Goal: Information Seeking & Learning: Learn about a topic

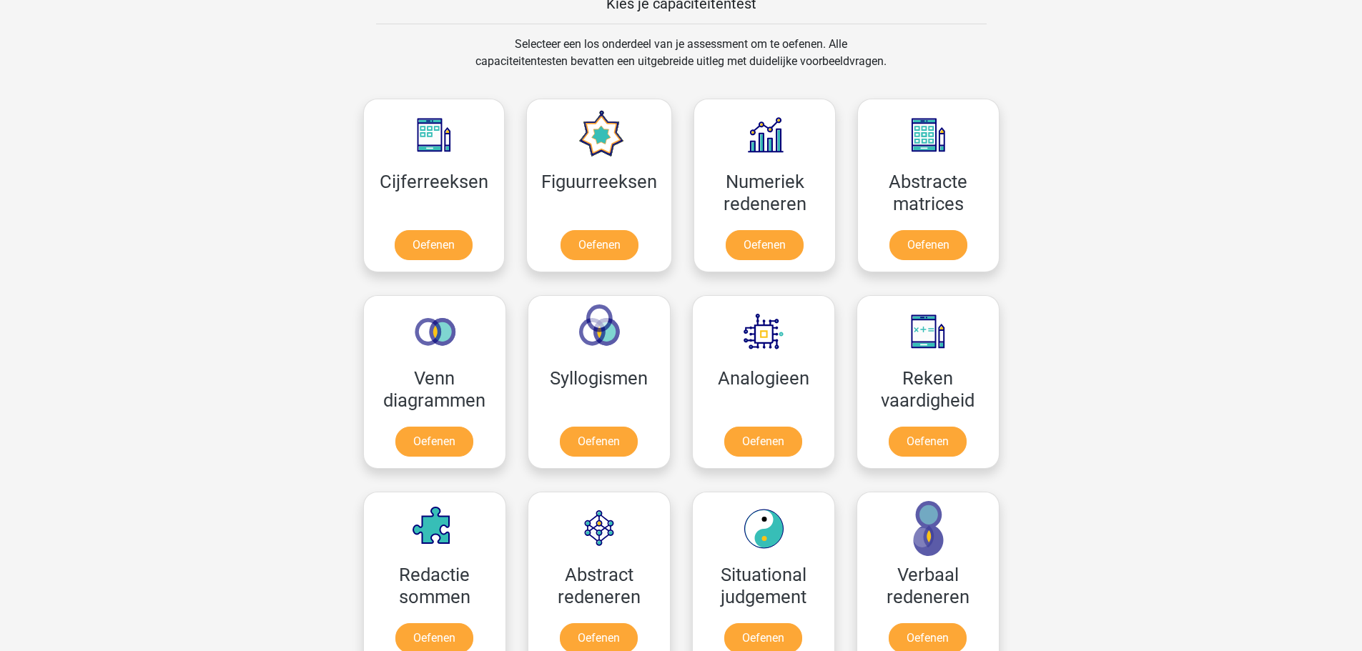
scroll to position [643, 0]
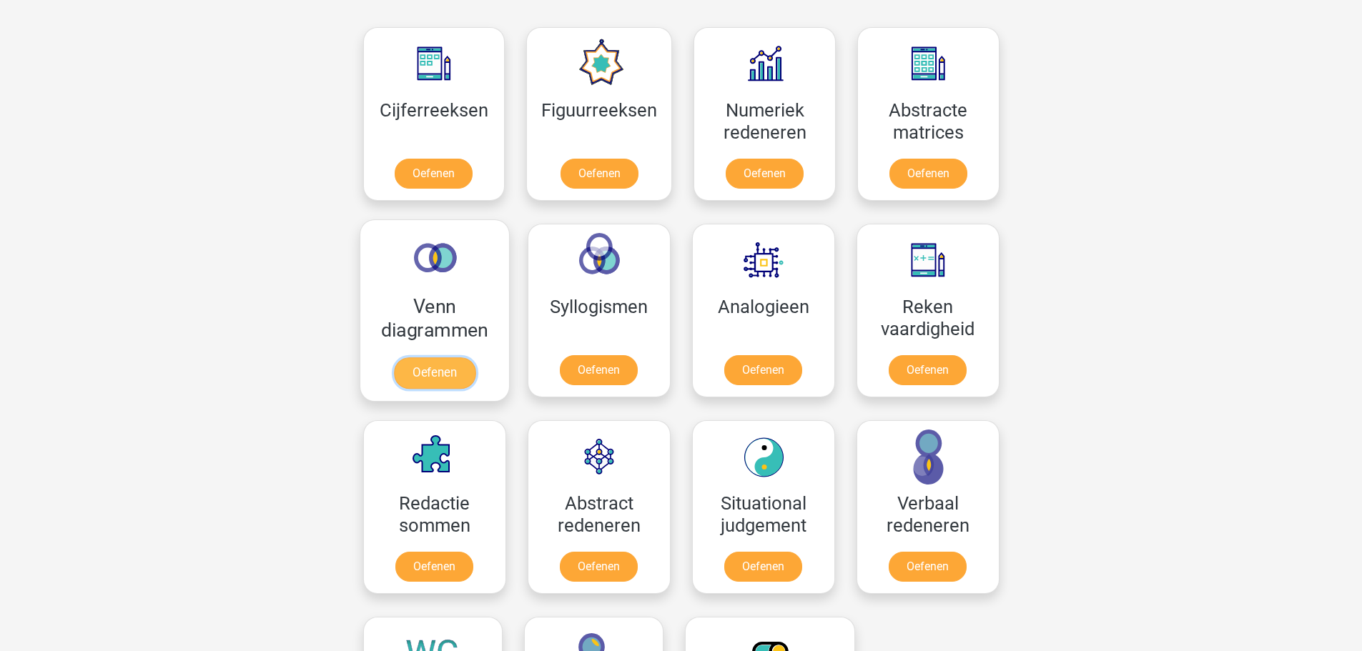
click at [432, 383] on link "Oefenen" at bounding box center [433, 372] width 81 height 31
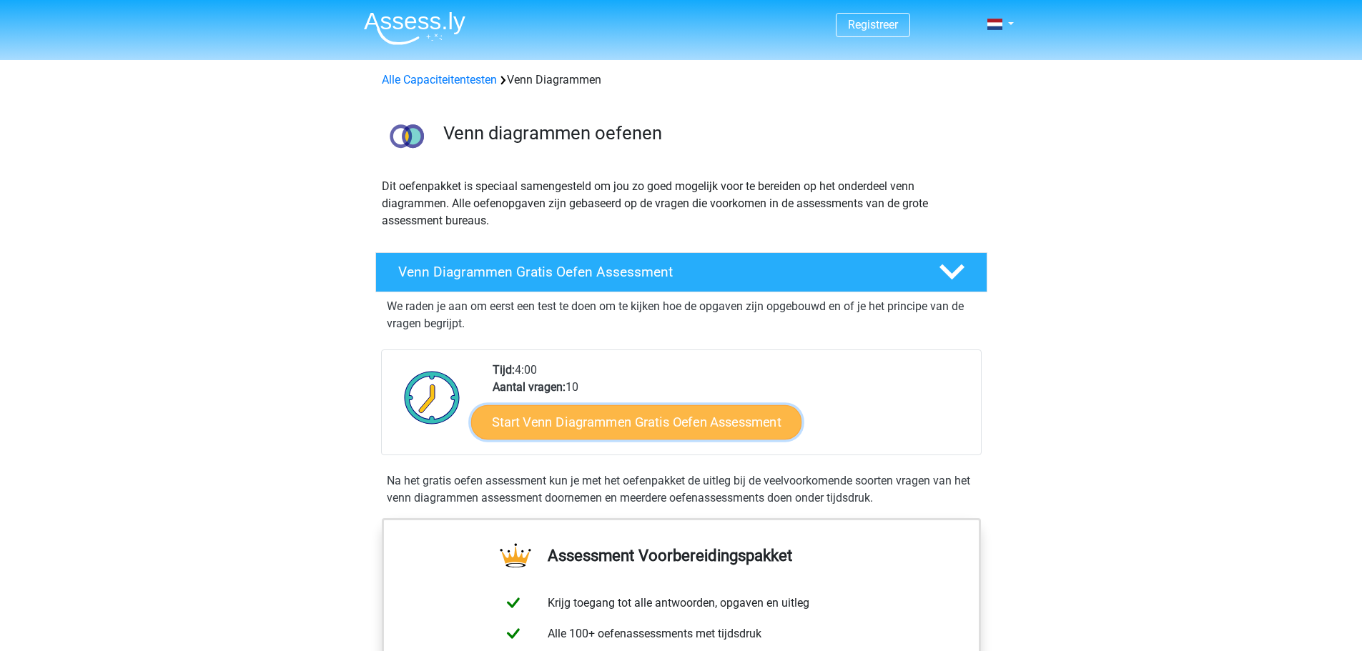
click at [584, 418] on link "Start Venn Diagrammen Gratis Oefen Assessment" at bounding box center [636, 422] width 330 height 34
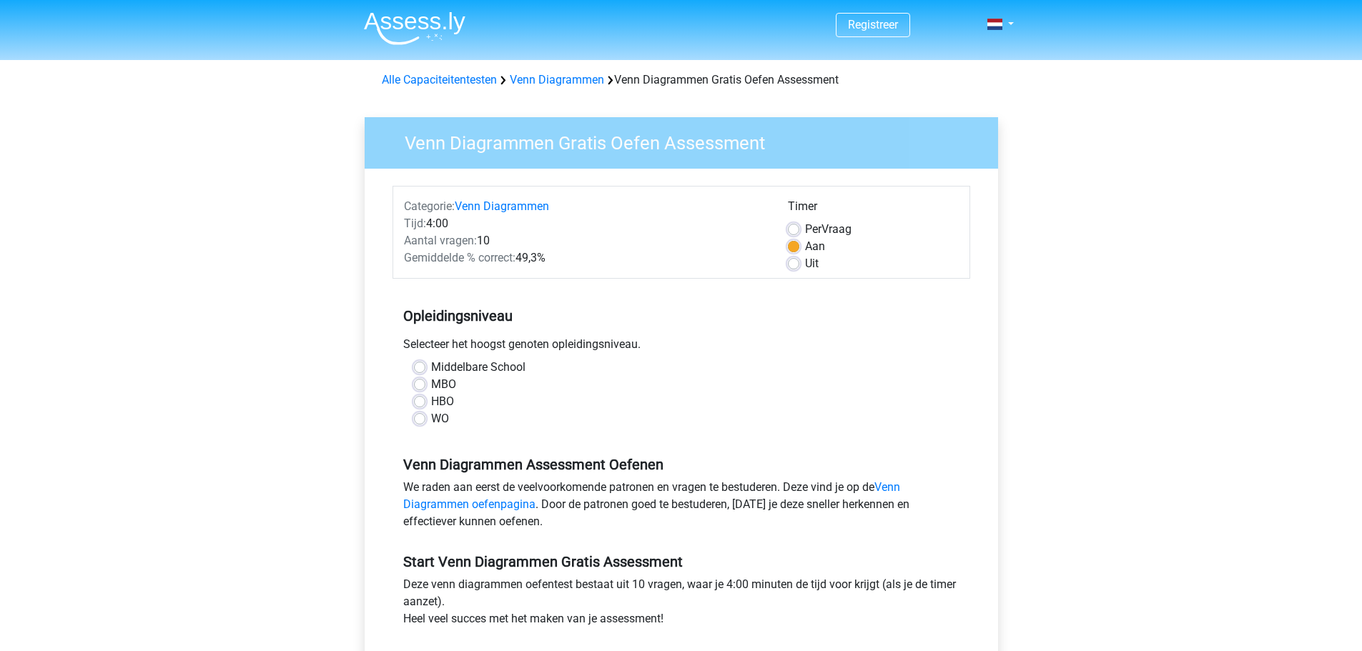
click at [438, 384] on label "MBO" at bounding box center [443, 384] width 25 height 17
click at [425, 384] on input "MBO" at bounding box center [419, 383] width 11 height 14
radio input "true"
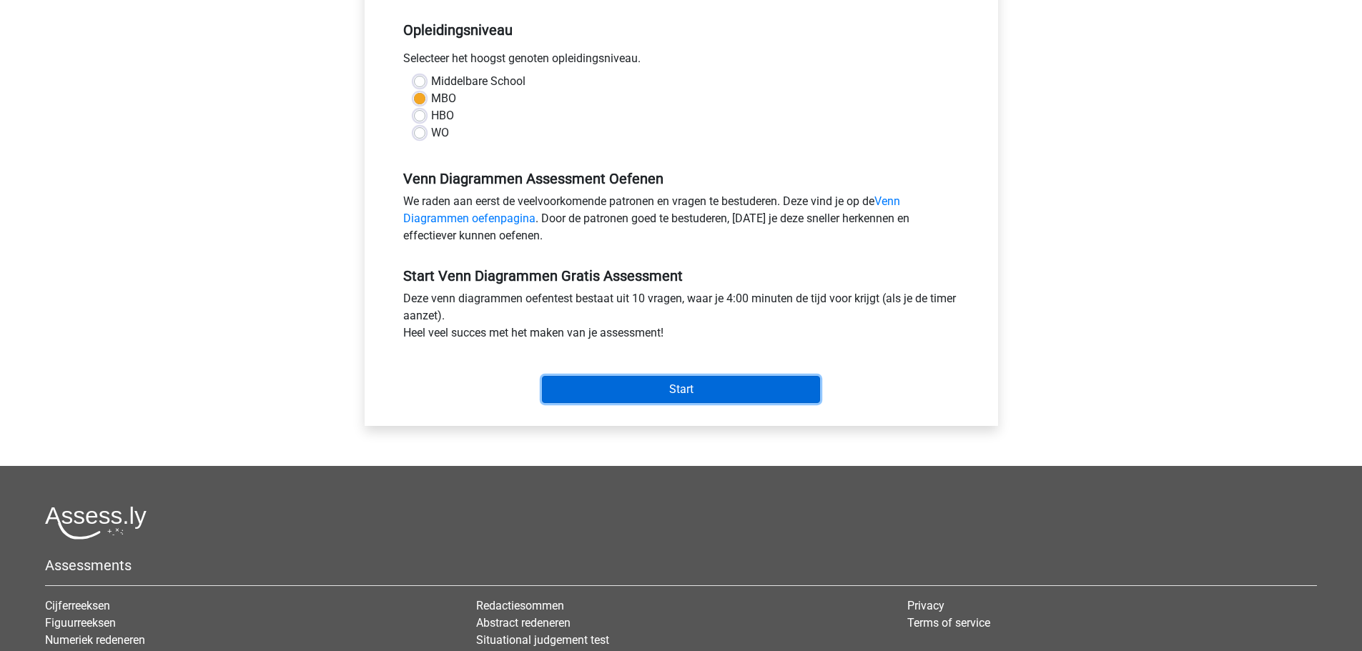
click at [604, 392] on input "Start" at bounding box center [681, 389] width 278 height 27
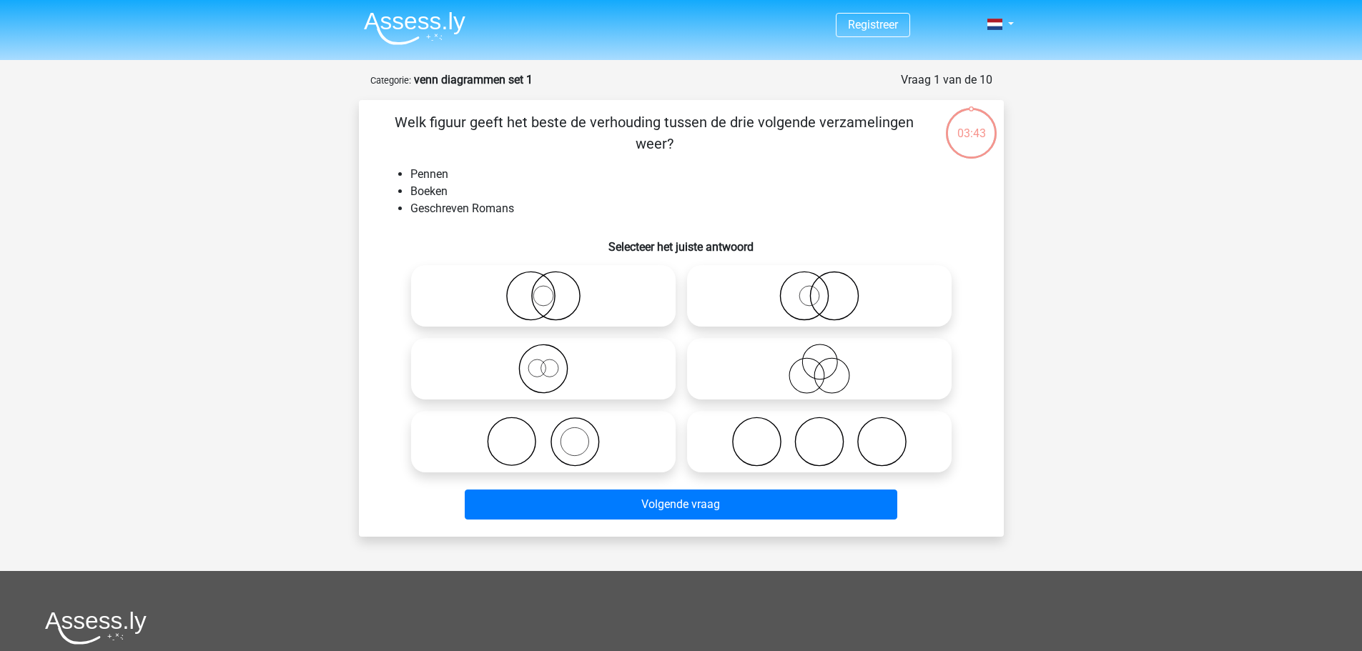
click at [812, 295] on icon at bounding box center [819, 296] width 253 height 50
click at [819, 289] on input "radio" at bounding box center [823, 284] width 9 height 9
radio input "true"
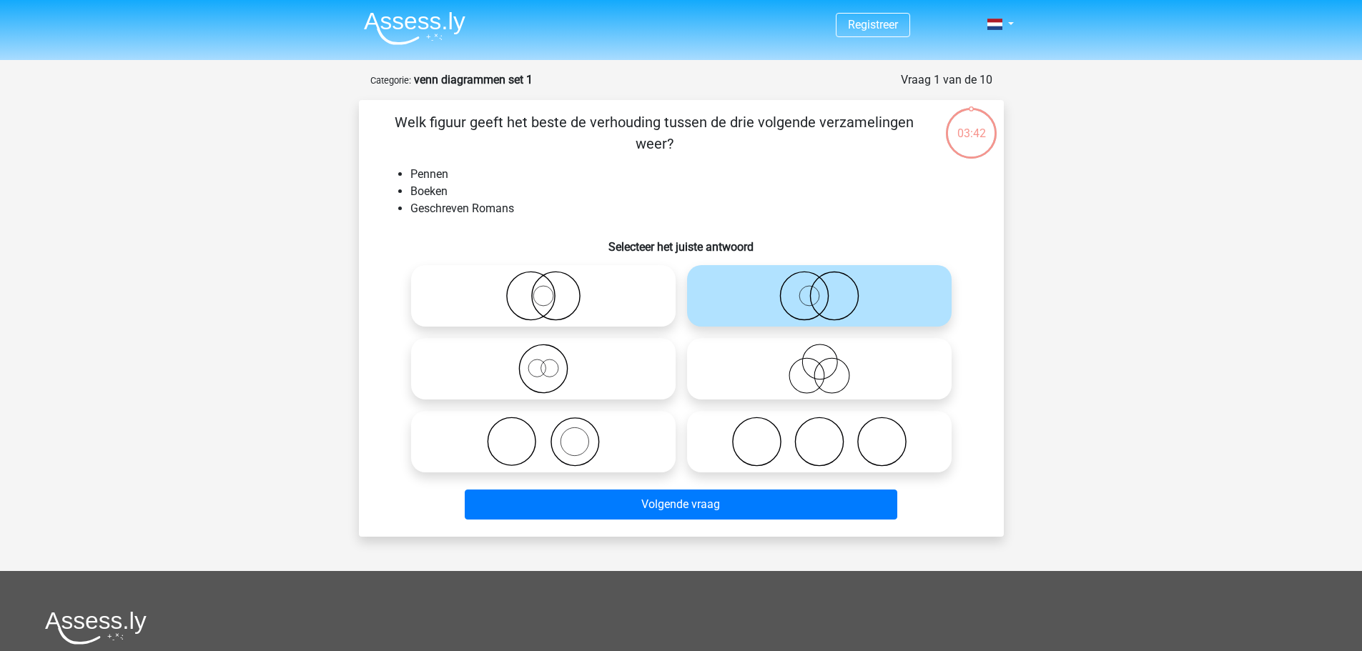
click at [812, 295] on icon at bounding box center [819, 296] width 253 height 50
click at [819, 289] on input "radio" at bounding box center [823, 284] width 9 height 9
click at [651, 303] on icon at bounding box center [543, 296] width 253 height 50
click at [553, 289] on input "radio" at bounding box center [547, 284] width 9 height 9
radio input "true"
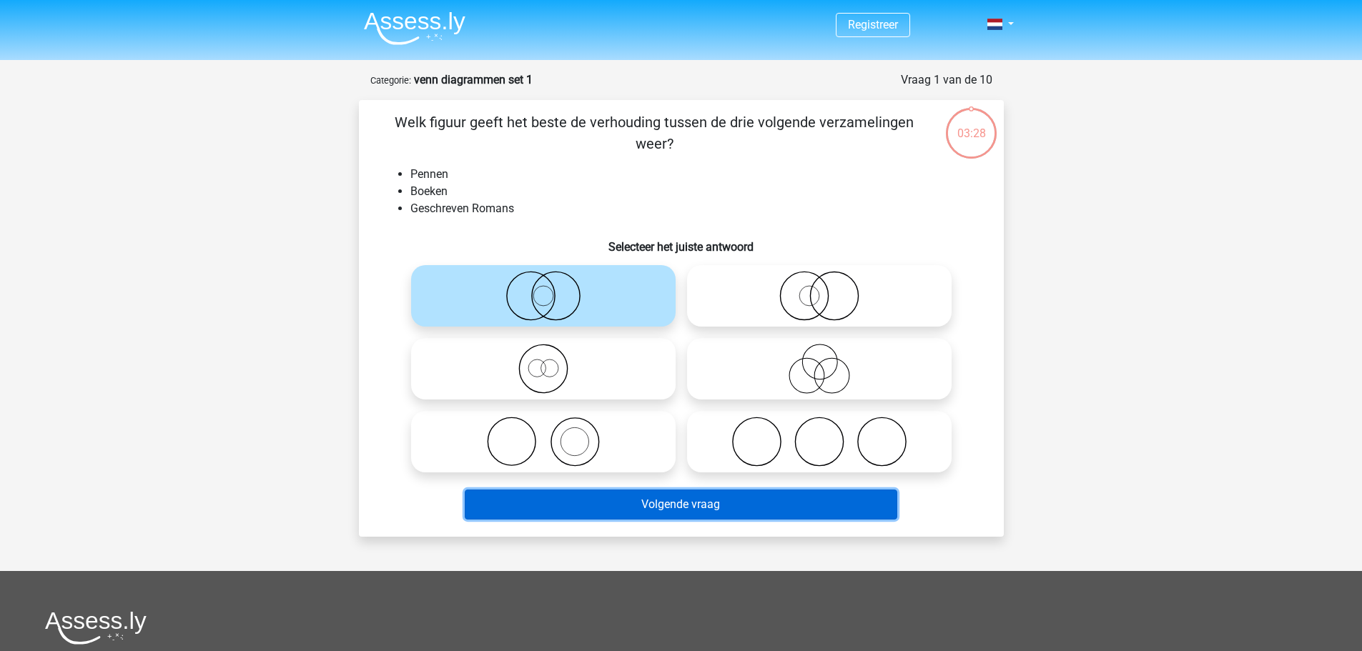
click at [763, 509] on button "Volgende vraag" at bounding box center [681, 505] width 433 height 30
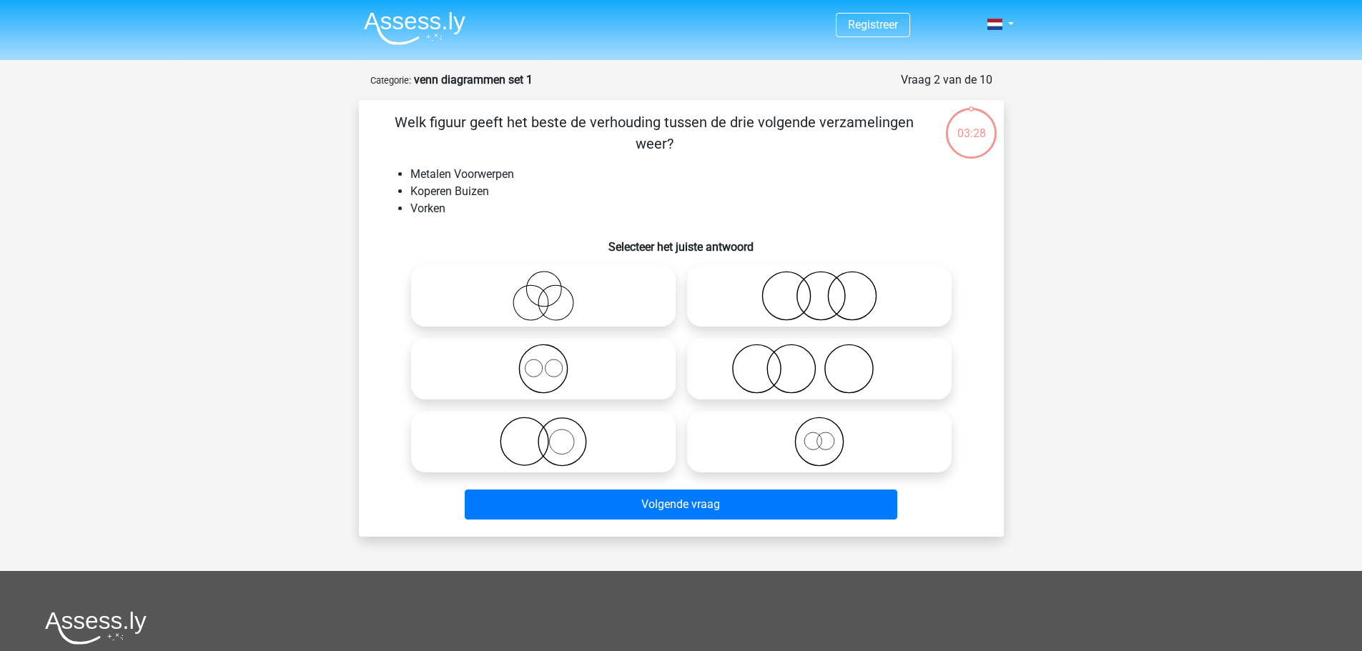
scroll to position [71, 0]
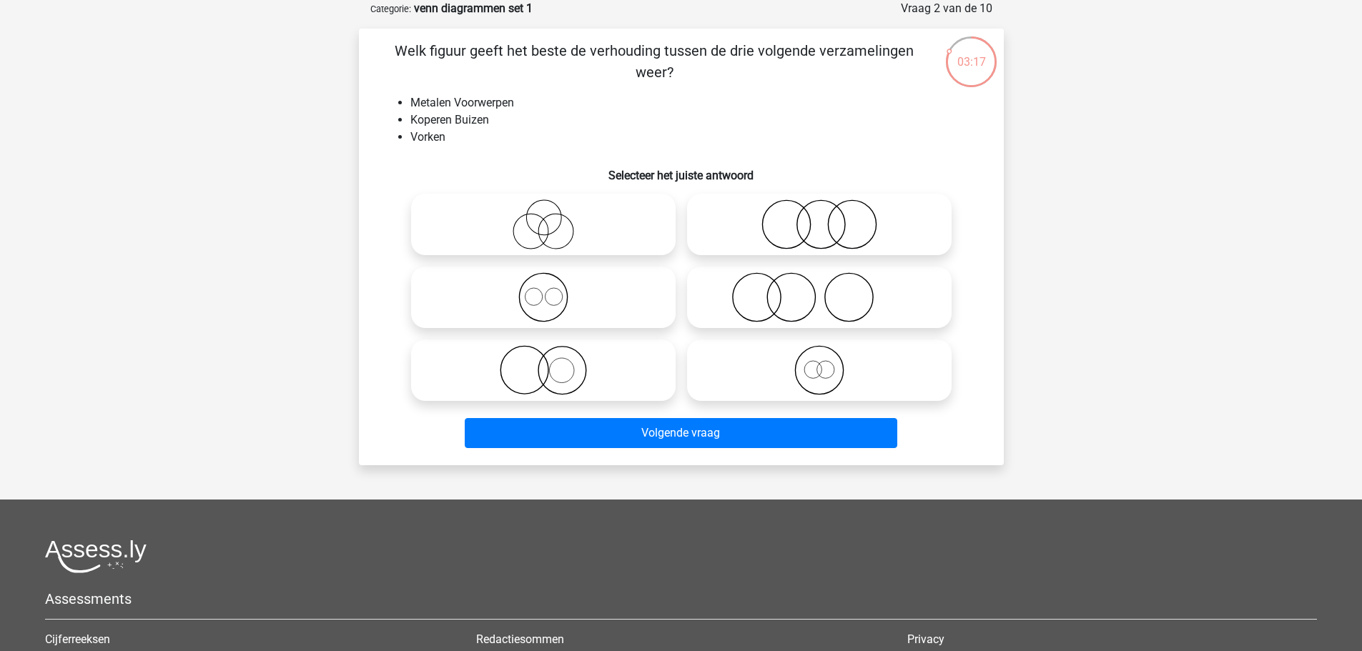
click at [852, 310] on icon at bounding box center [819, 297] width 253 height 50
click at [829, 290] on input "radio" at bounding box center [823, 285] width 9 height 9
radio input "true"
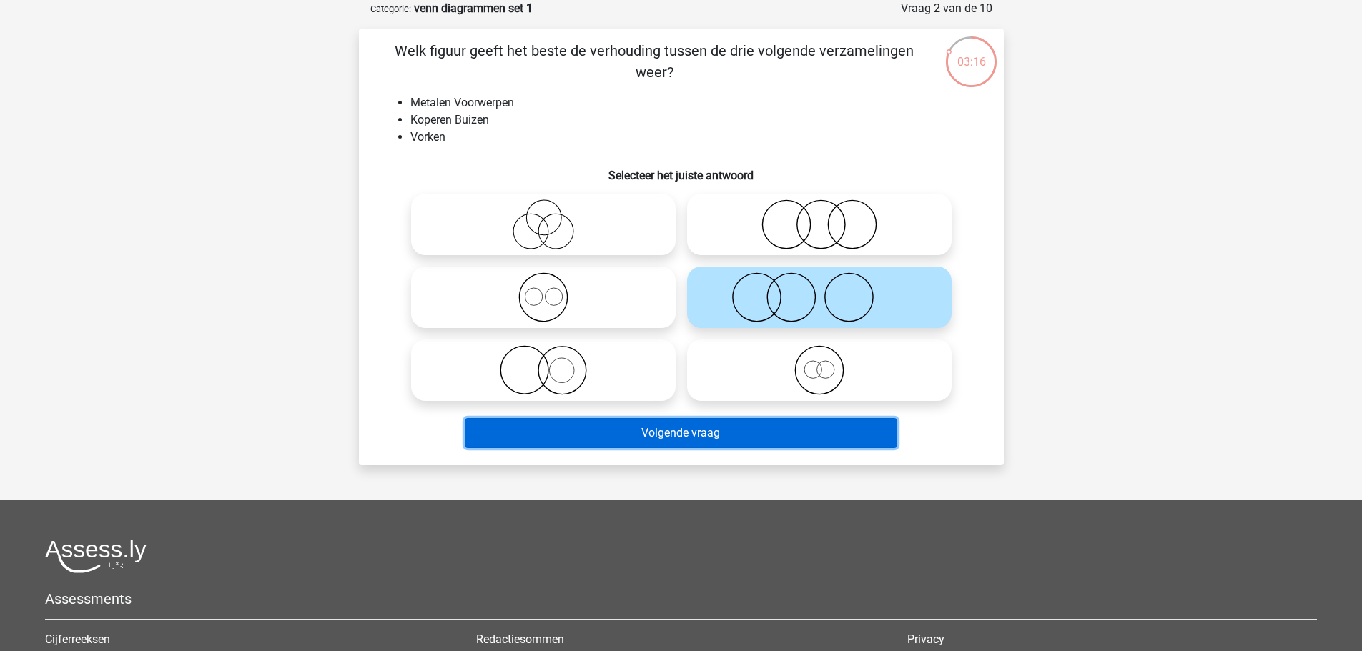
click at [812, 435] on button "Volgende vraag" at bounding box center [681, 433] width 433 height 30
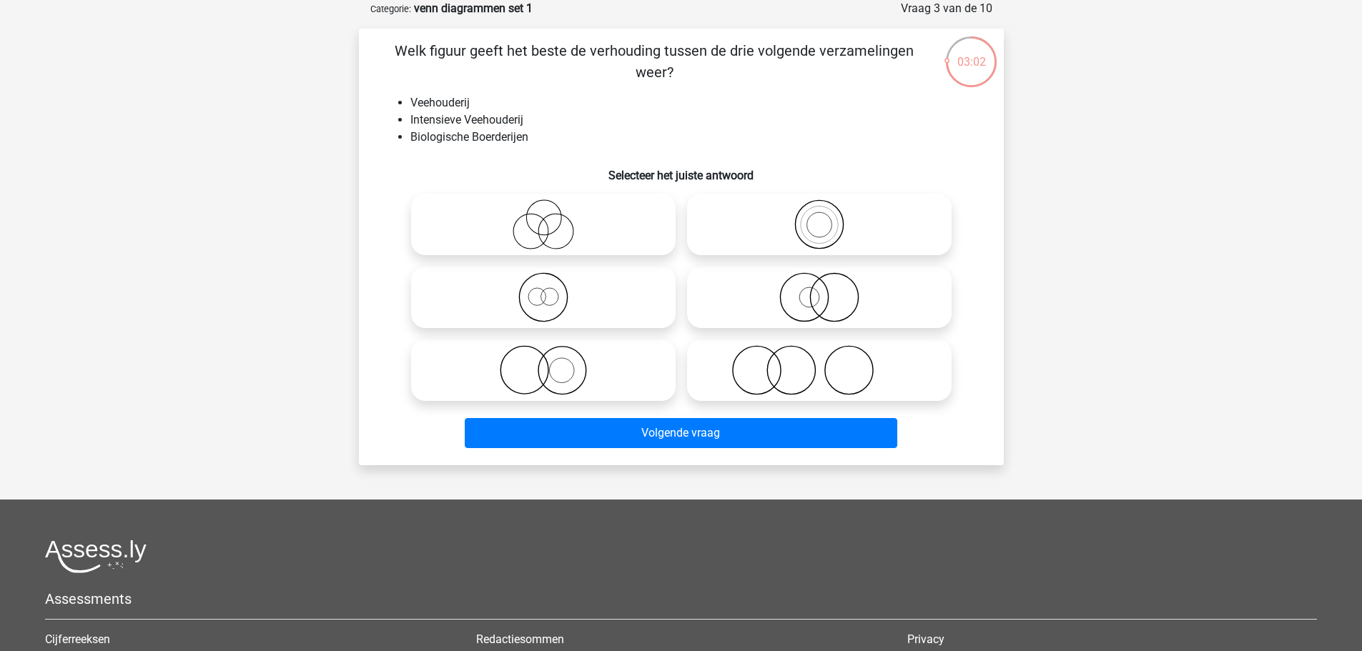
click at [634, 228] on icon at bounding box center [543, 224] width 253 height 50
click at [553, 217] on input "radio" at bounding box center [547, 212] width 9 height 9
radio input "true"
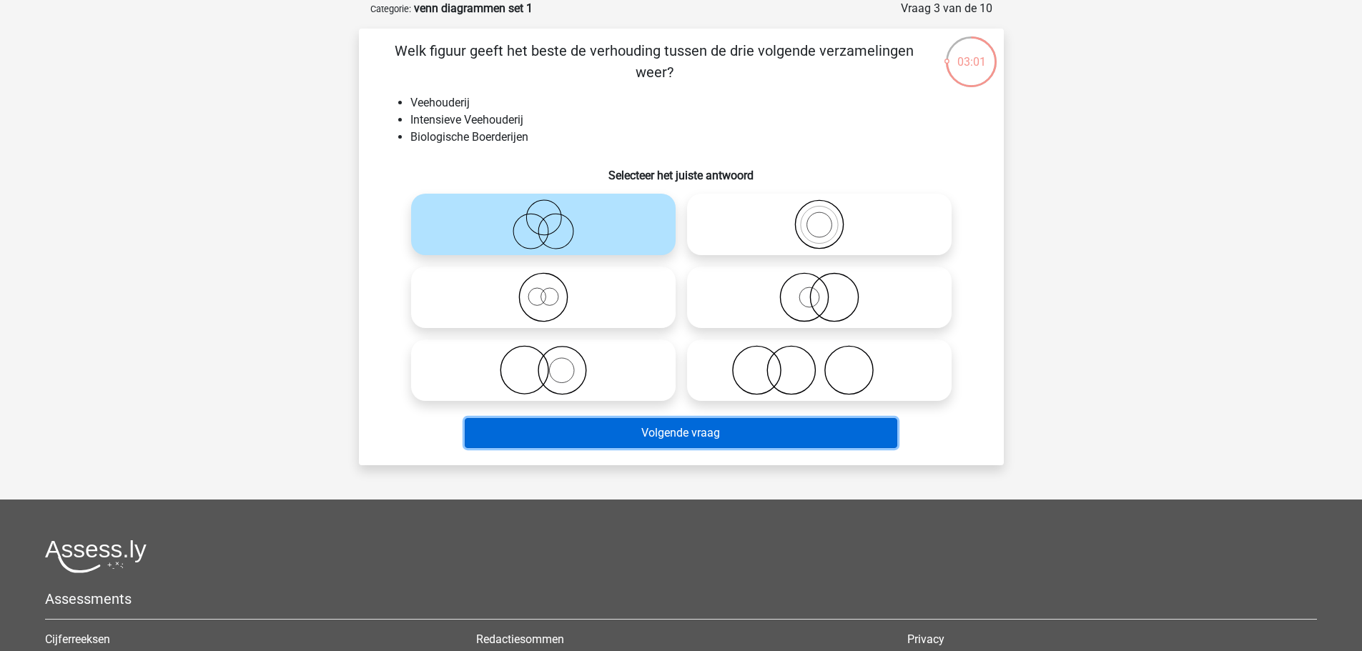
click at [745, 442] on button "Volgende vraag" at bounding box center [681, 433] width 433 height 30
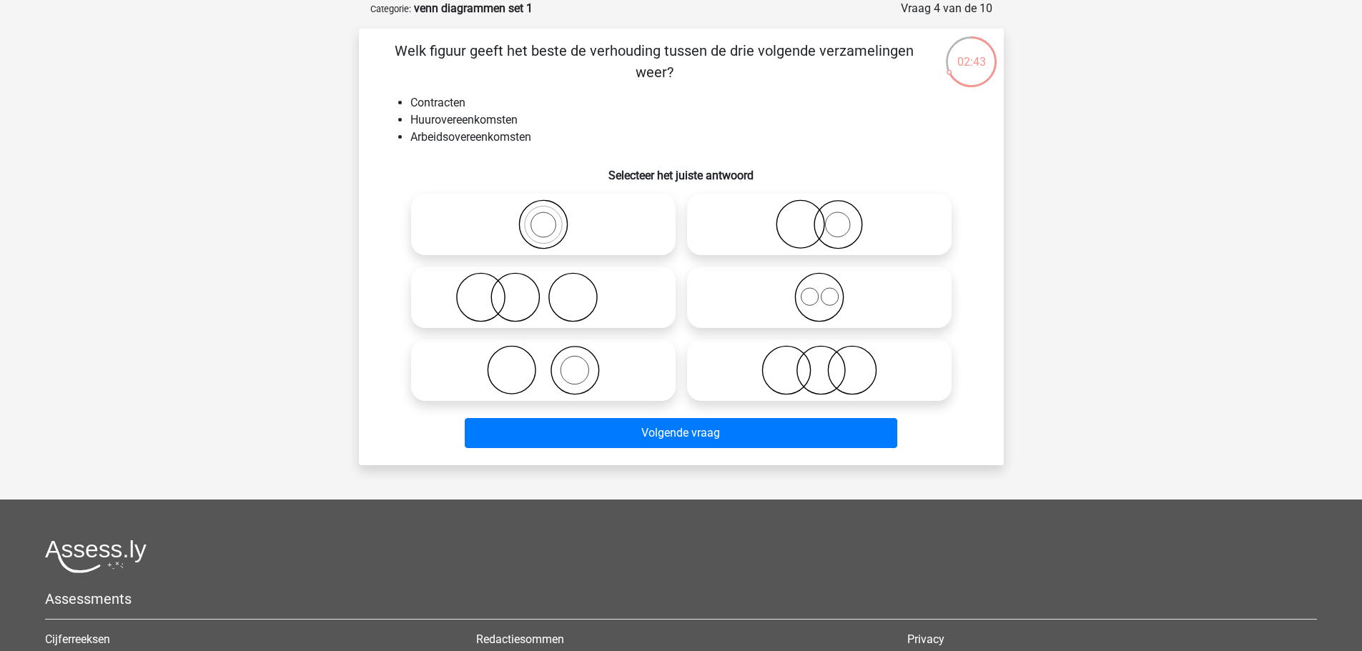
click at [639, 387] on icon at bounding box center [543, 370] width 253 height 50
click at [553, 363] on input "radio" at bounding box center [547, 358] width 9 height 9
radio input "true"
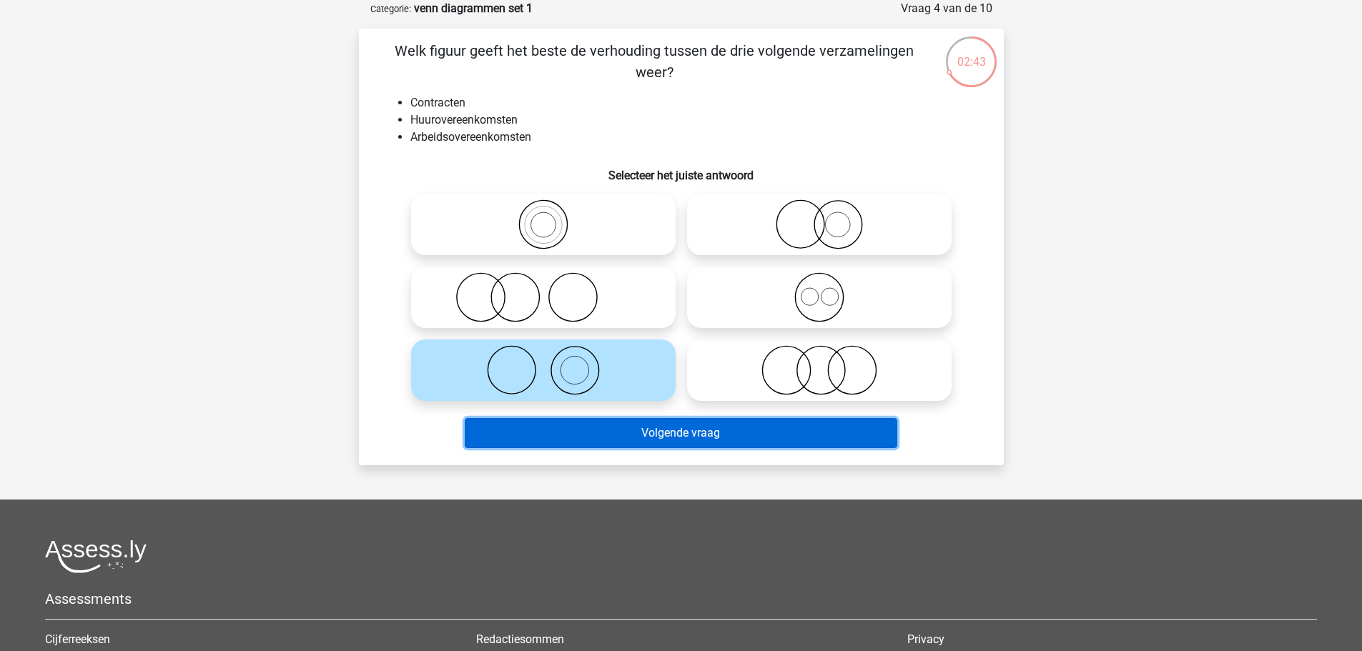
click at [656, 448] on button "Volgende vraag" at bounding box center [681, 433] width 433 height 30
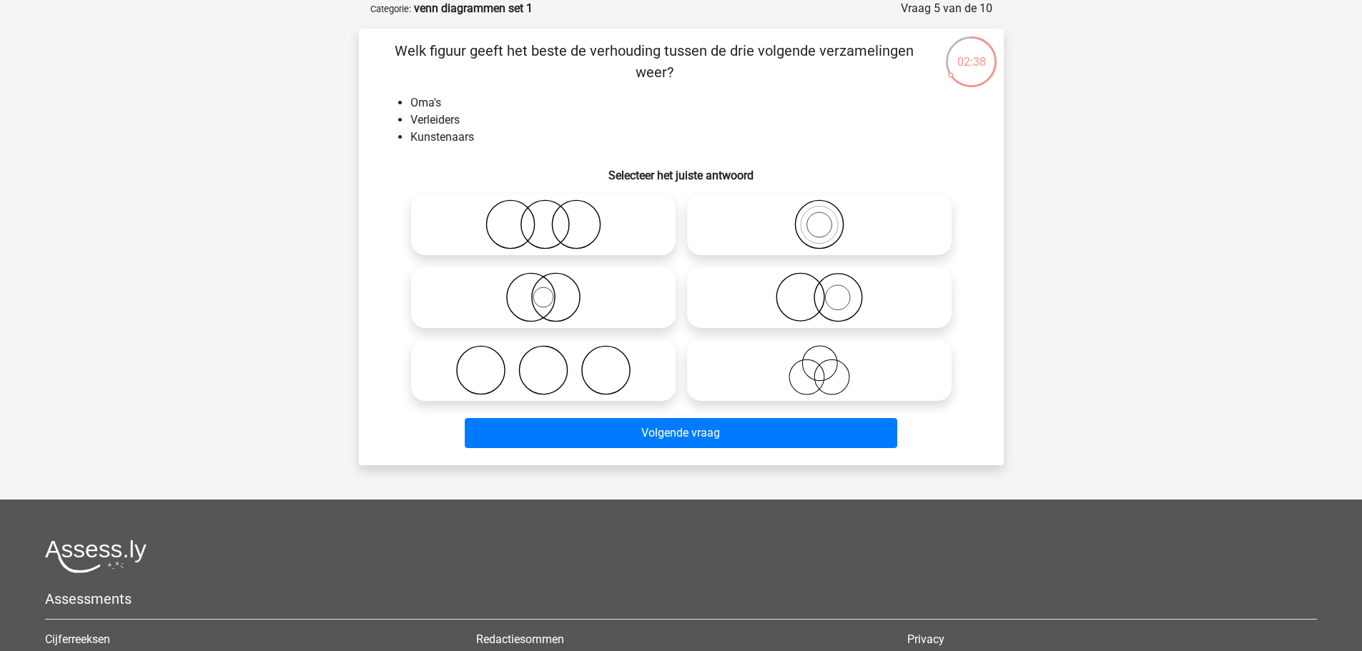
click at [560, 377] on icon at bounding box center [543, 370] width 253 height 50
click at [553, 363] on input "radio" at bounding box center [547, 358] width 9 height 9
radio input "true"
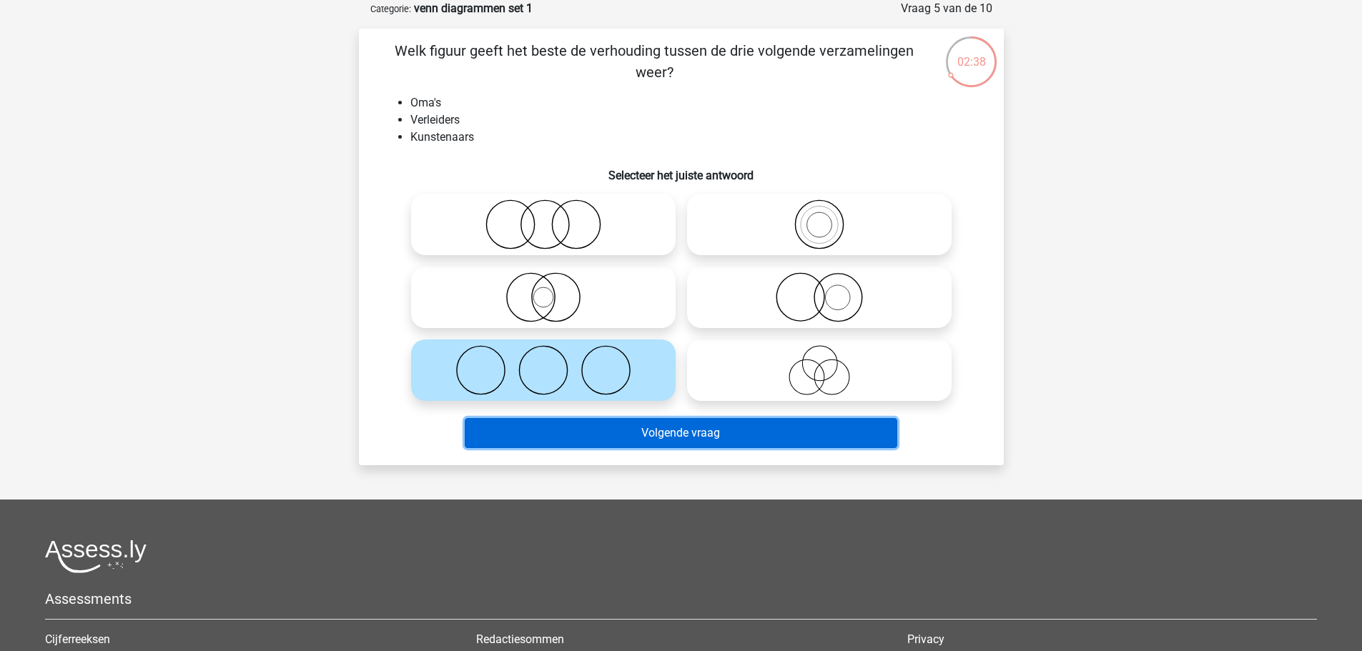
click at [647, 444] on button "Volgende vraag" at bounding box center [681, 433] width 433 height 30
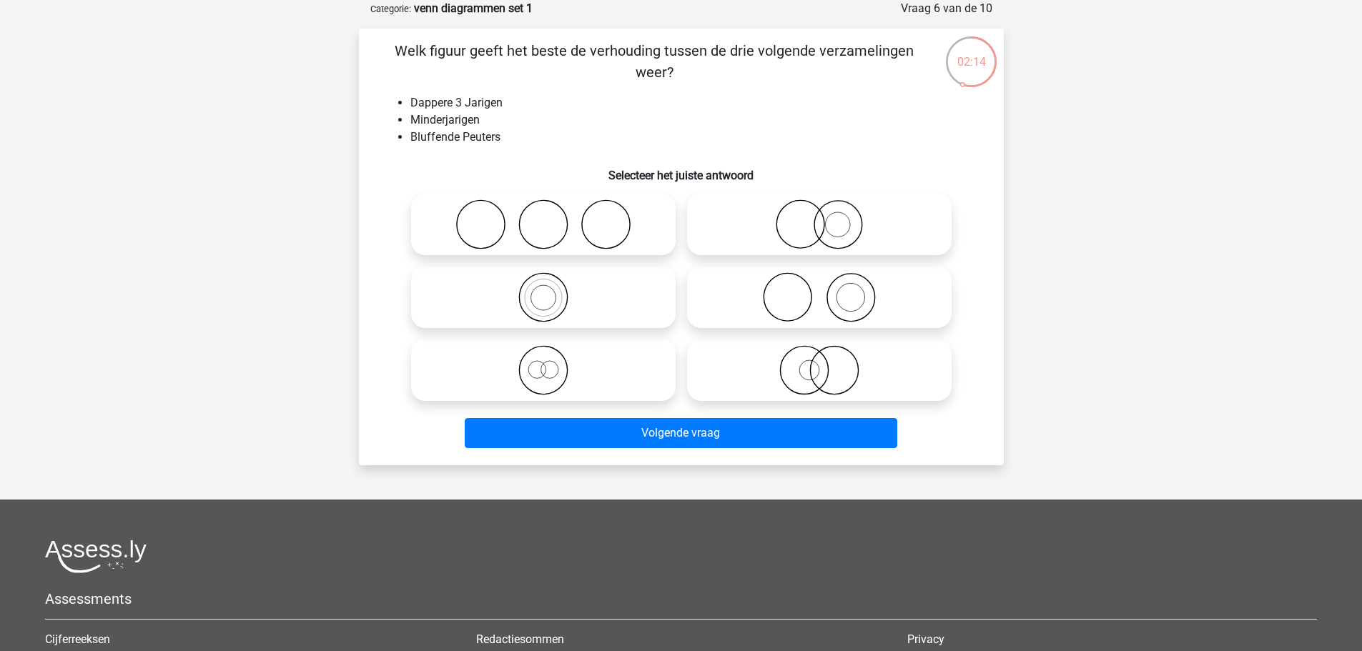
drag, startPoint x: 729, startPoint y: 367, endPoint x: 734, endPoint y: 402, distance: 35.4
click at [730, 367] on icon at bounding box center [819, 370] width 253 height 50
click at [819, 363] on input "radio" at bounding box center [823, 358] width 9 height 9
radio input "true"
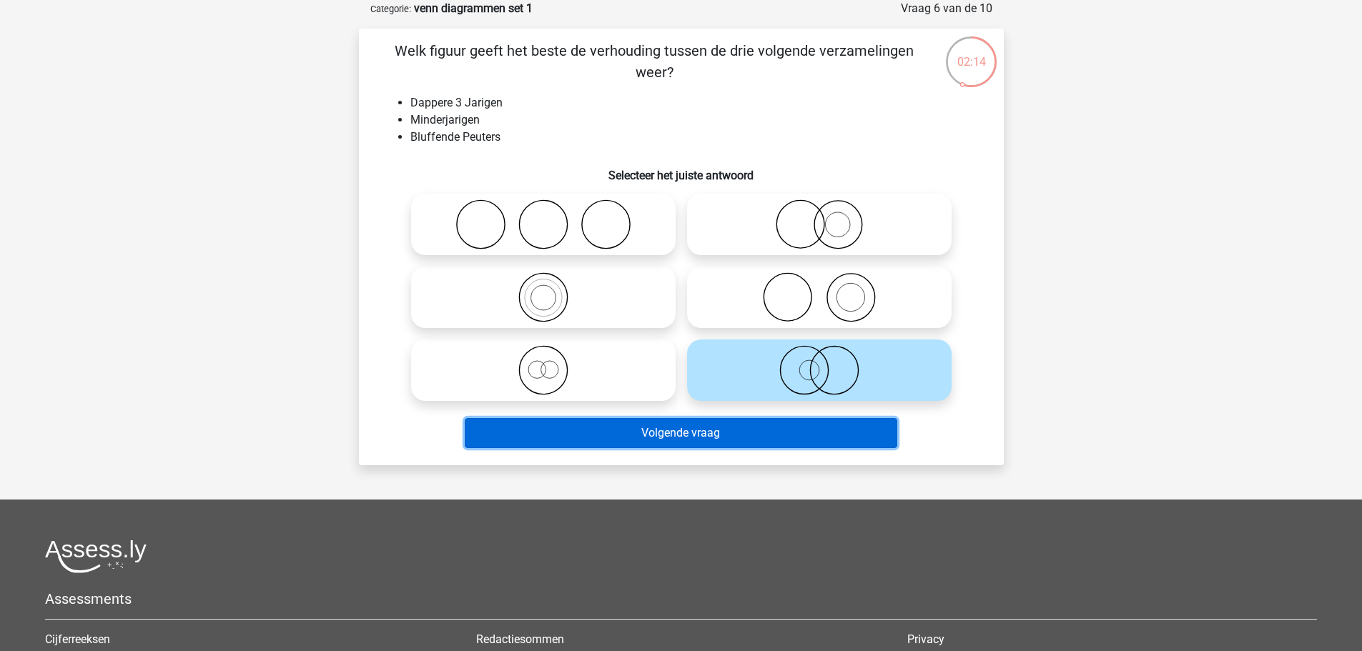
click at [728, 432] on button "Volgende vraag" at bounding box center [681, 433] width 433 height 30
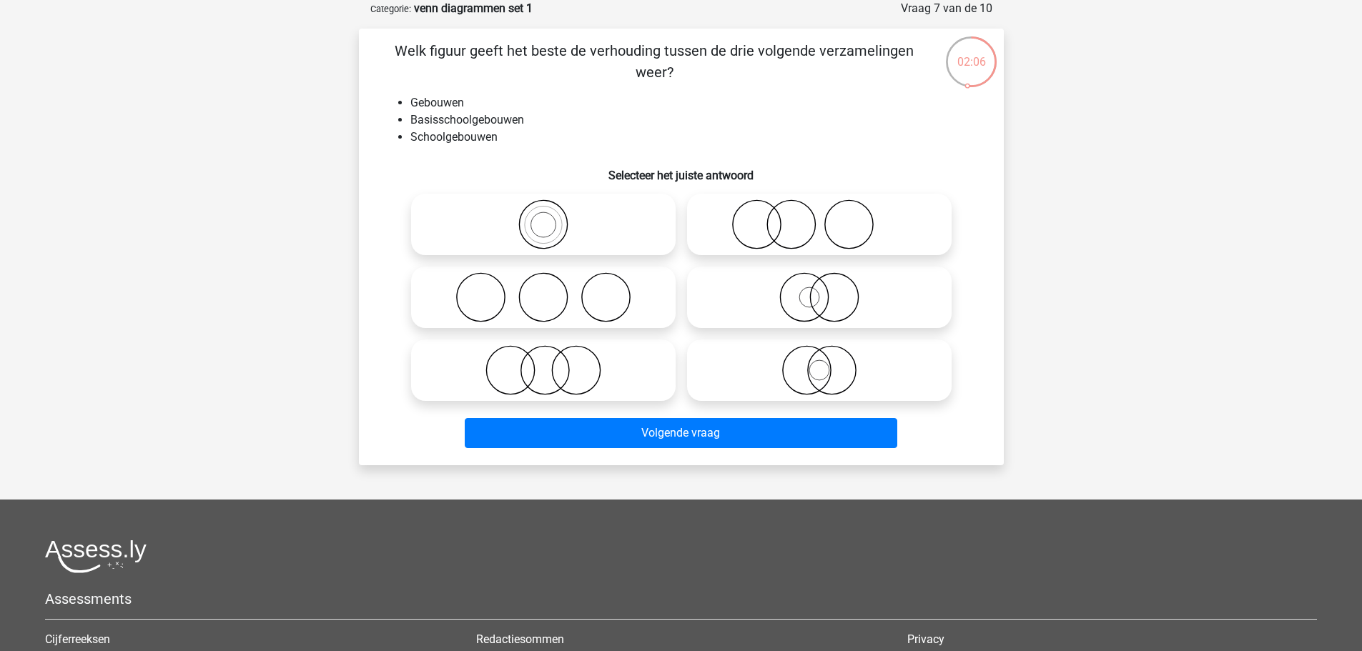
click at [547, 217] on input "radio" at bounding box center [547, 212] width 9 height 9
radio input "true"
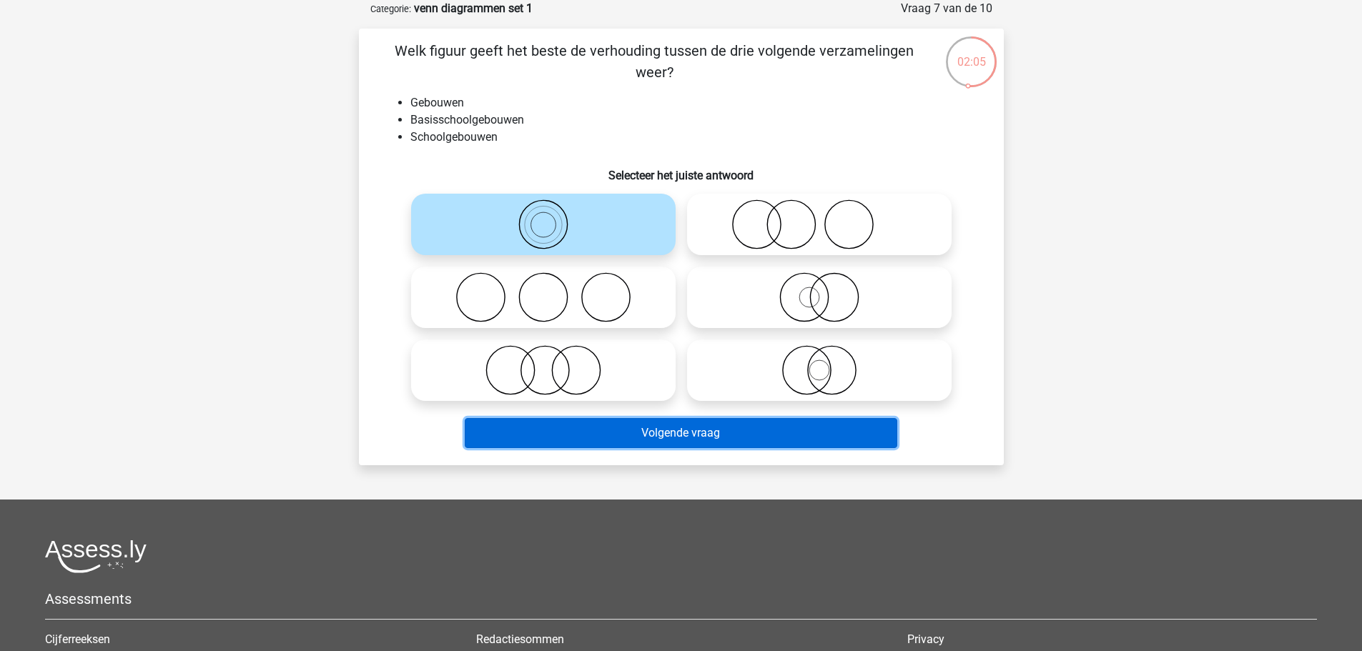
click at [594, 428] on button "Volgende vraag" at bounding box center [681, 433] width 433 height 30
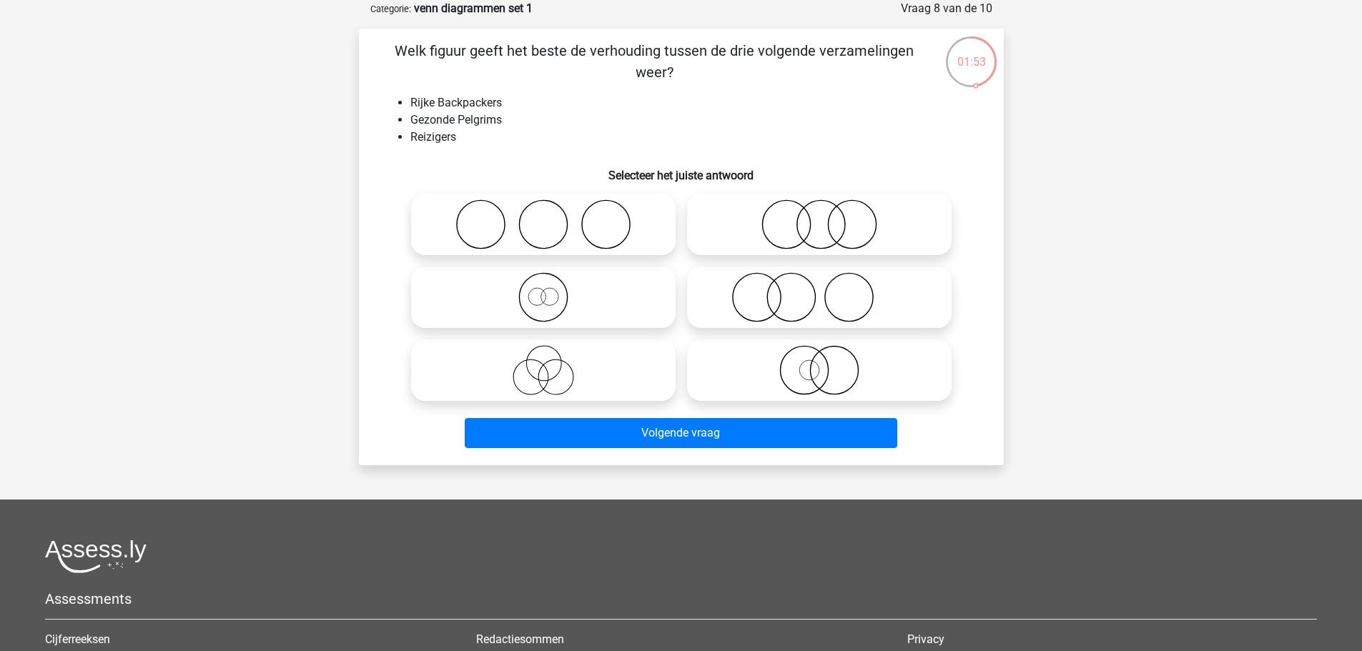
click at [771, 293] on icon at bounding box center [819, 297] width 253 height 50
click at [819, 290] on input "radio" at bounding box center [823, 285] width 9 height 9
radio input "true"
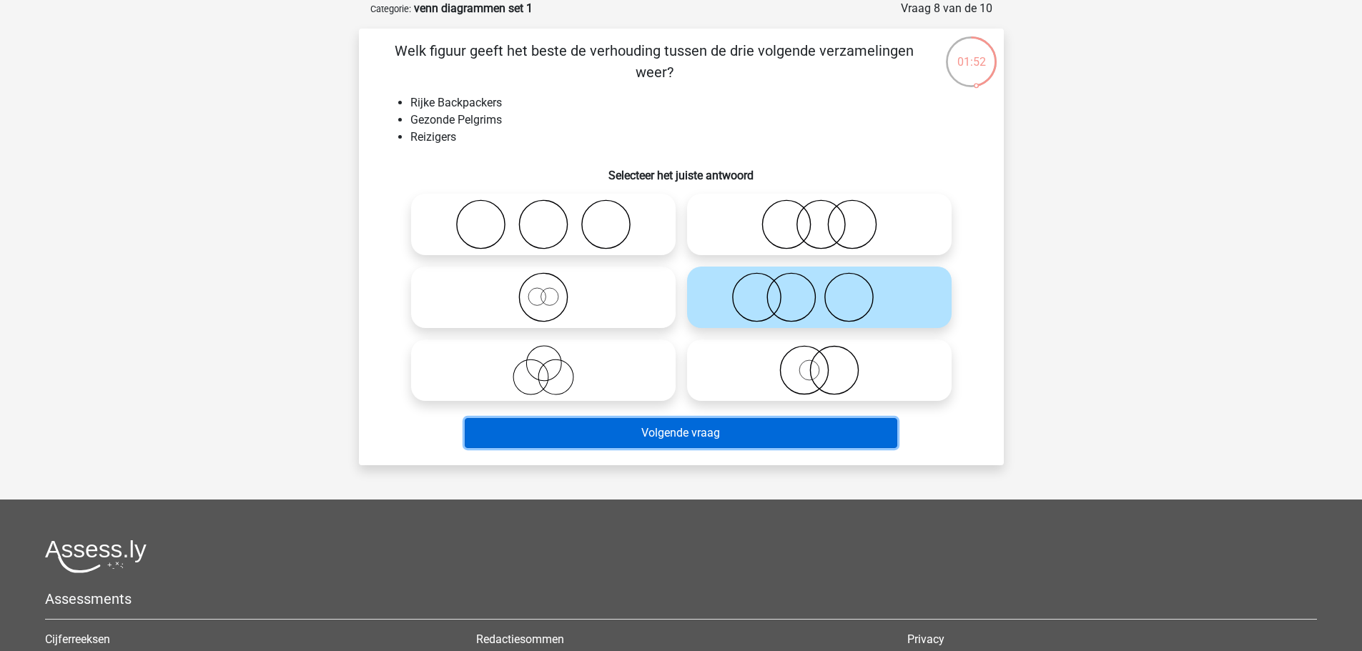
click at [781, 438] on button "Volgende vraag" at bounding box center [681, 433] width 433 height 30
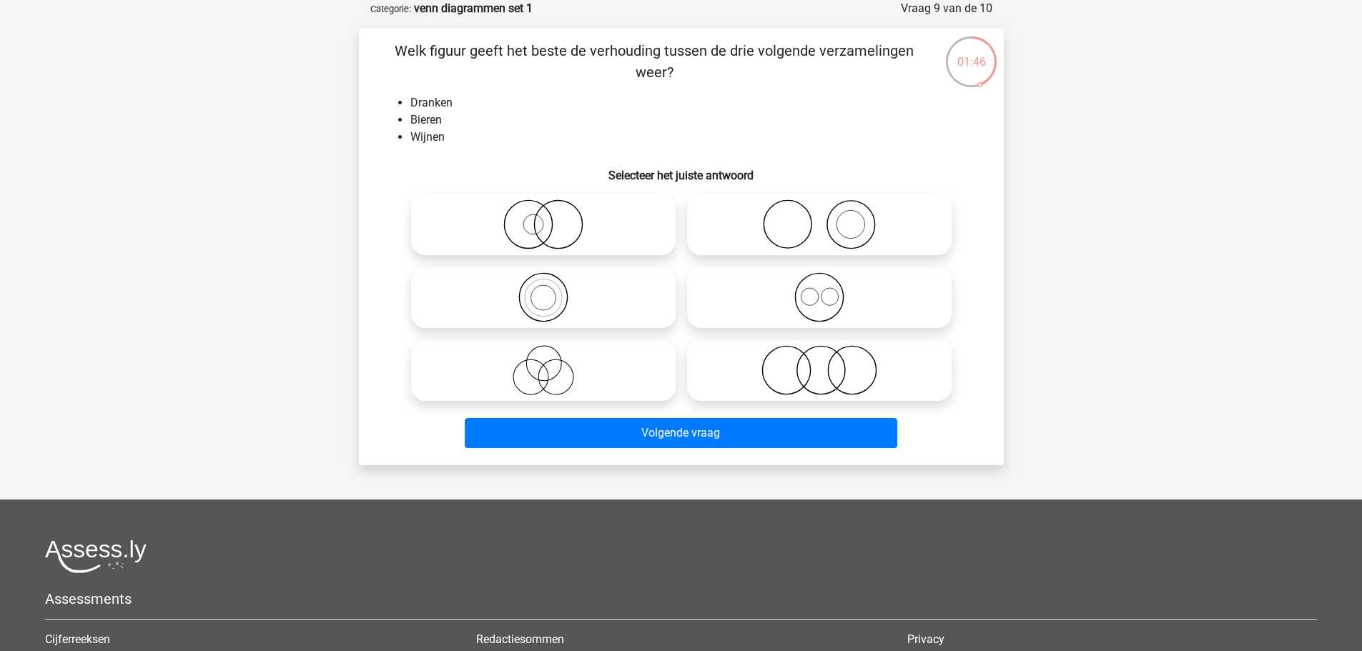
click at [629, 386] on icon at bounding box center [543, 370] width 253 height 50
click at [553, 363] on input "radio" at bounding box center [547, 358] width 9 height 9
radio input "true"
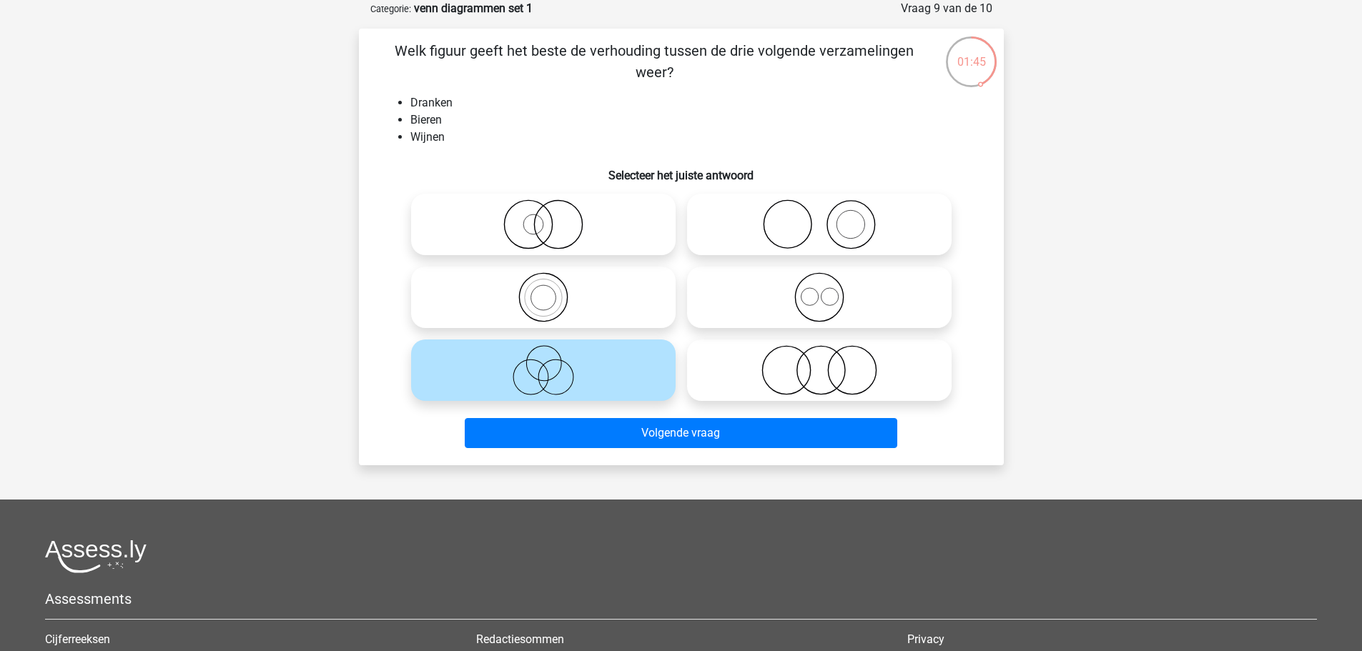
click at [608, 291] on icon at bounding box center [543, 297] width 253 height 50
click at [553, 290] on input "radio" at bounding box center [547, 285] width 9 height 9
radio input "true"
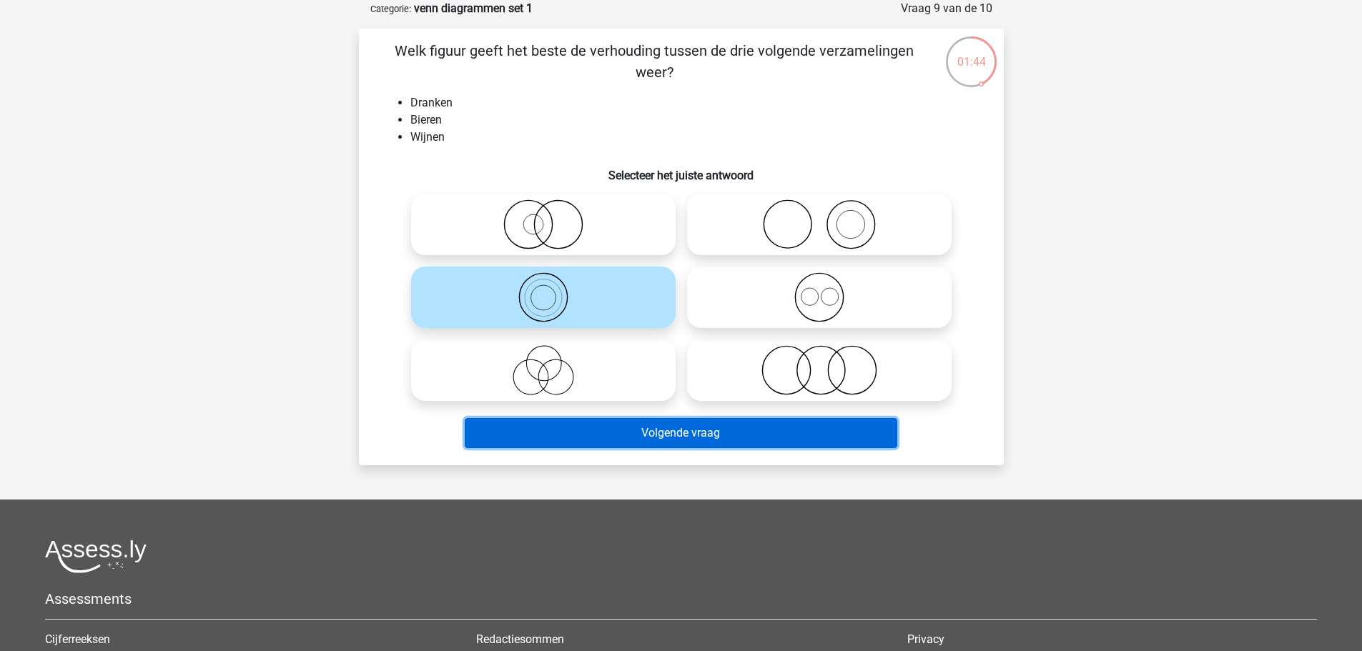
click at [651, 436] on button "Volgende vraag" at bounding box center [681, 433] width 433 height 30
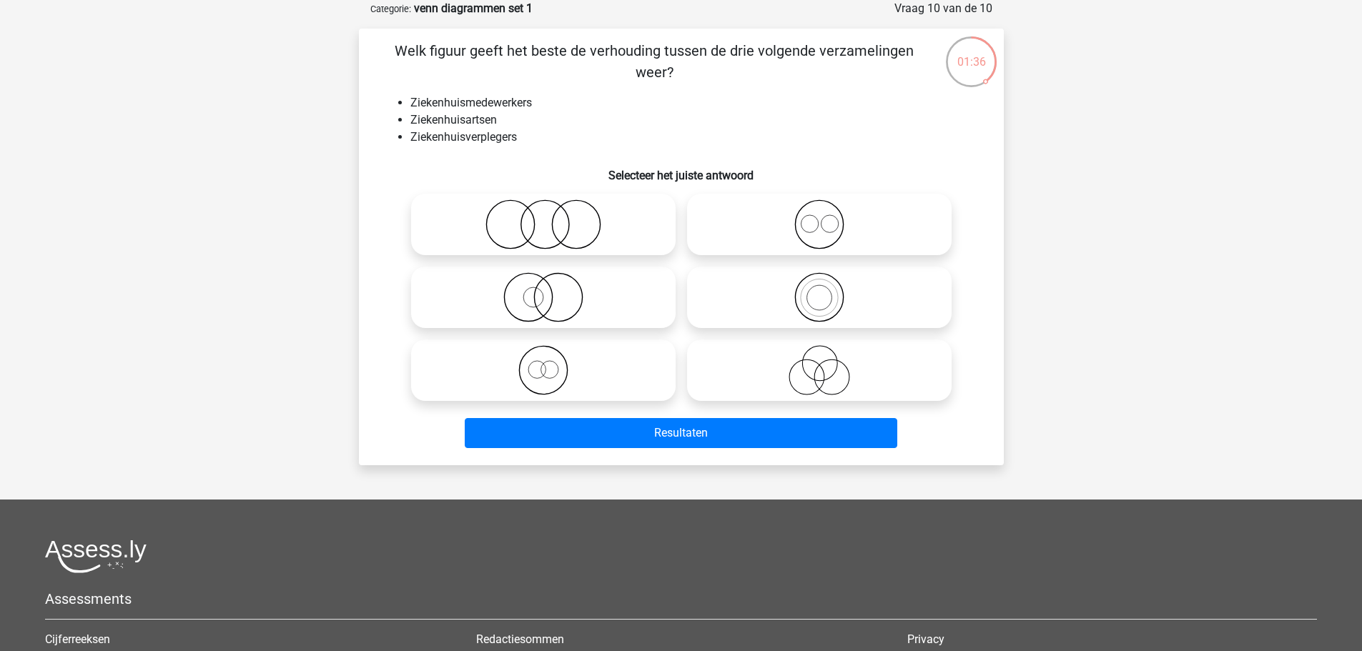
click at [804, 313] on icon at bounding box center [819, 297] width 253 height 50
click at [819, 290] on input "radio" at bounding box center [823, 285] width 9 height 9
radio input "true"
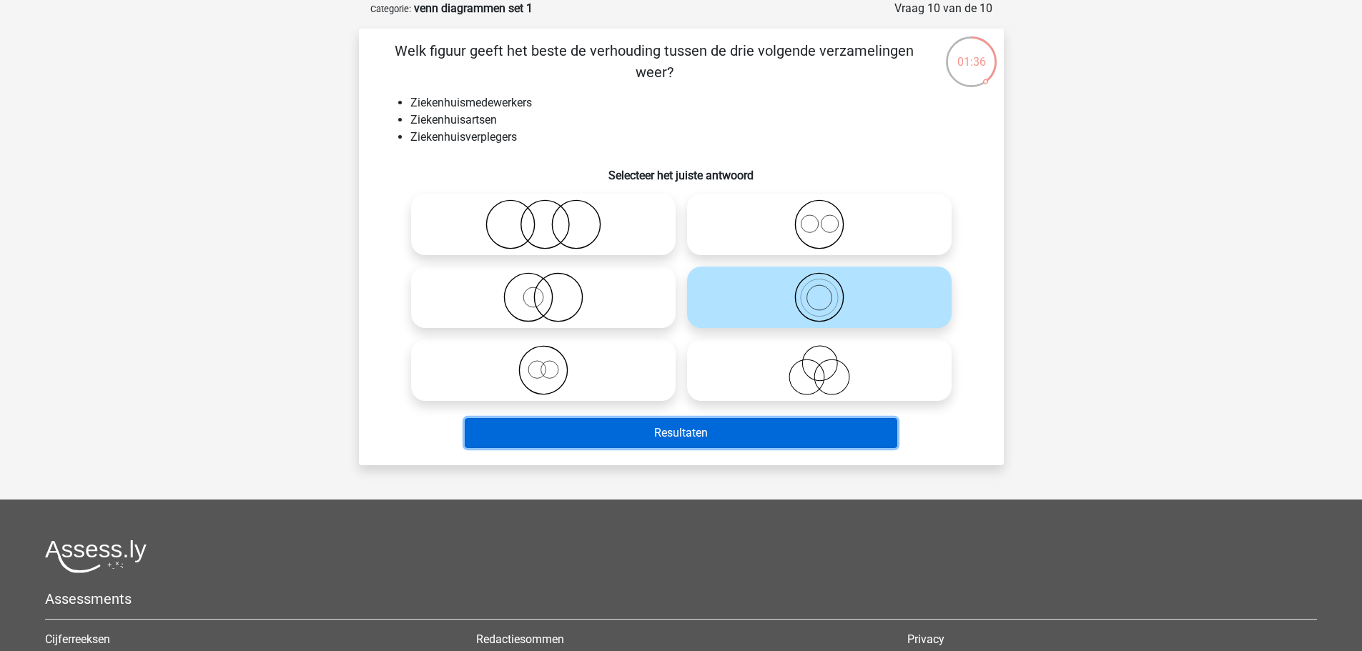
click at [771, 427] on button "Resultaten" at bounding box center [681, 433] width 433 height 30
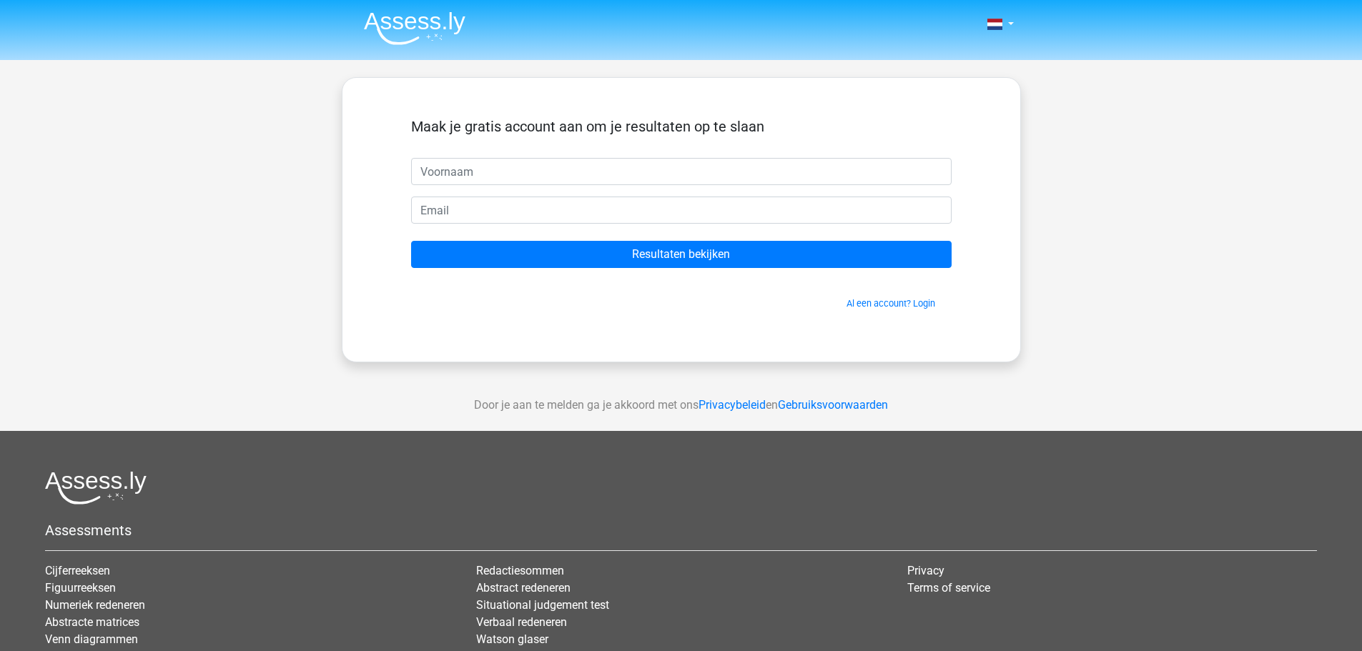
click at [571, 178] on input "text" at bounding box center [681, 171] width 540 height 27
type input "Maxwell"
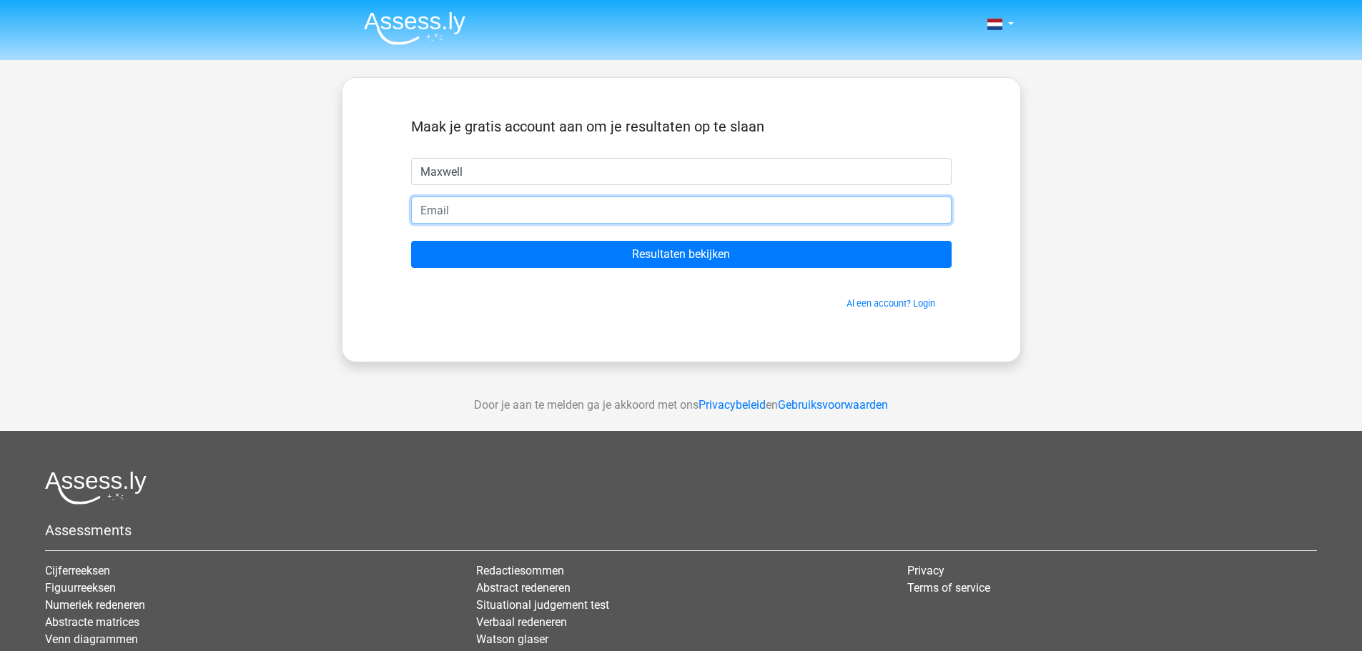
click at [516, 210] on input "email" at bounding box center [681, 210] width 540 height 27
type input "vredemaxwell@gmail.com"
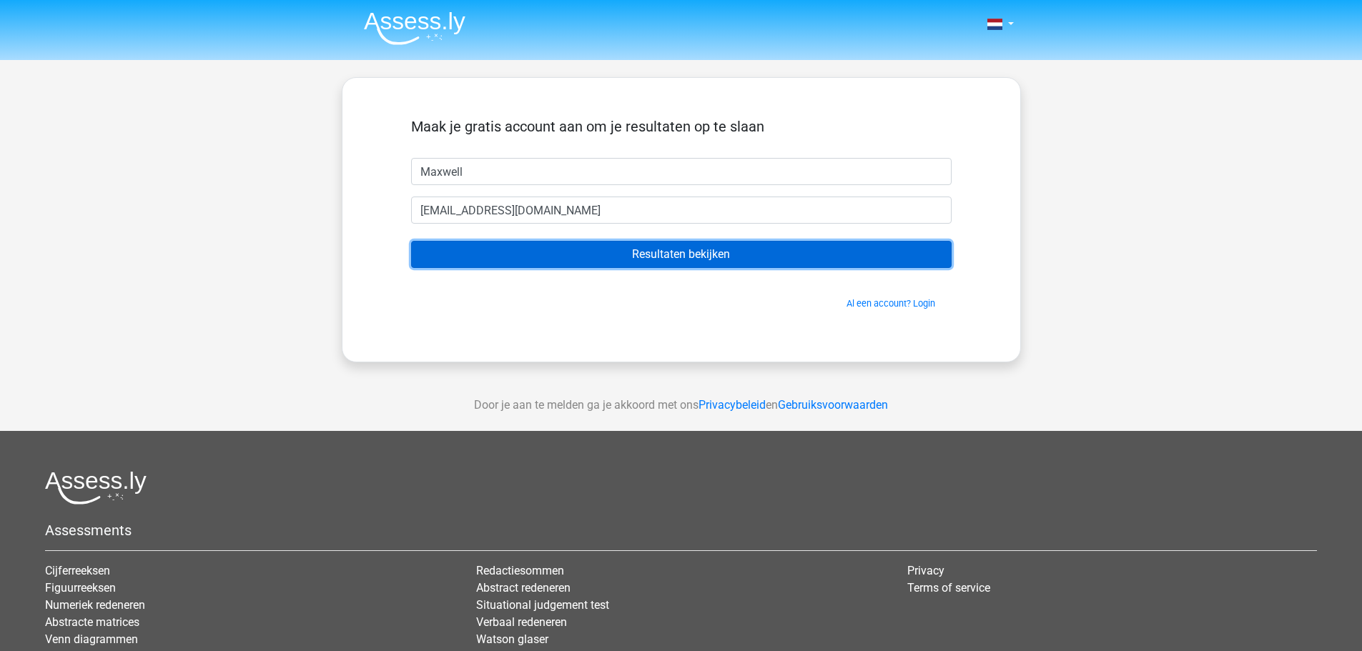
click at [532, 253] on input "Resultaten bekijken" at bounding box center [681, 254] width 540 height 27
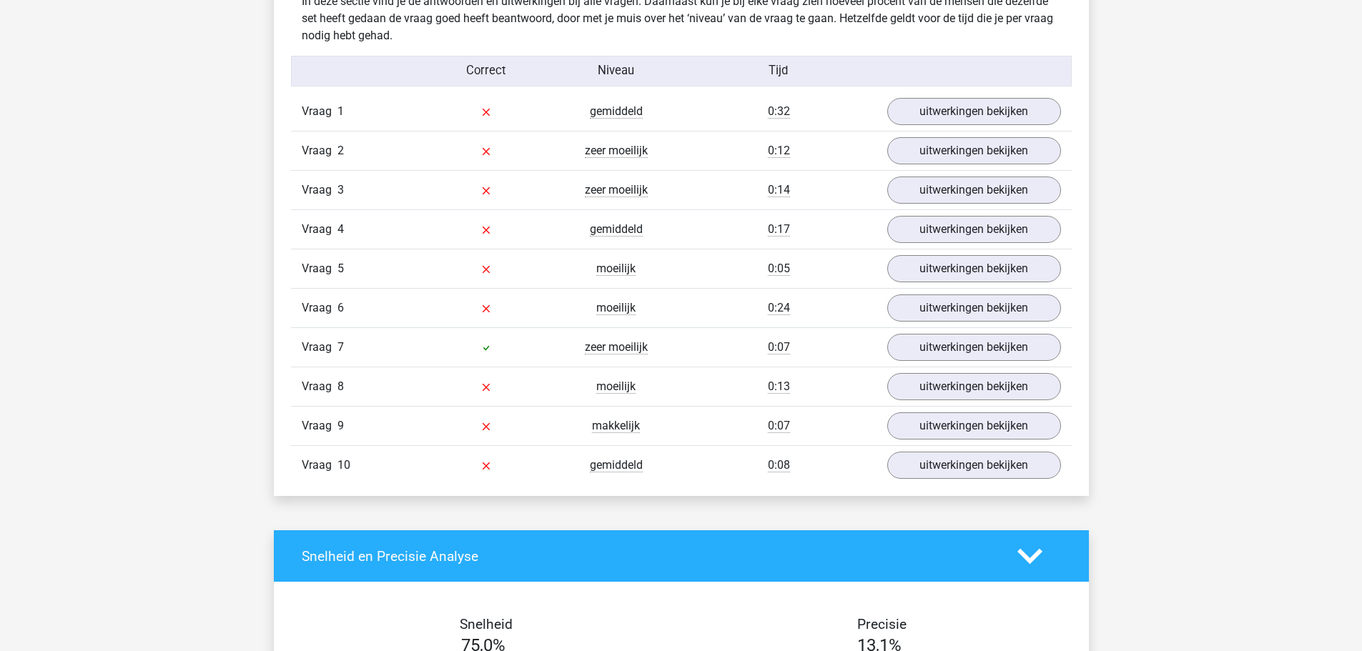
scroll to position [1215, 0]
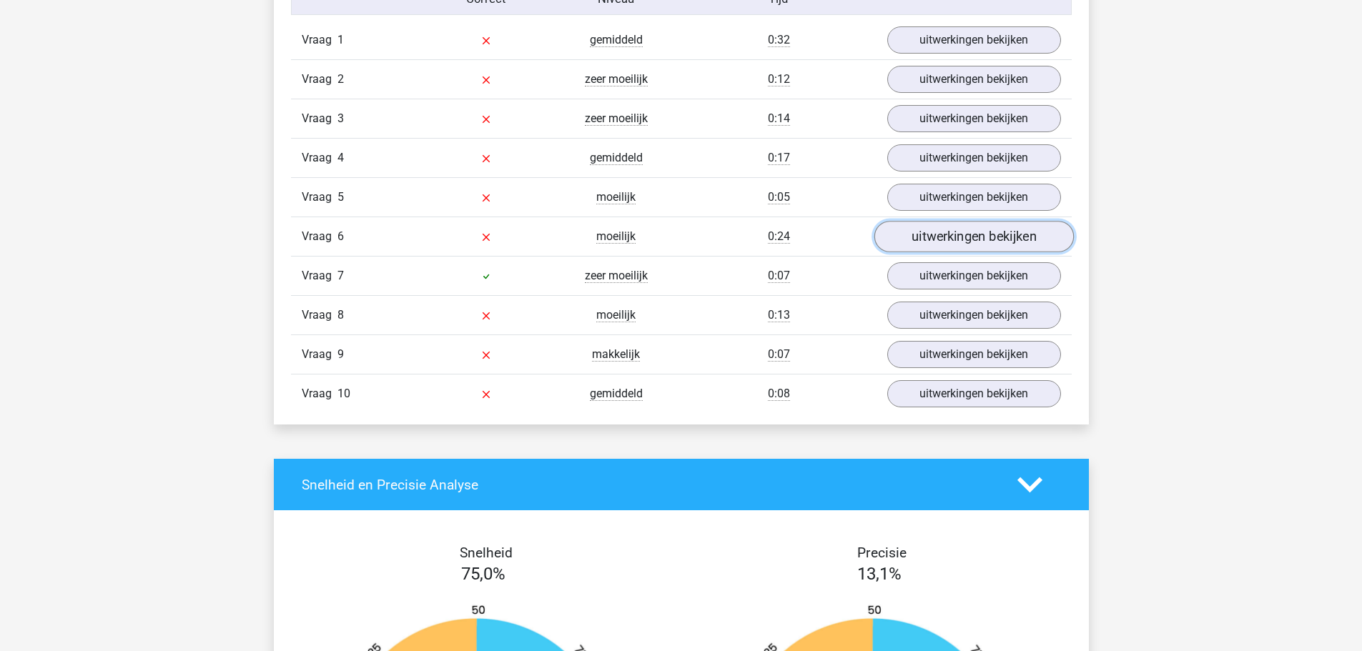
click at [957, 242] on link "uitwerkingen bekijken" at bounding box center [973, 237] width 199 height 31
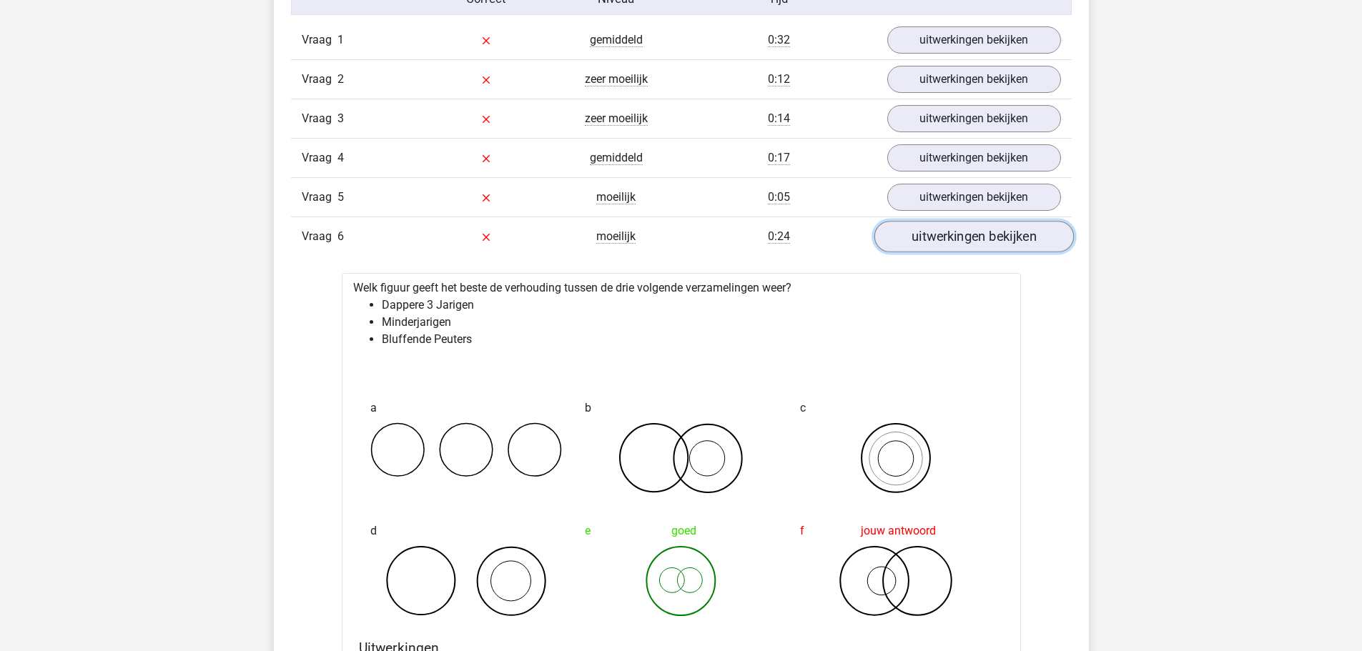
click at [957, 242] on link "uitwerkingen bekijken" at bounding box center [973, 237] width 199 height 31
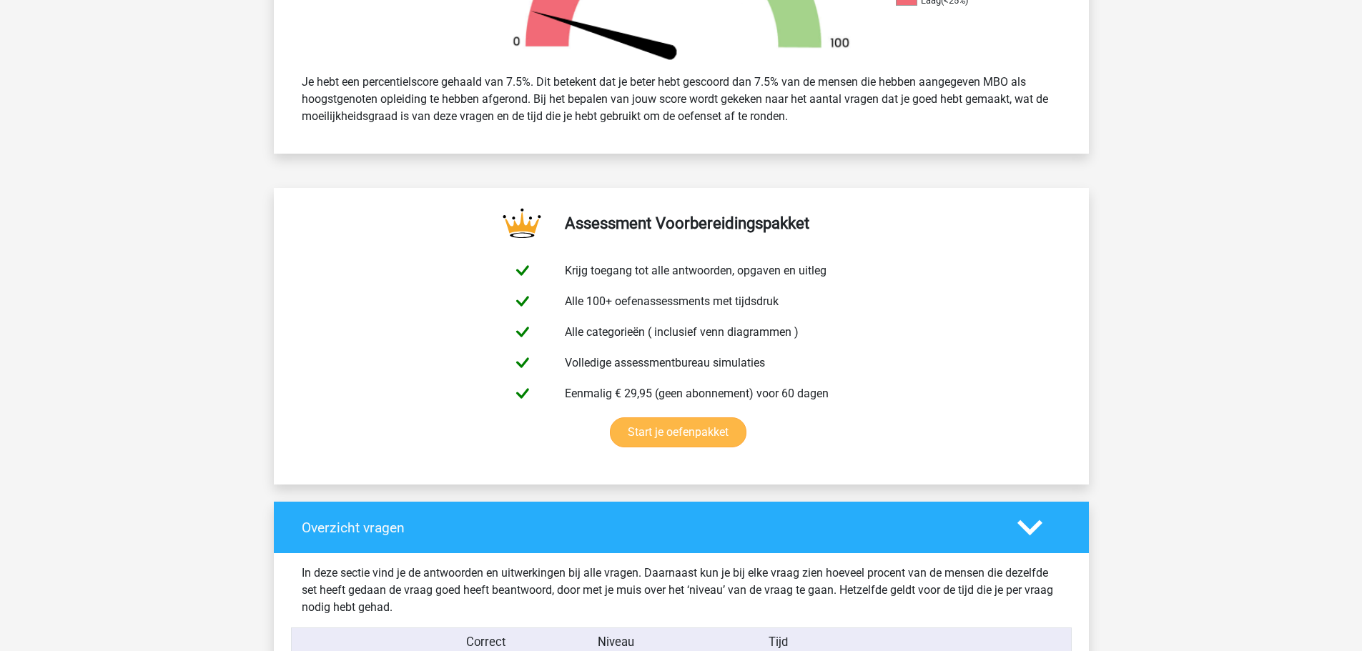
scroll to position [858, 0]
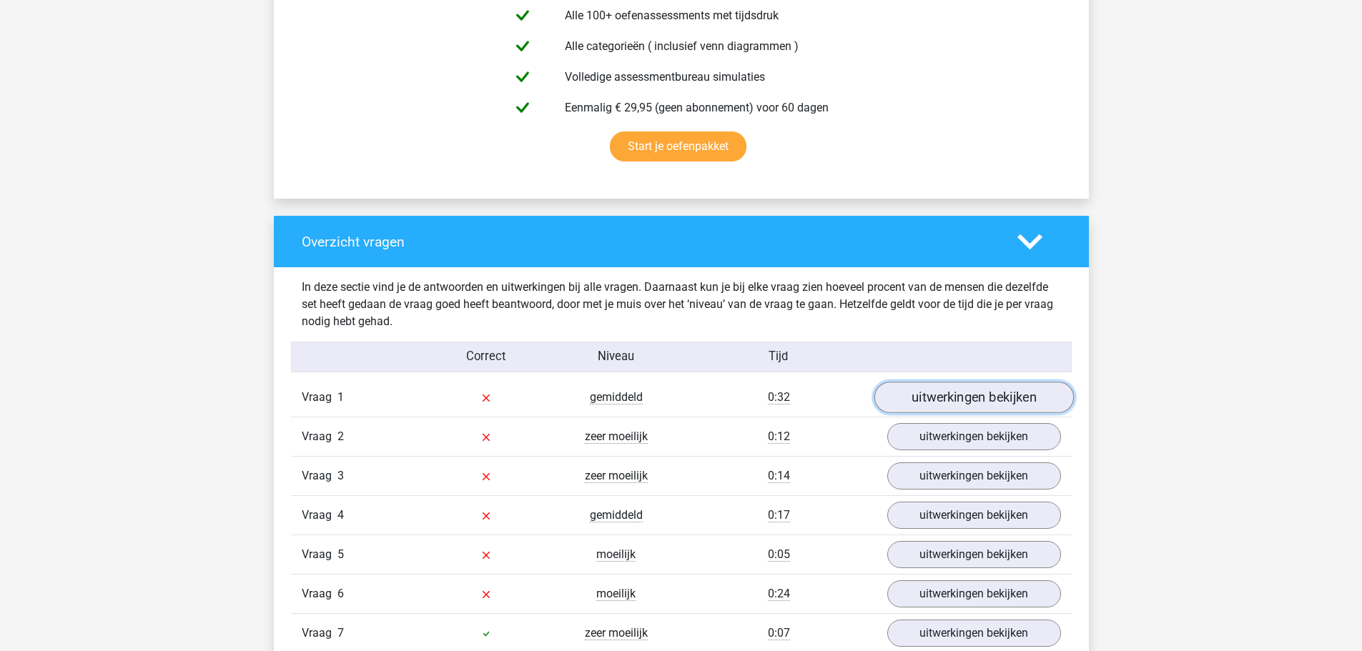
click at [920, 392] on link "uitwerkingen bekijken" at bounding box center [973, 397] width 199 height 31
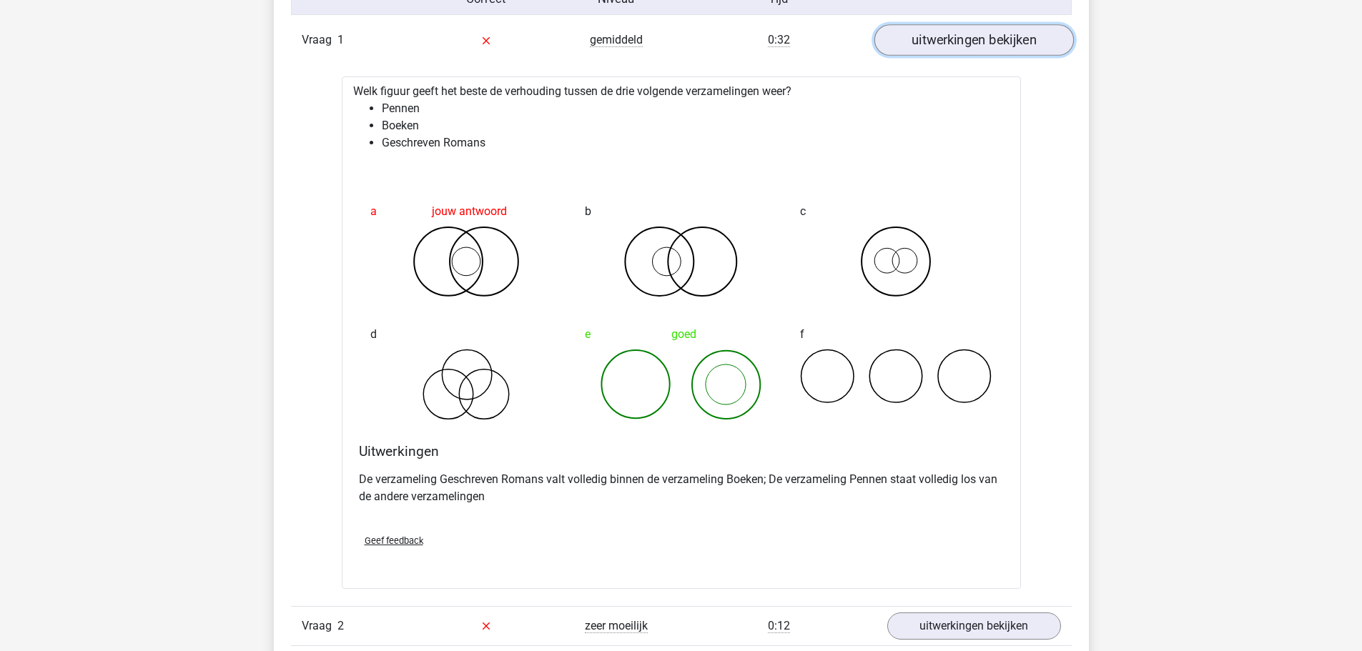
scroll to position [1144, 0]
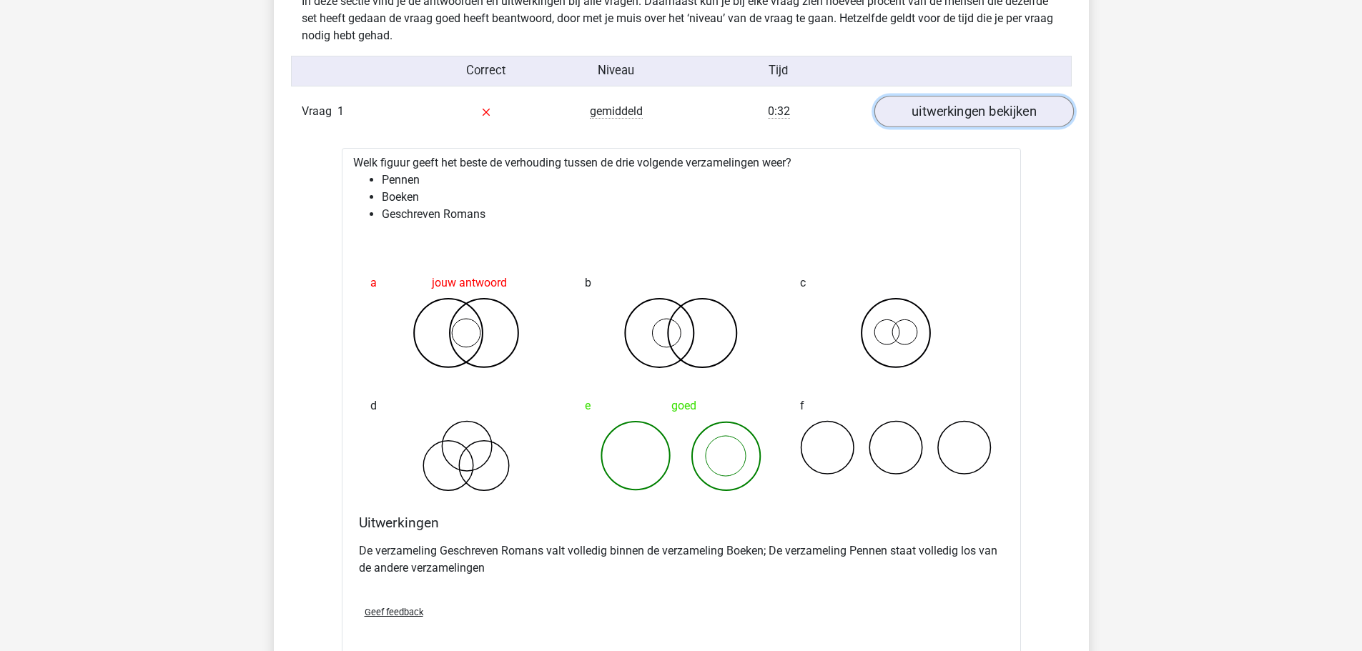
click at [949, 114] on link "uitwerkingen bekijken" at bounding box center [973, 112] width 199 height 31
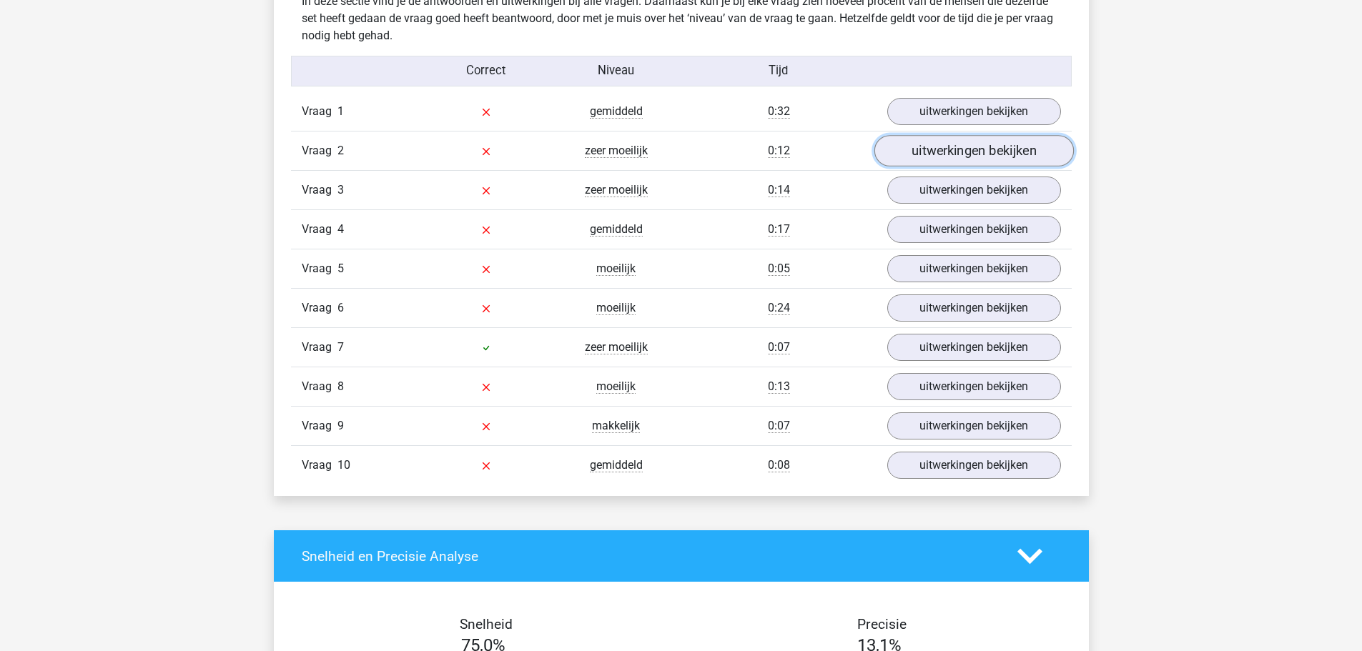
click at [959, 149] on link "uitwerkingen bekijken" at bounding box center [973, 151] width 199 height 31
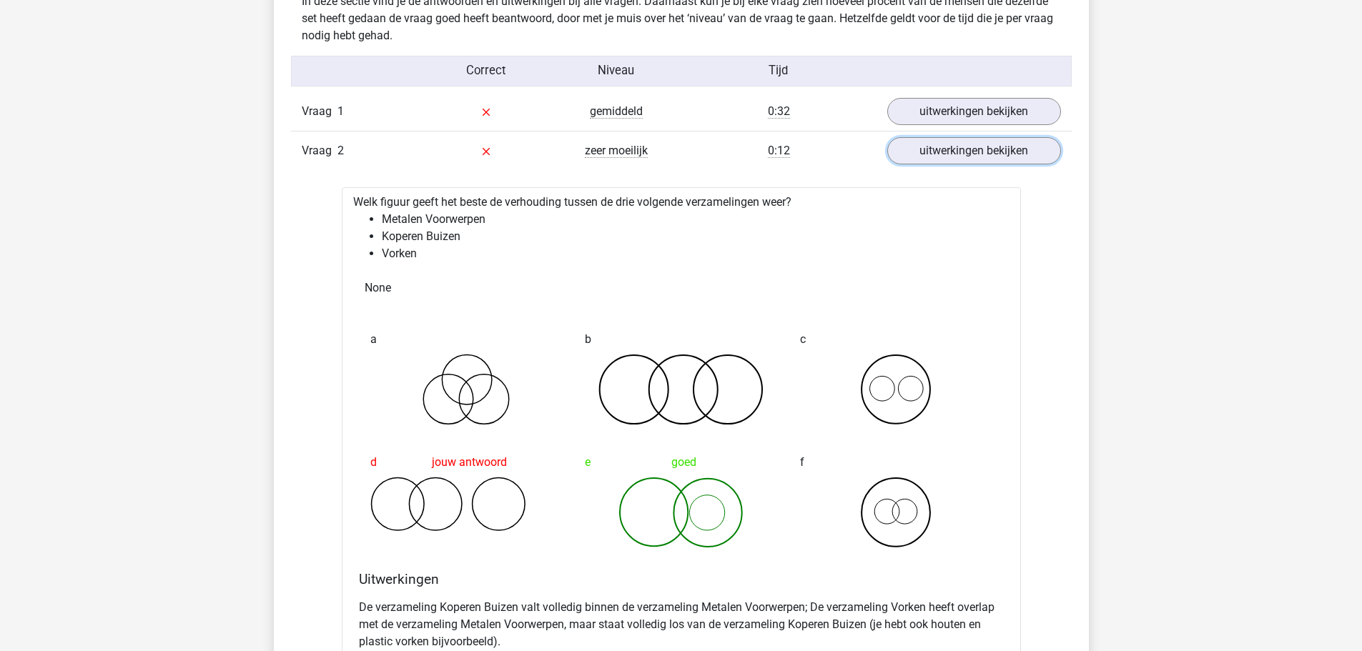
scroll to position [1501, 0]
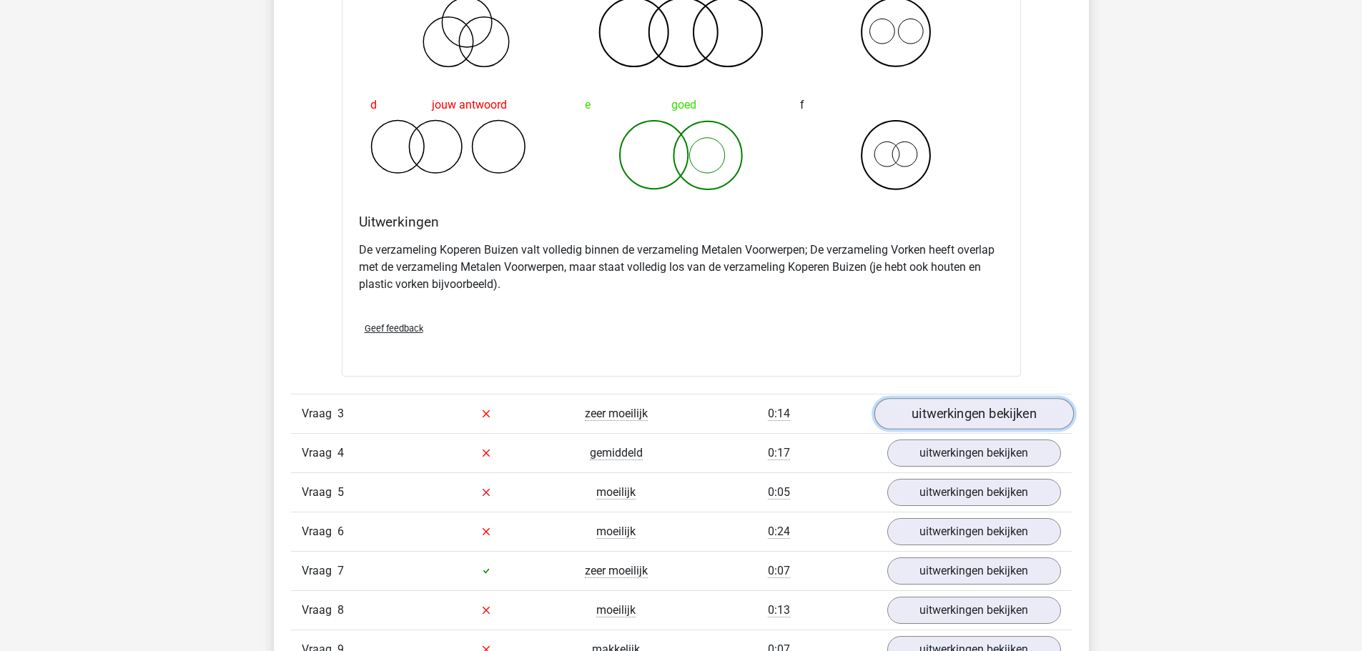
click at [949, 407] on link "uitwerkingen bekijken" at bounding box center [973, 413] width 199 height 31
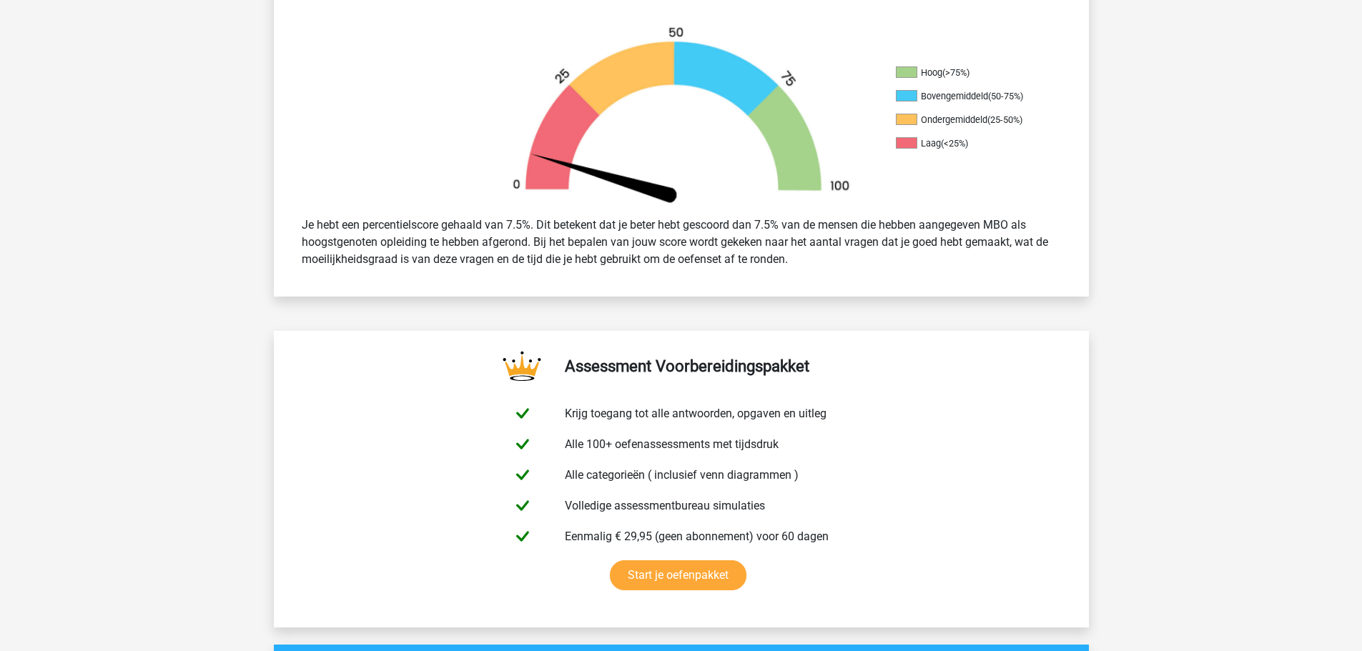
scroll to position [0, 0]
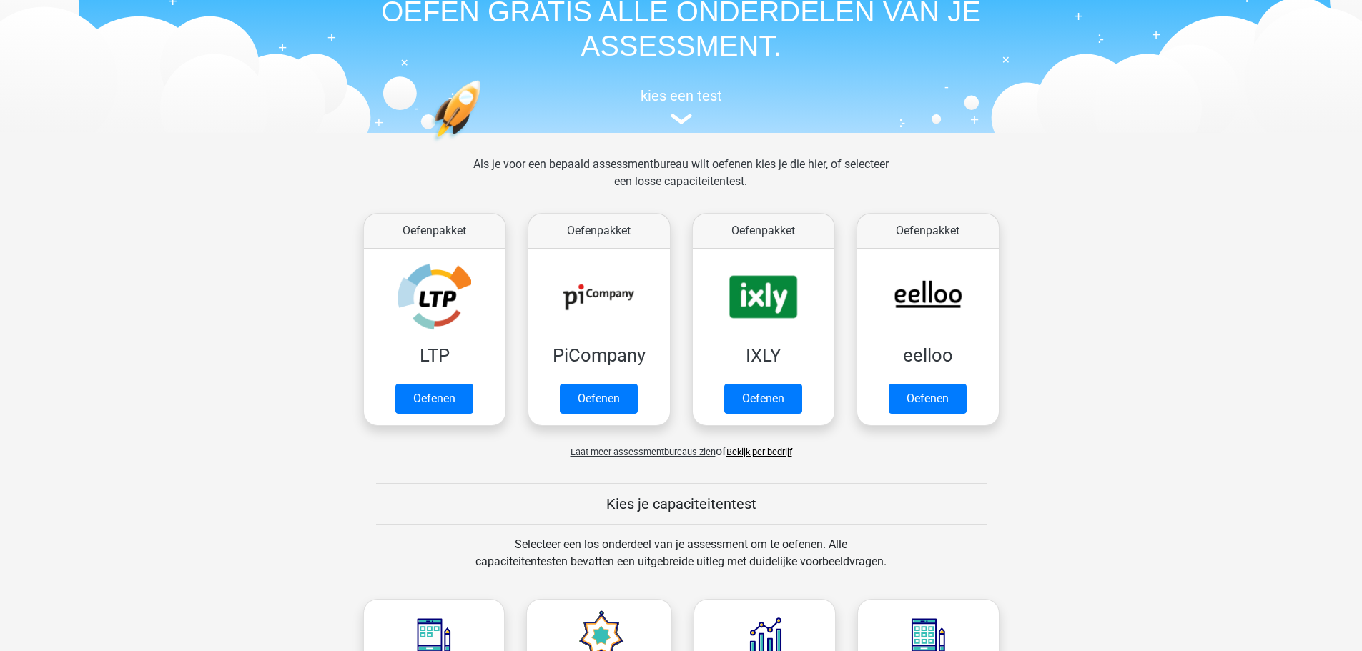
scroll to position [643, 0]
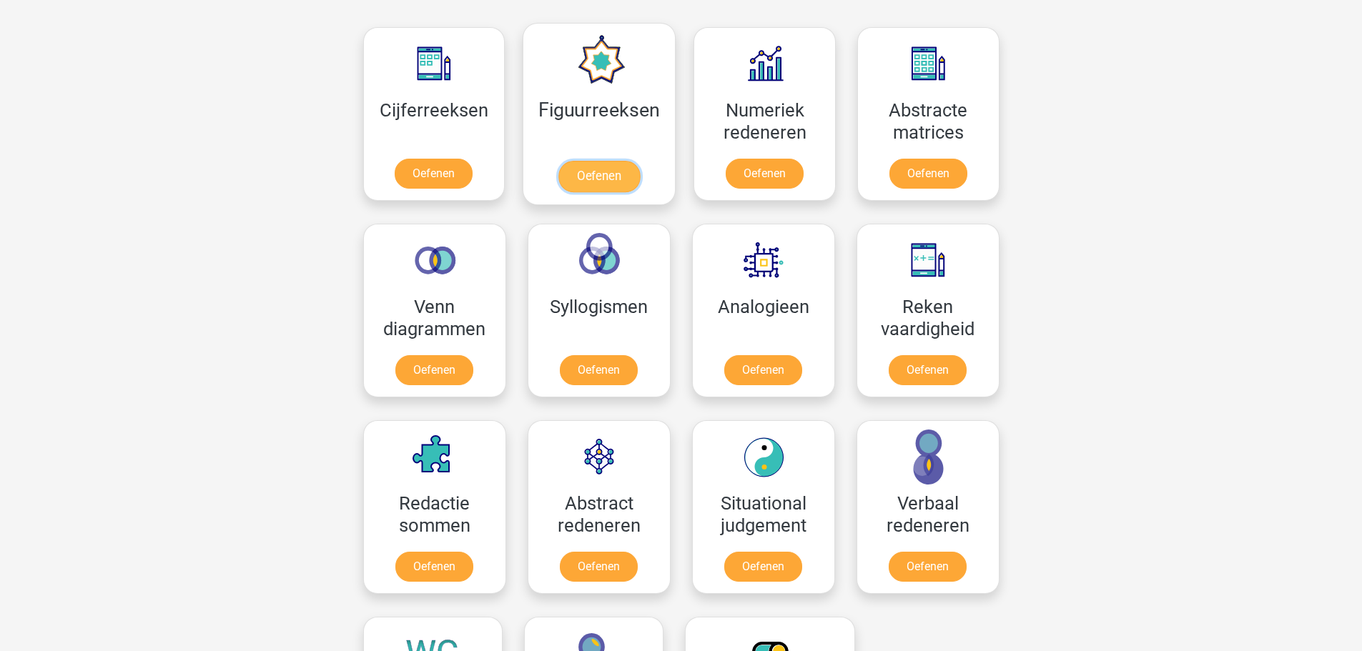
click at [606, 163] on link "Oefenen" at bounding box center [598, 176] width 81 height 31
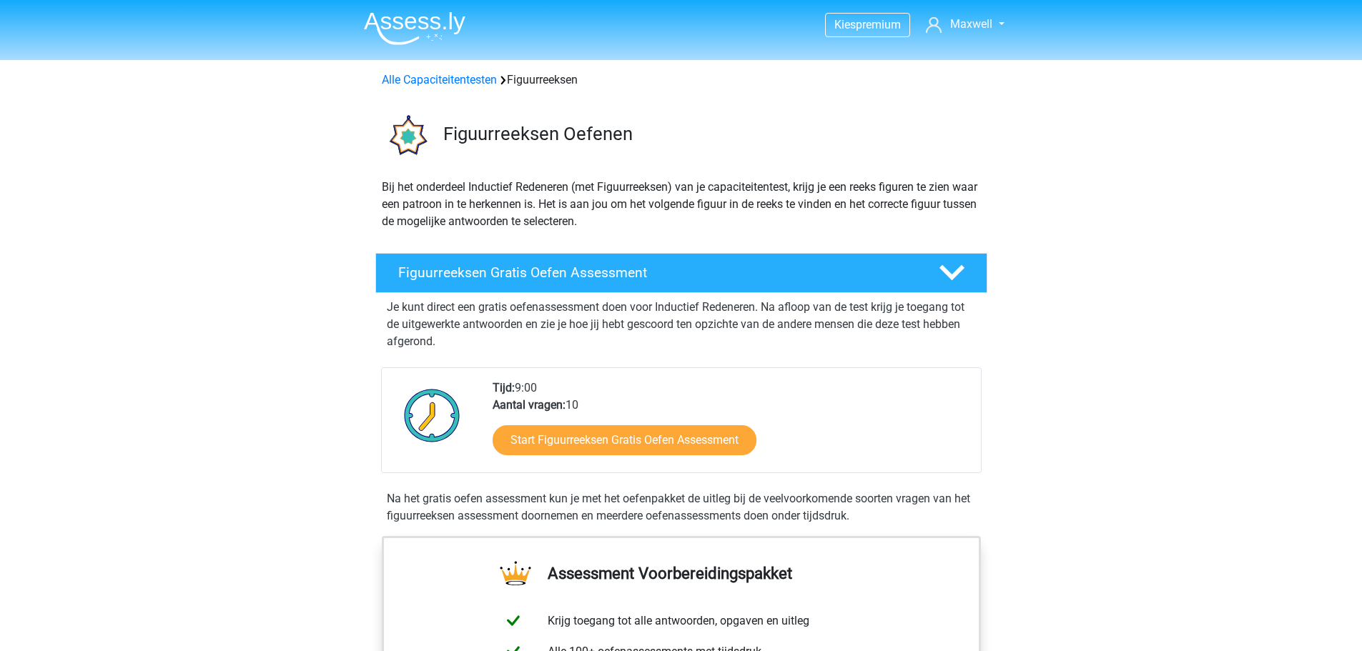
scroll to position [71, 0]
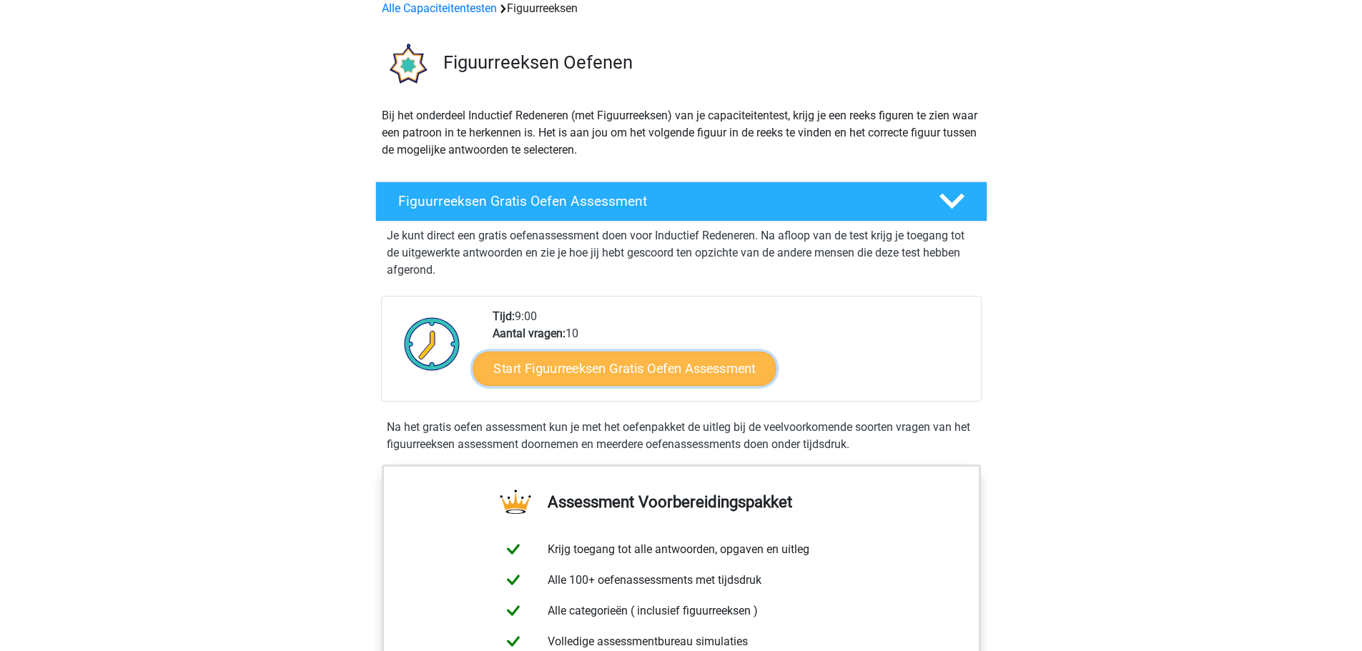
click at [659, 372] on link "Start Figuurreeksen Gratis Oefen Assessment" at bounding box center [624, 368] width 303 height 34
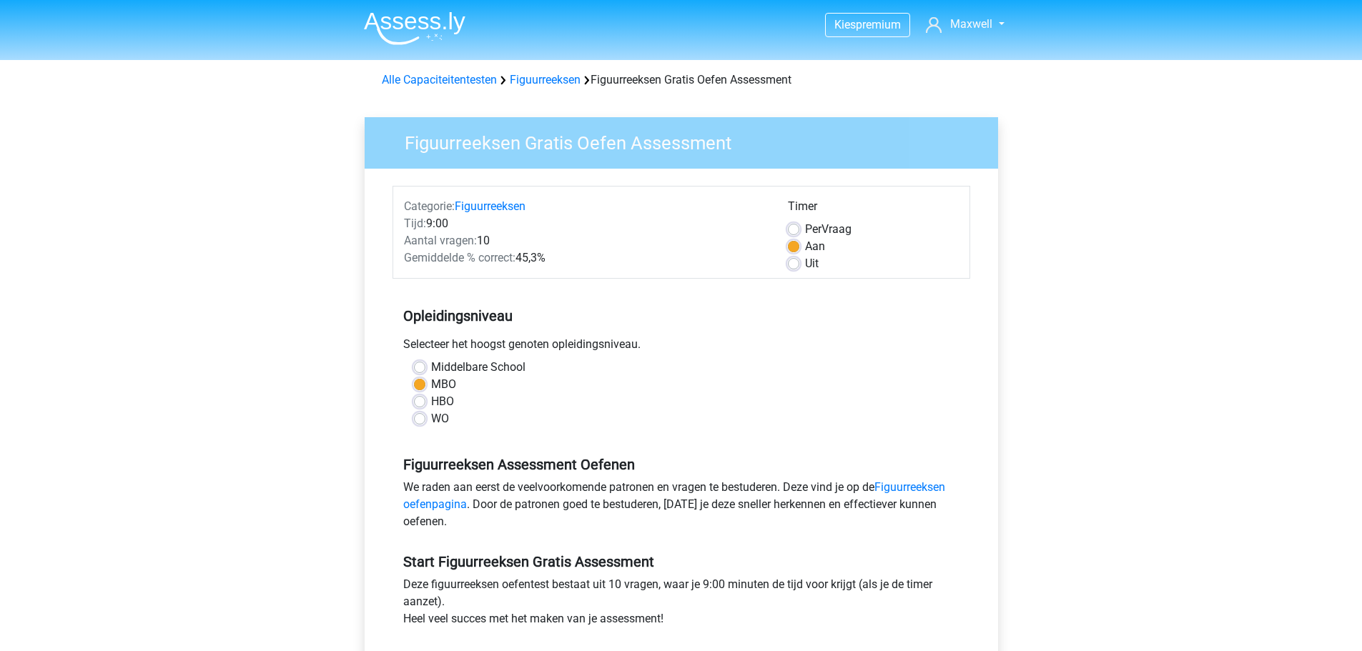
scroll to position [71, 0]
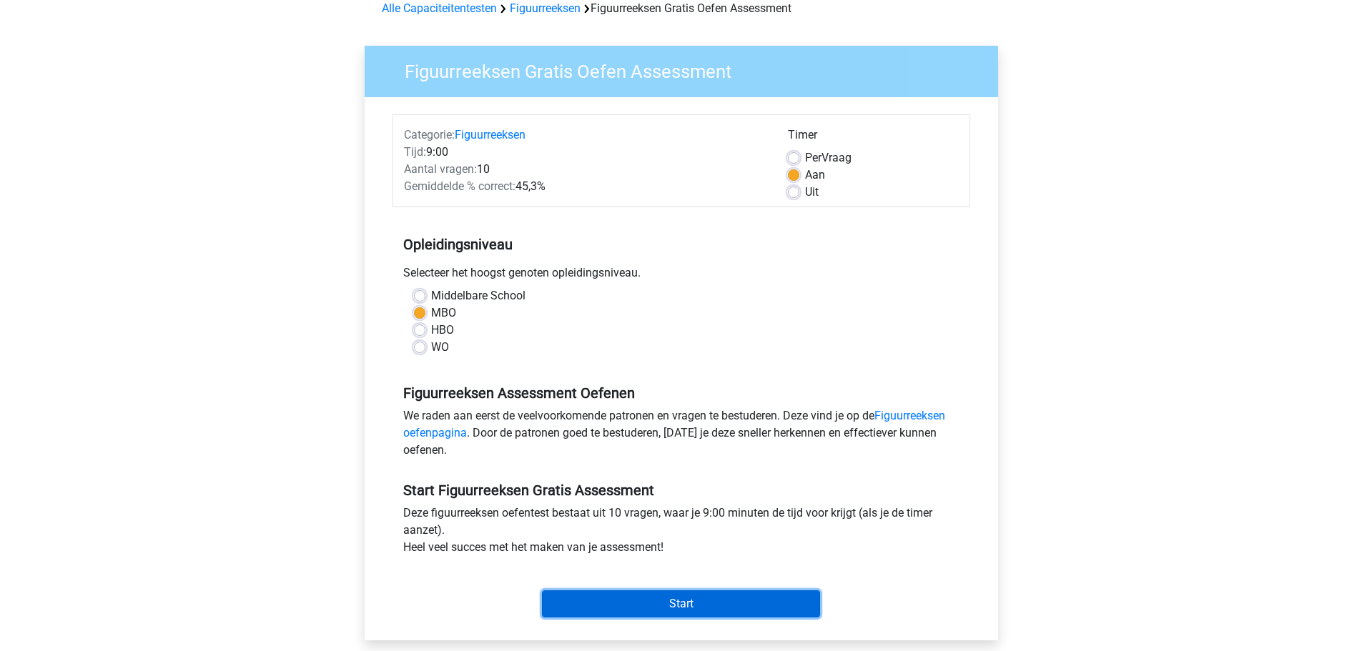
click at [767, 595] on input "Start" at bounding box center [681, 603] width 278 height 27
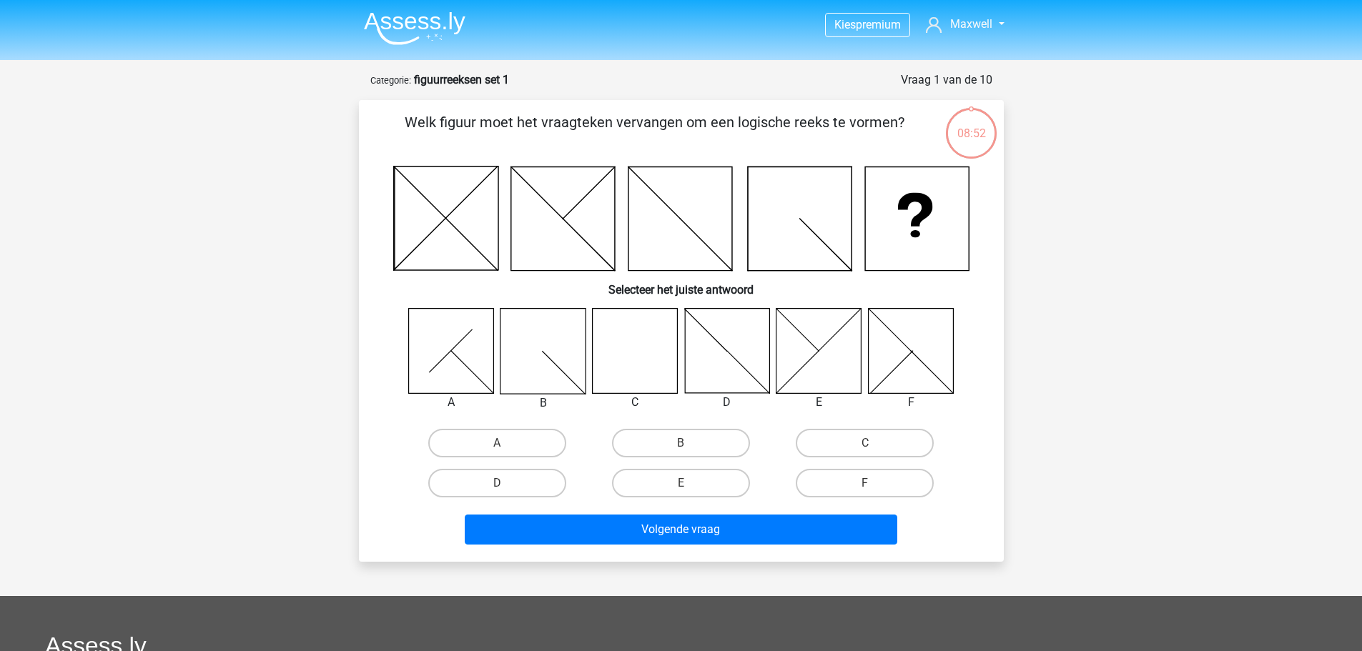
click at [651, 358] on icon at bounding box center [634, 350] width 85 height 85
click at [829, 449] on label "C" at bounding box center [865, 443] width 138 height 29
click at [865, 449] on input "C" at bounding box center [869, 447] width 9 height 9
radio input "true"
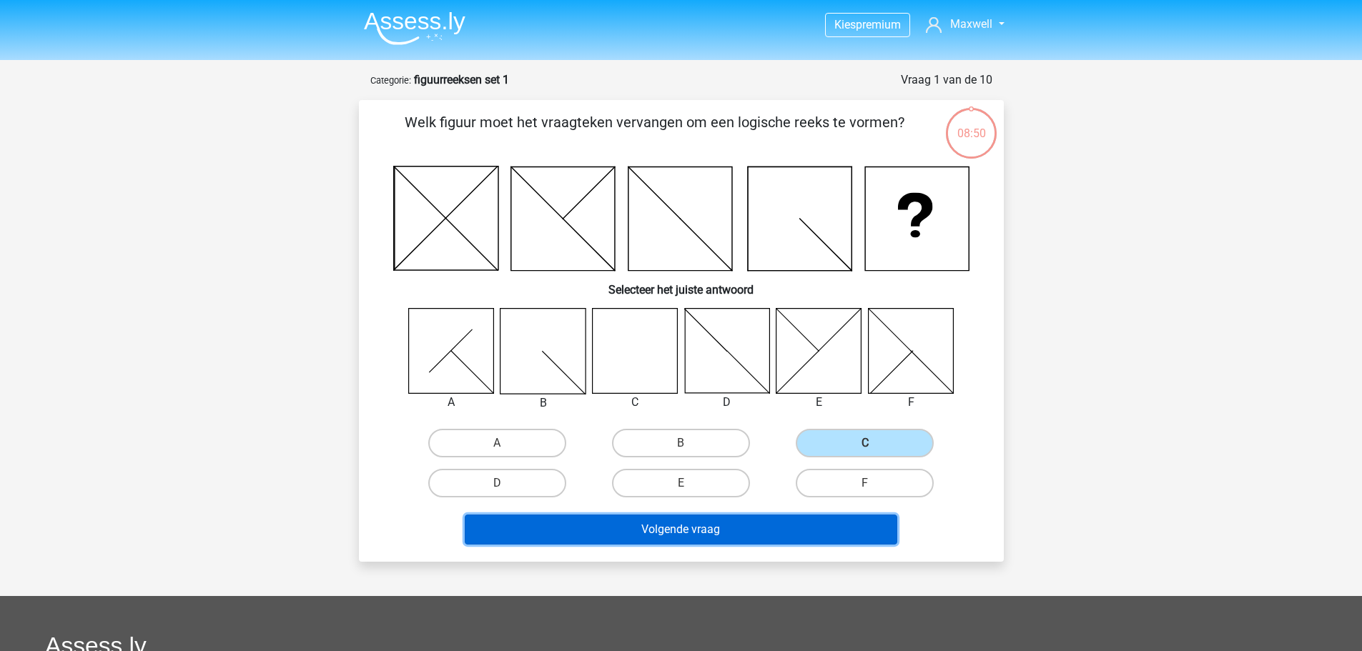
click at [806, 539] on button "Volgende vraag" at bounding box center [681, 530] width 433 height 30
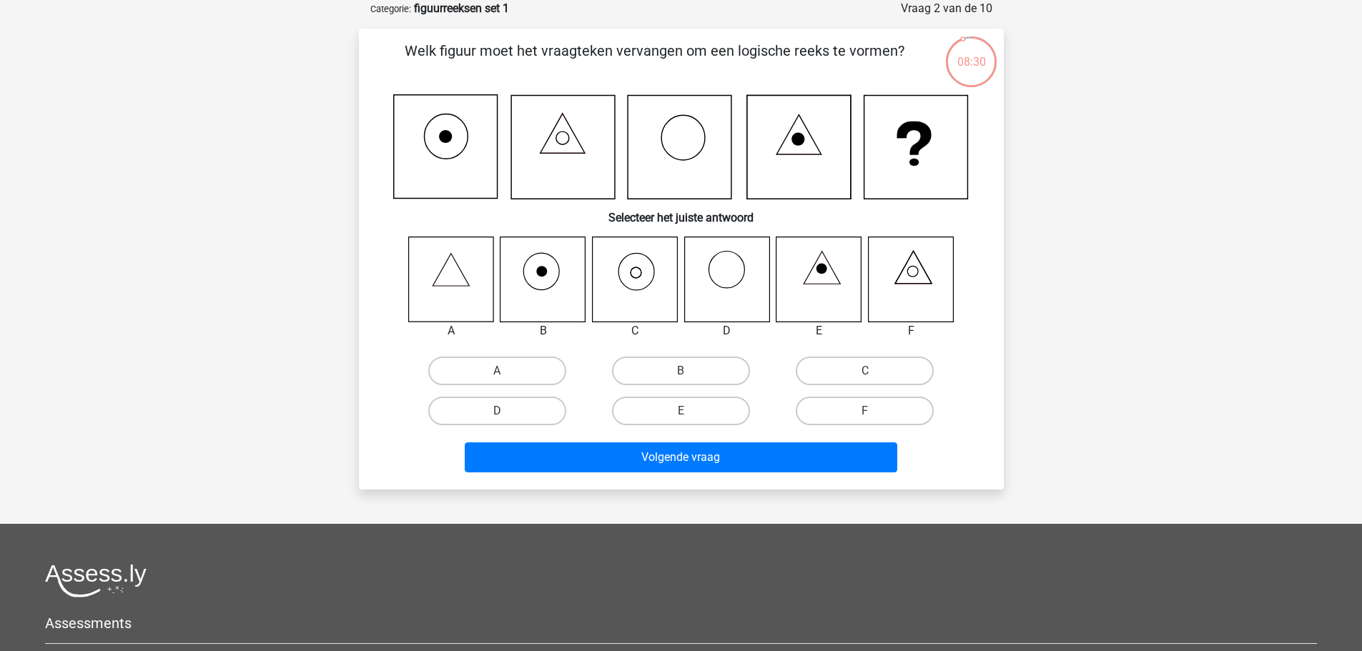
click at [633, 277] on icon at bounding box center [634, 279] width 85 height 85
click at [878, 372] on label "C" at bounding box center [865, 371] width 138 height 29
click at [874, 372] on input "C" at bounding box center [869, 375] width 9 height 9
radio input "true"
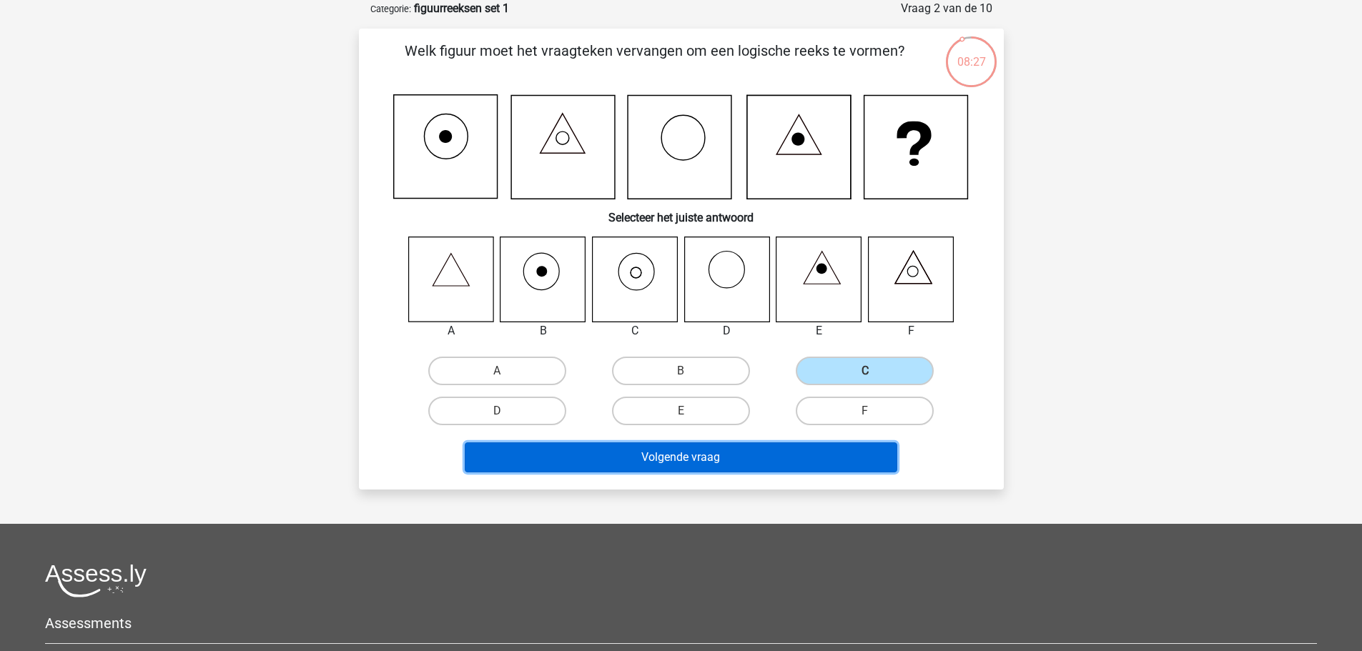
click at [834, 449] on button "Volgende vraag" at bounding box center [681, 458] width 433 height 30
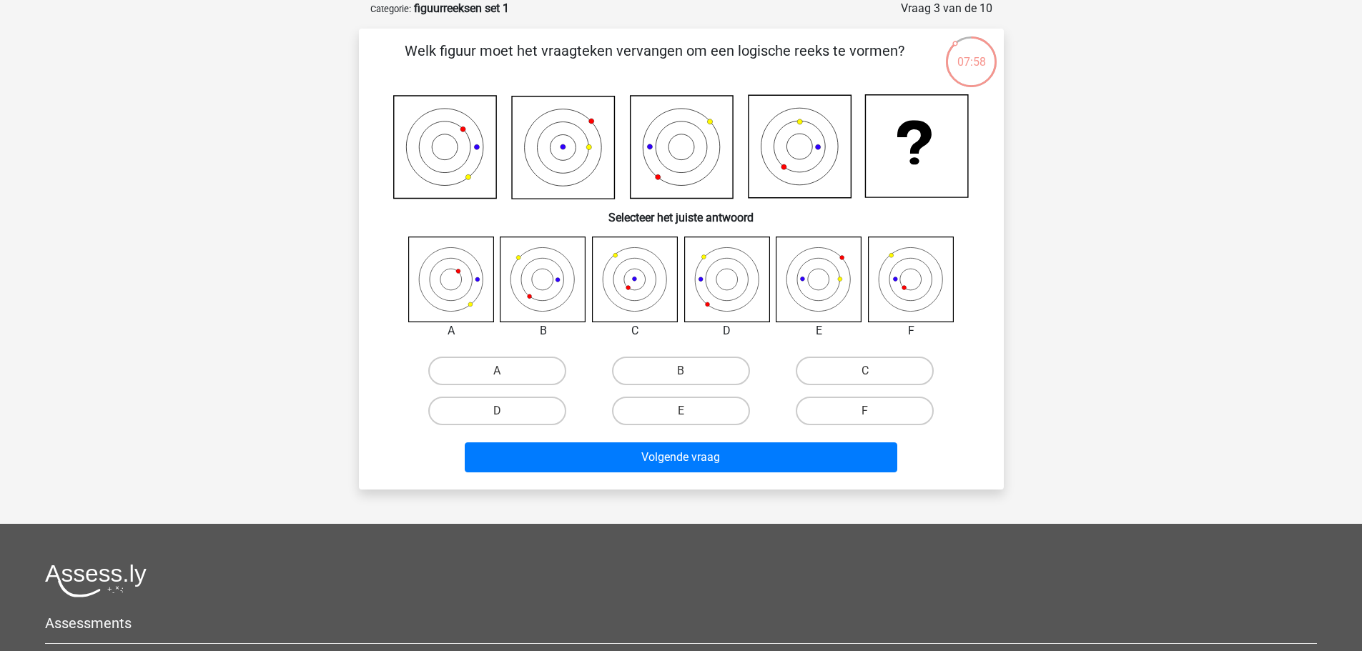
click at [813, 286] on icon at bounding box center [818, 279] width 85 height 85
click at [648, 409] on label "E" at bounding box center [681, 411] width 138 height 29
click at [681, 411] on input "E" at bounding box center [685, 415] width 9 height 9
radio input "true"
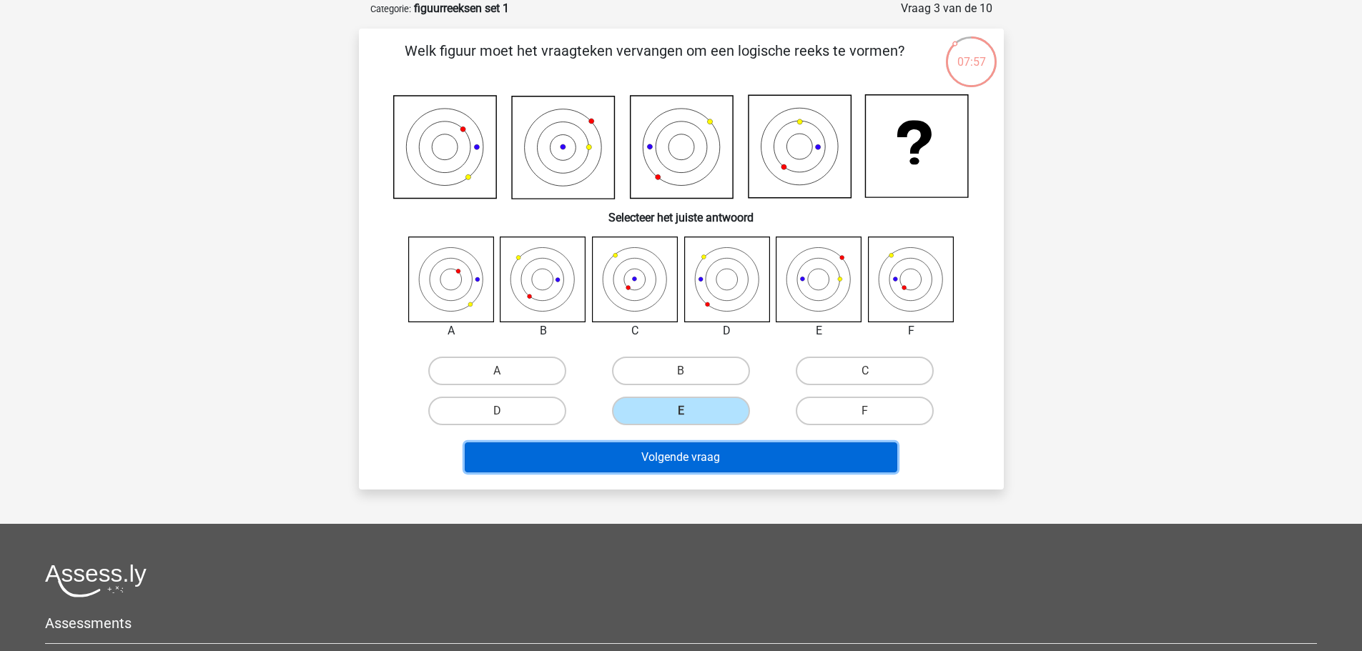
click at [660, 472] on button "Volgende vraag" at bounding box center [681, 458] width 433 height 30
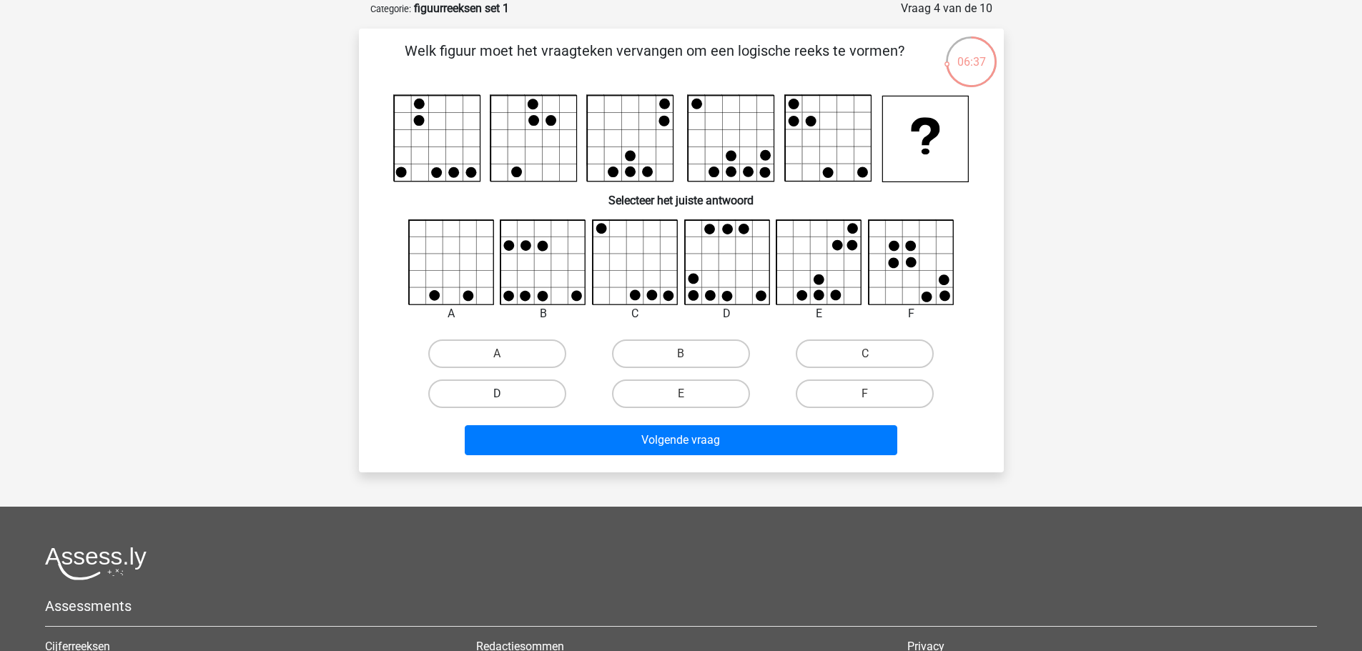
click at [491, 395] on label "D" at bounding box center [497, 394] width 138 height 29
click at [497, 395] on input "D" at bounding box center [501, 398] width 9 height 9
radio input "true"
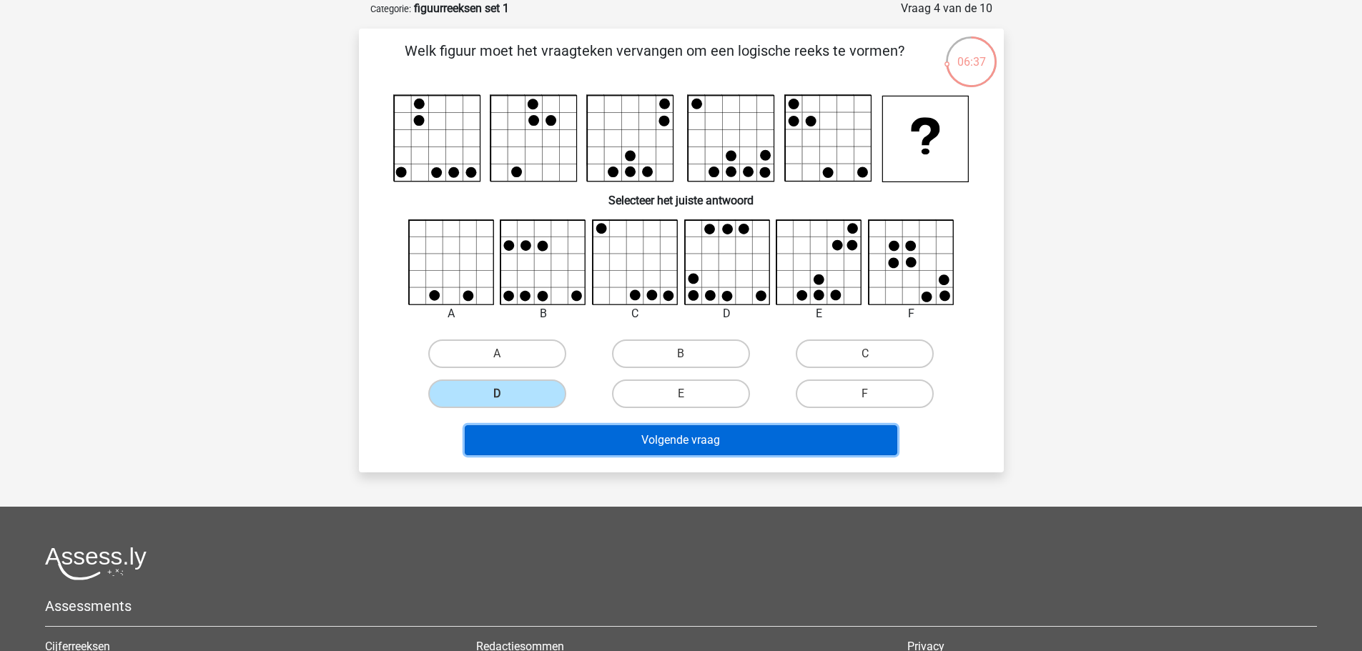
click at [530, 443] on button "Volgende vraag" at bounding box center [681, 440] width 433 height 30
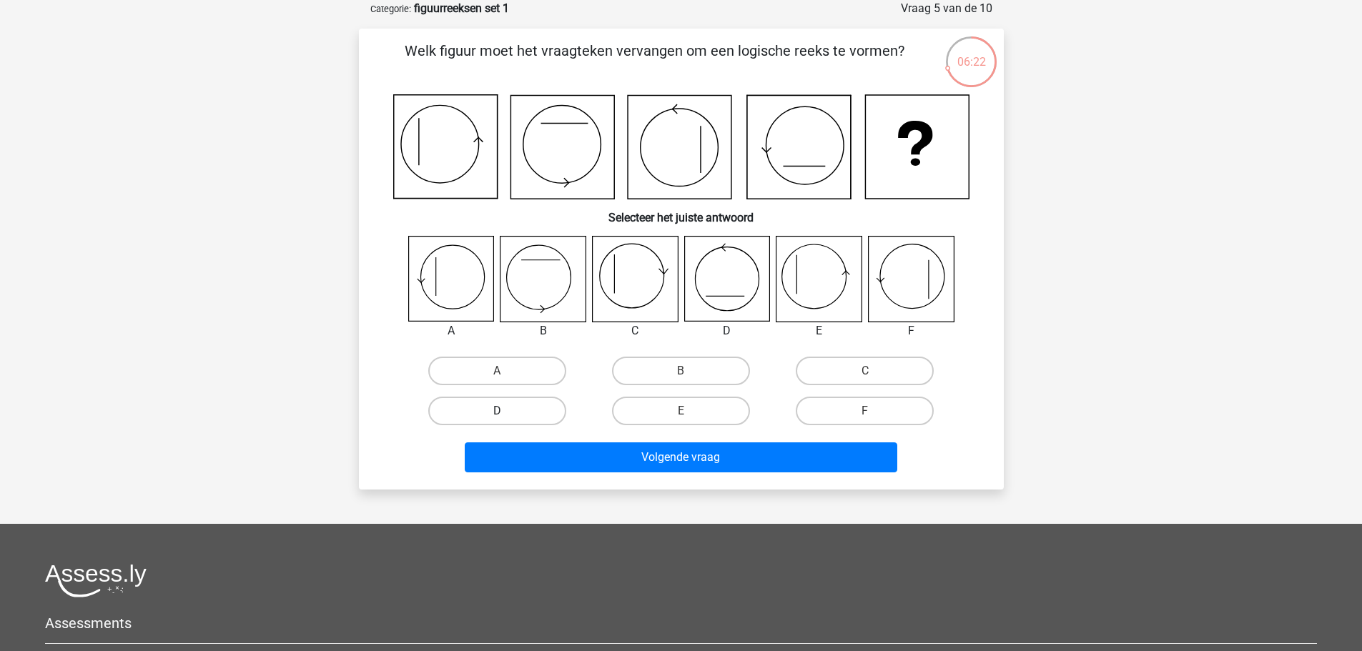
drag, startPoint x: 450, startPoint y: 411, endPoint x: 443, endPoint y: 409, distance: 7.5
click at [450, 412] on label "D" at bounding box center [497, 411] width 138 height 29
click at [497, 412] on input "D" at bounding box center [501, 415] width 9 height 9
radio input "true"
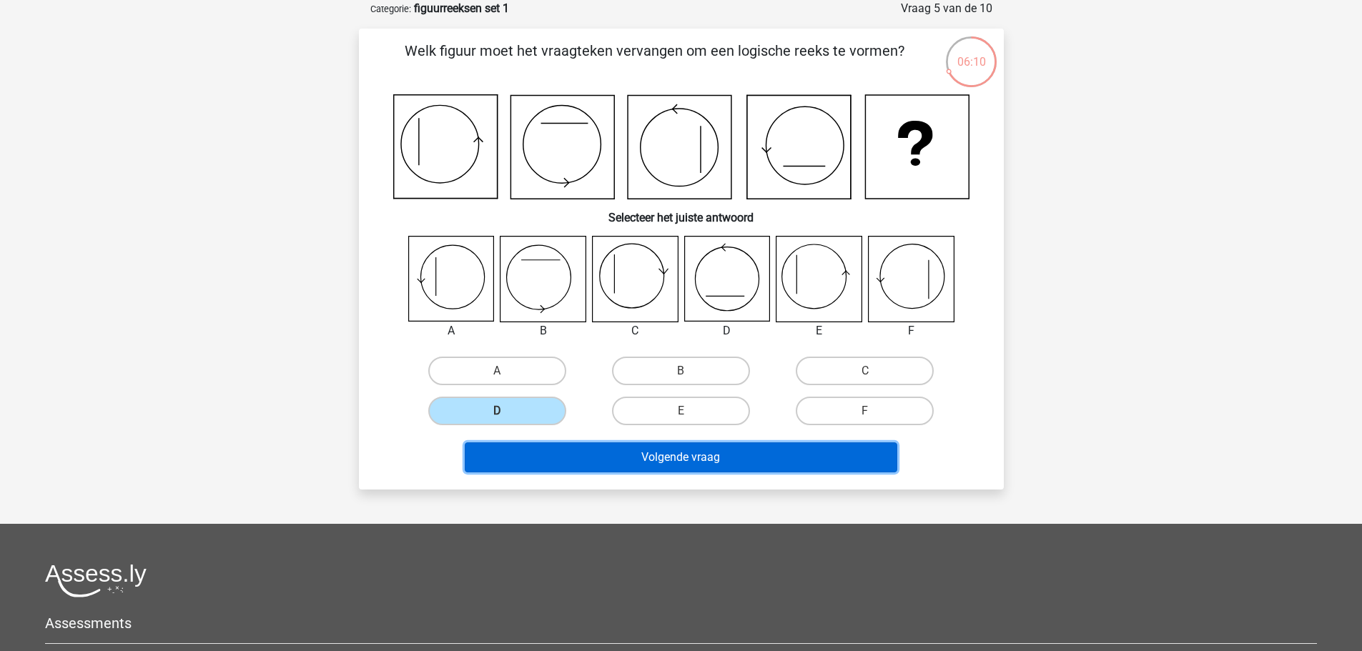
click at [520, 448] on button "Volgende vraag" at bounding box center [681, 458] width 433 height 30
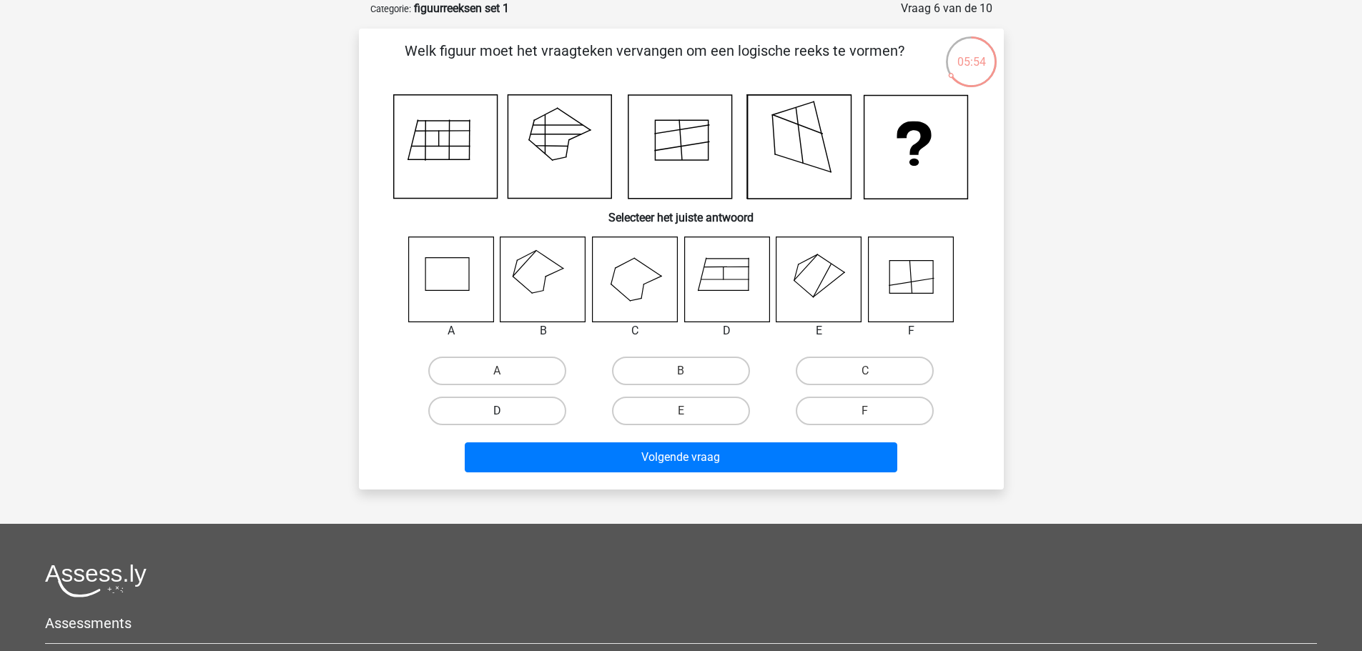
click at [461, 416] on label "D" at bounding box center [497, 411] width 138 height 29
click at [497, 416] on input "D" at bounding box center [501, 415] width 9 height 9
radio input "true"
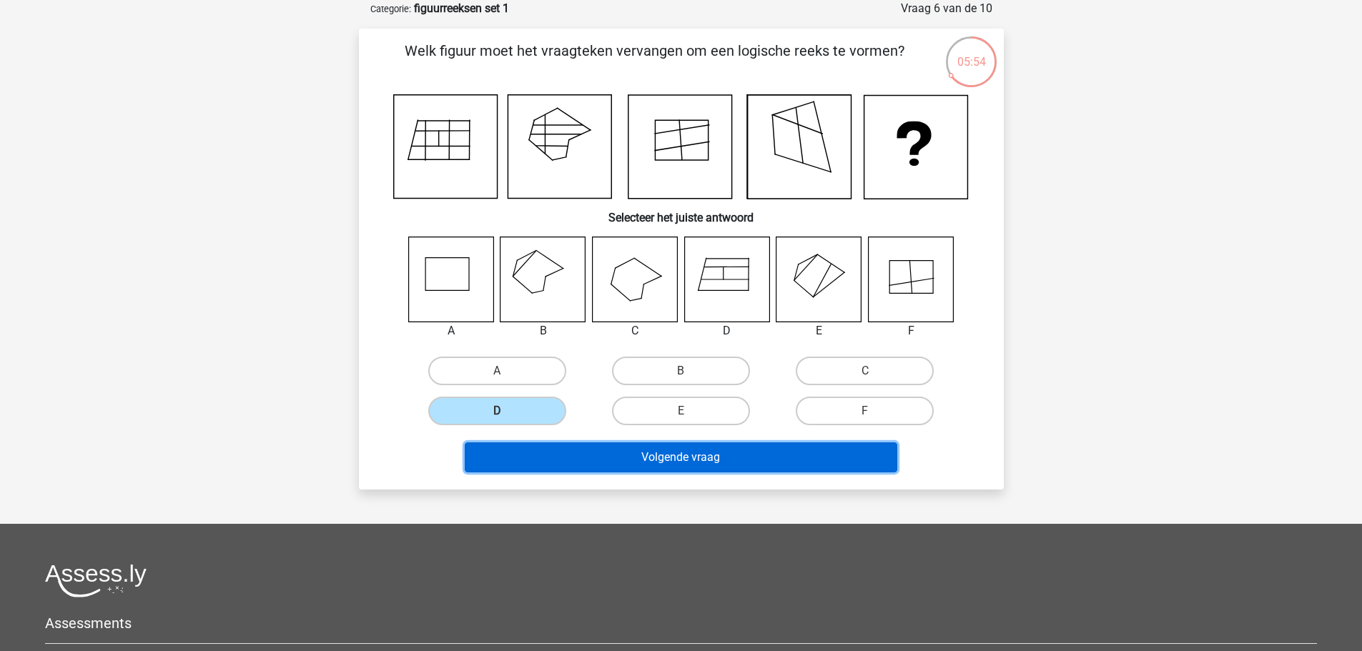
click at [529, 464] on button "Volgende vraag" at bounding box center [681, 458] width 433 height 30
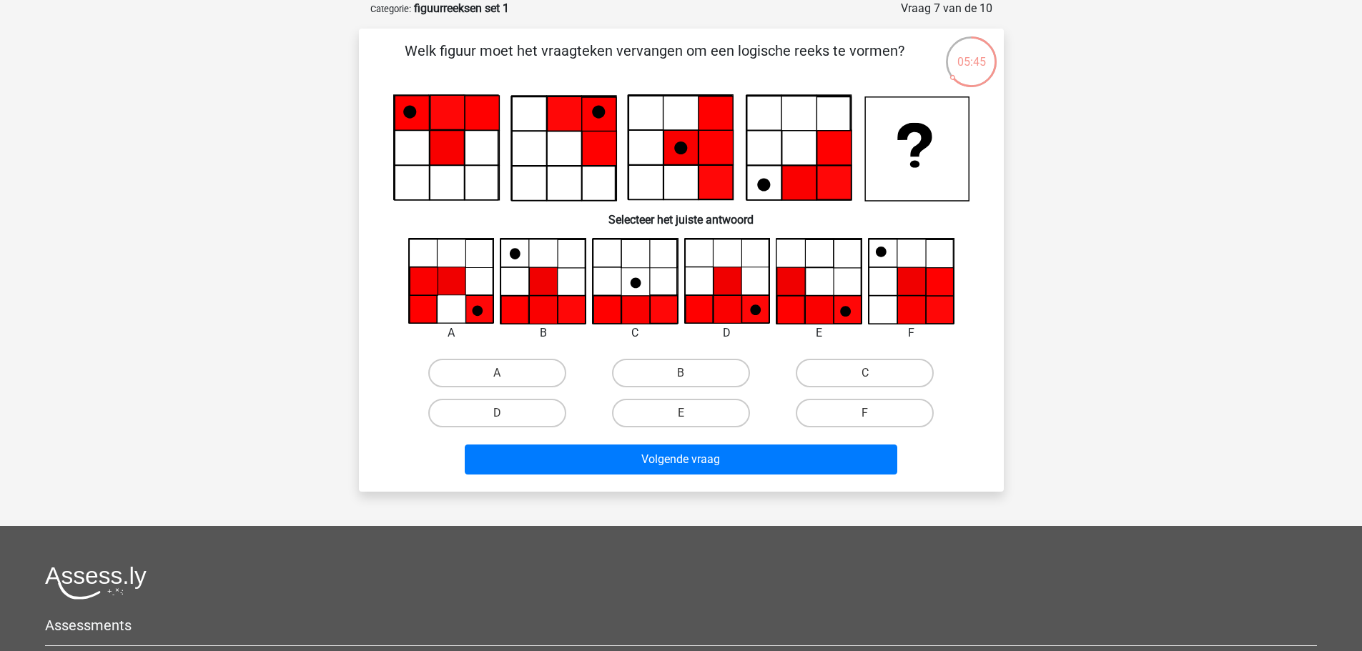
drag, startPoint x: 493, startPoint y: 405, endPoint x: 505, endPoint y: 433, distance: 30.1
click at [494, 405] on label "D" at bounding box center [497, 413] width 138 height 29
click at [497, 413] on input "D" at bounding box center [501, 417] width 9 height 9
radio input "true"
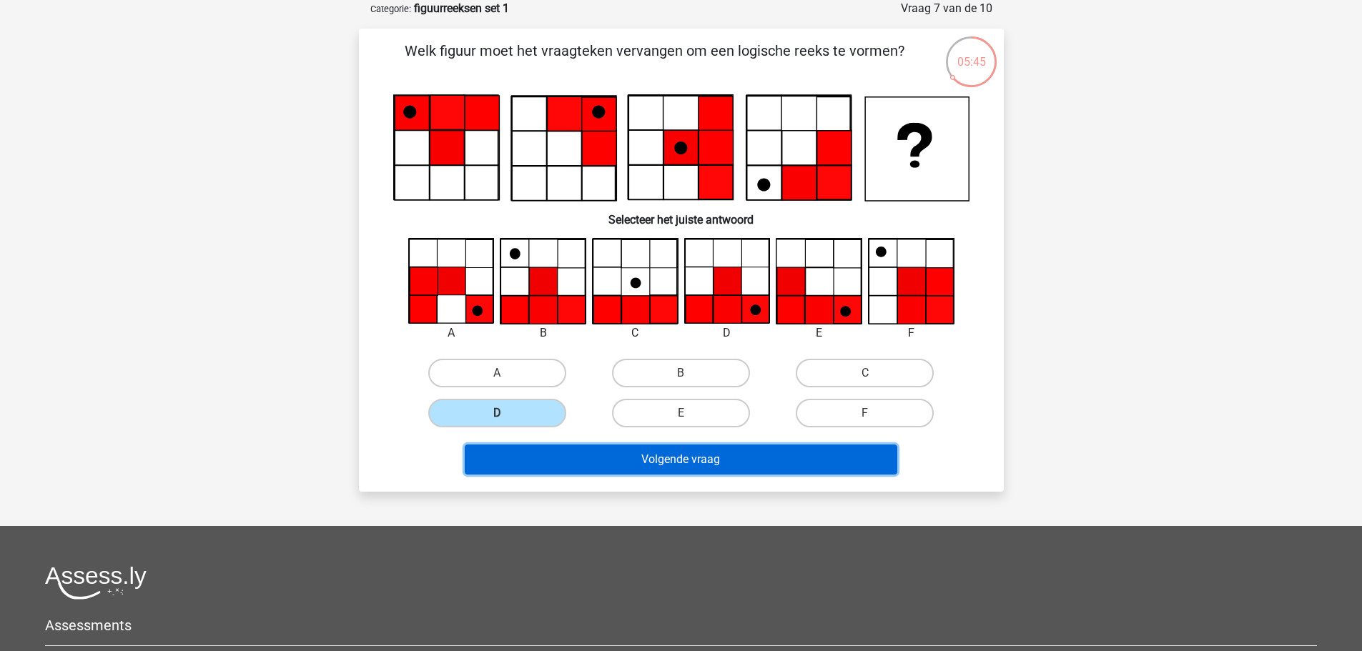
click at [528, 471] on button "Volgende vraag" at bounding box center [681, 460] width 433 height 30
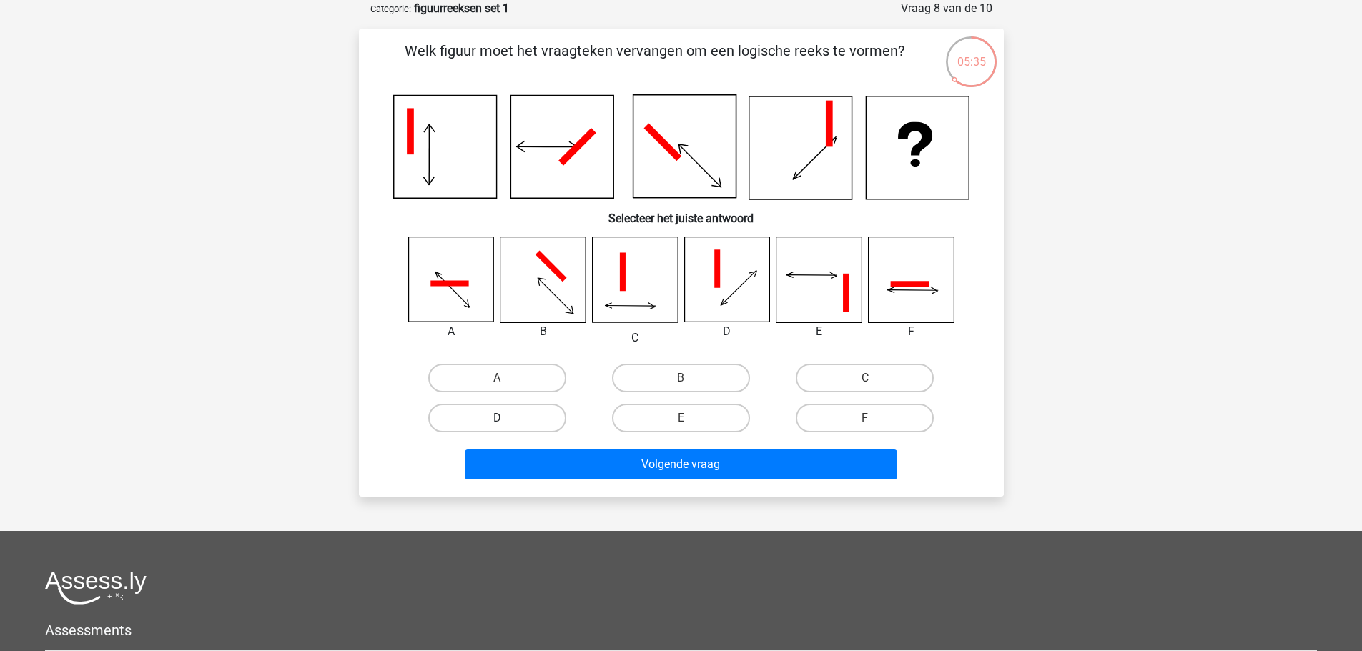
click at [517, 421] on label "D" at bounding box center [497, 418] width 138 height 29
click at [506, 421] on input "D" at bounding box center [501, 422] width 9 height 9
radio input "true"
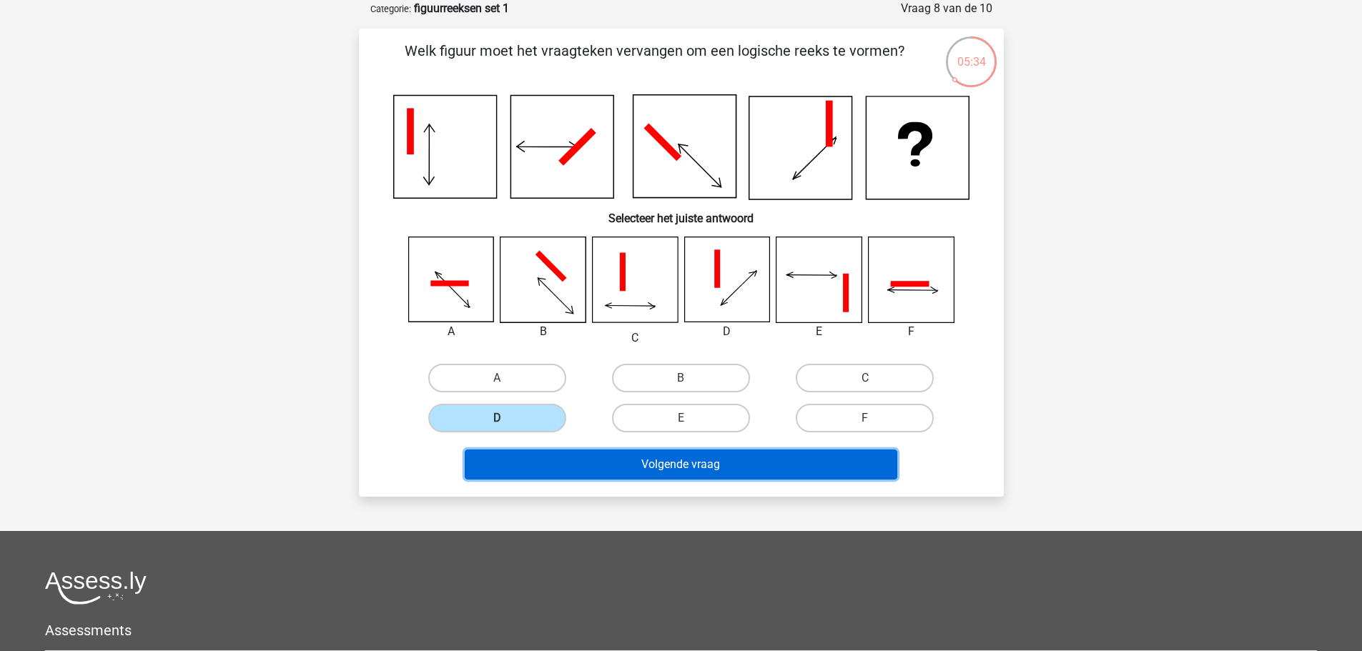
click at [689, 472] on button "Volgende vraag" at bounding box center [681, 465] width 433 height 30
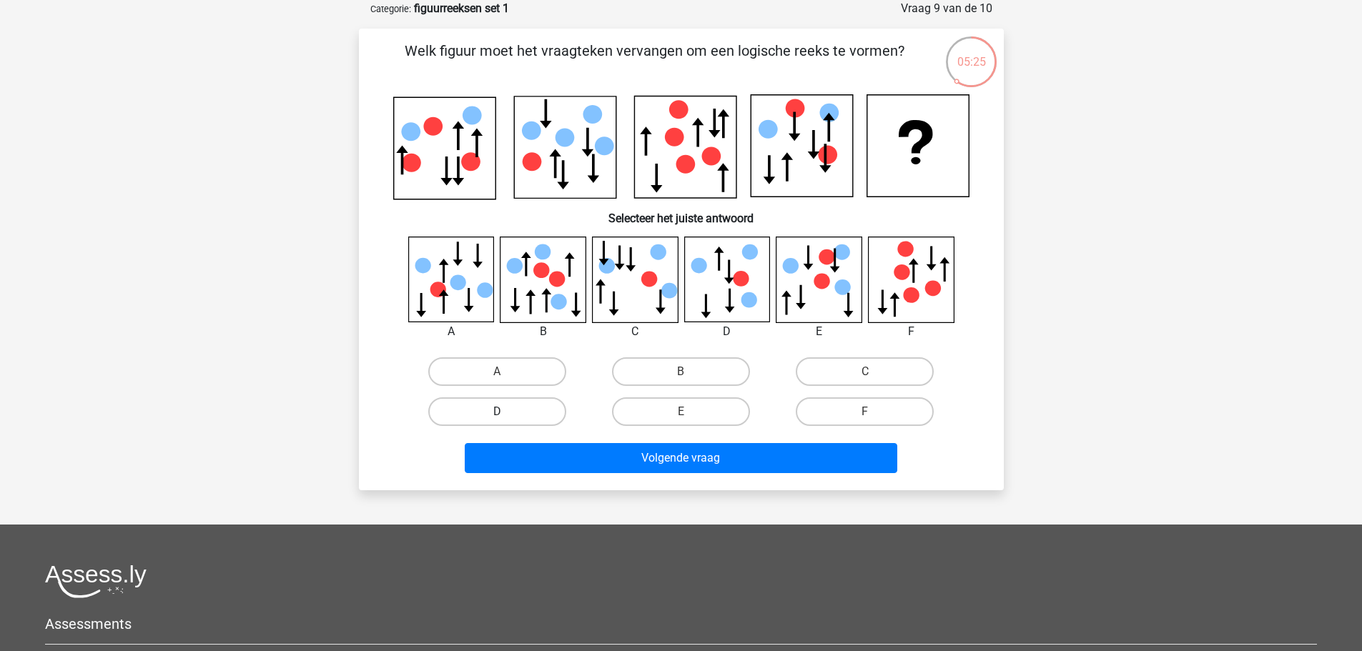
click at [530, 417] on label "D" at bounding box center [497, 411] width 138 height 29
click at [506, 417] on input "D" at bounding box center [501, 416] width 9 height 9
radio input "true"
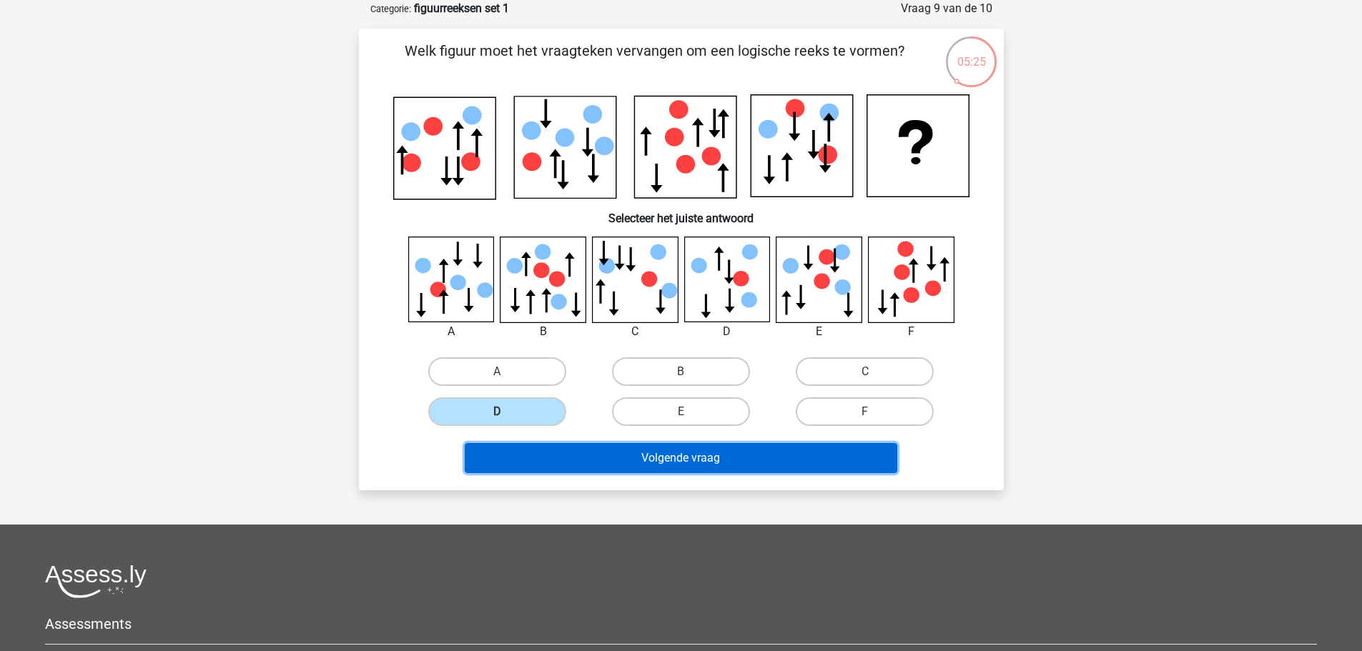
click at [575, 468] on button "Volgende vraag" at bounding box center [681, 458] width 433 height 30
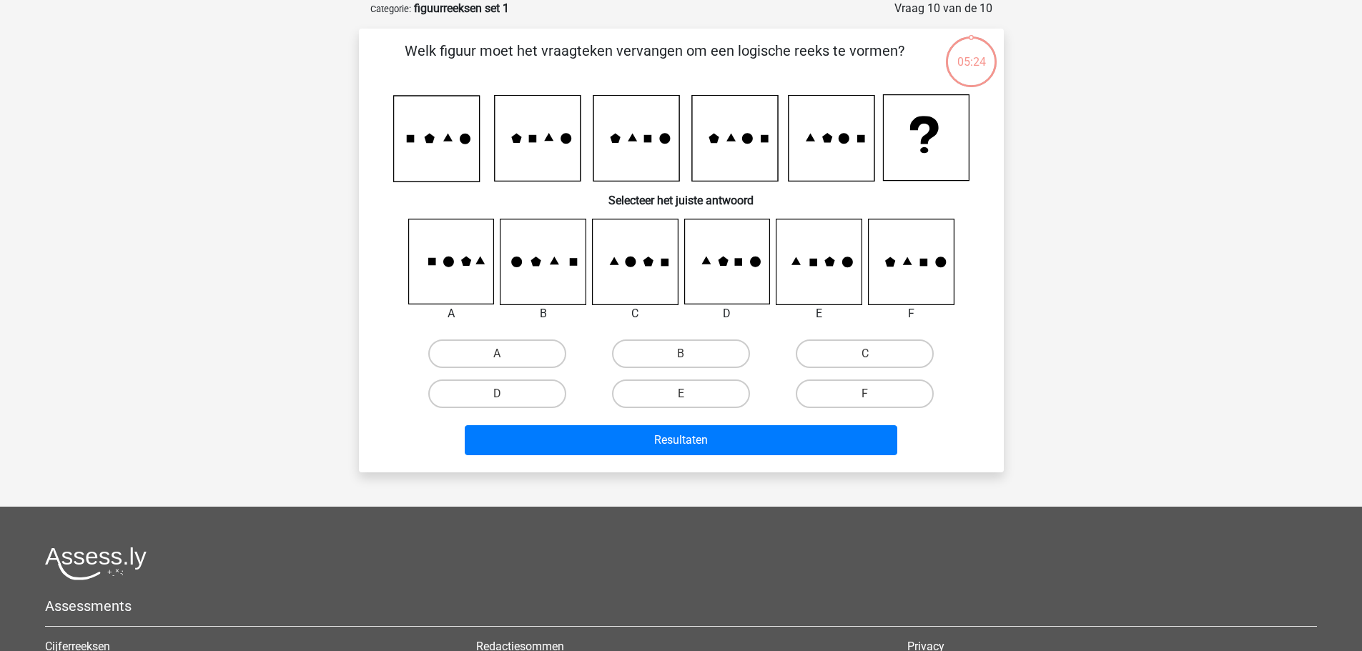
click at [502, 397] on input "D" at bounding box center [501, 398] width 9 height 9
radio input "true"
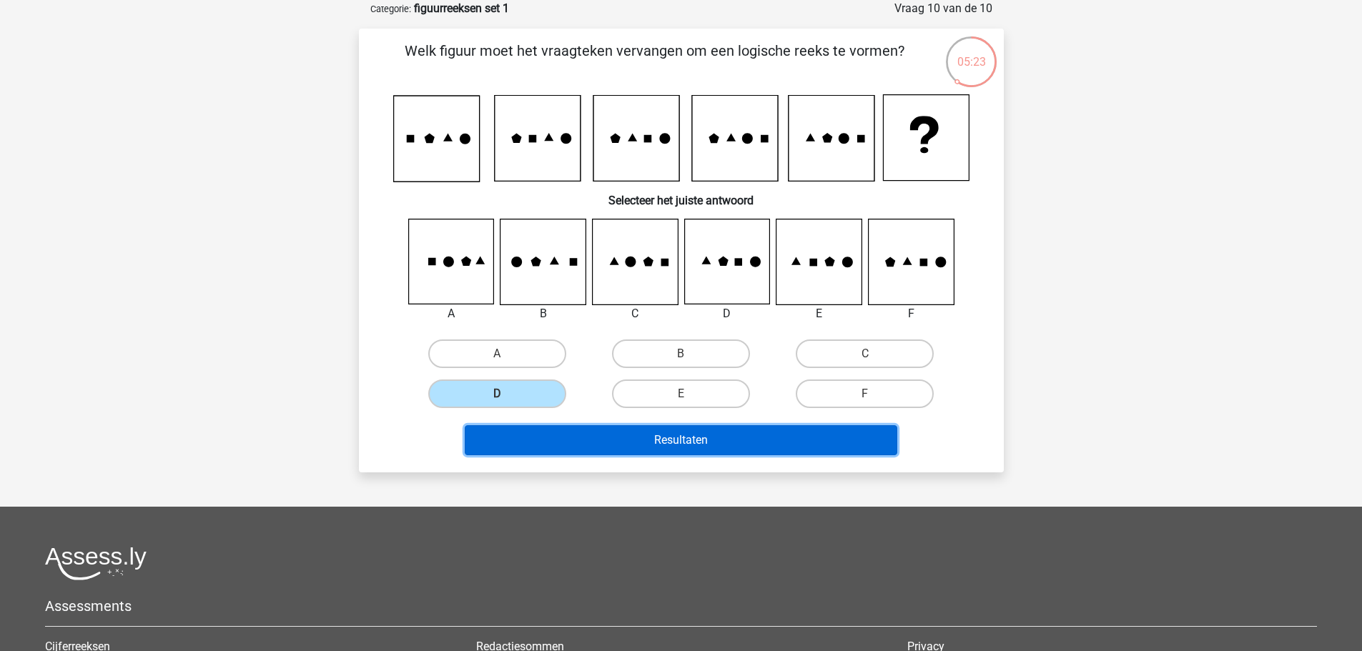
click at [557, 443] on button "Resultaten" at bounding box center [681, 440] width 433 height 30
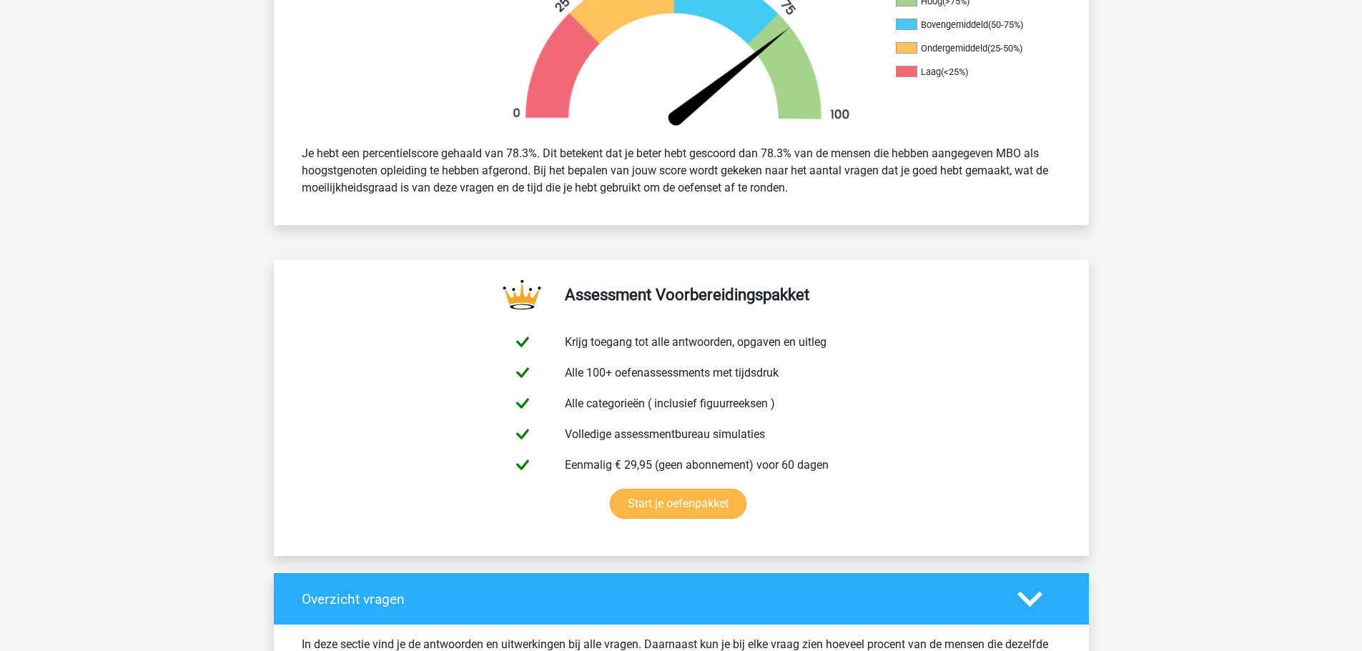
scroll to position [1001, 0]
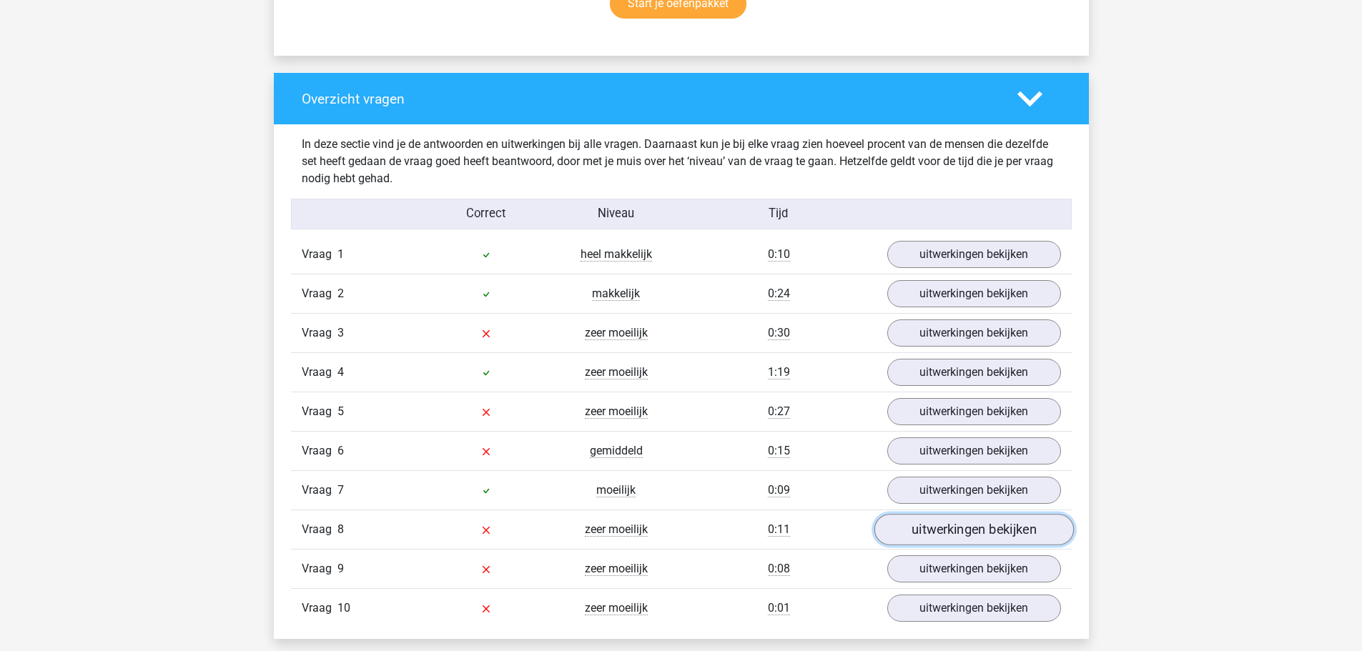
click at [944, 520] on link "uitwerkingen bekijken" at bounding box center [973, 530] width 199 height 31
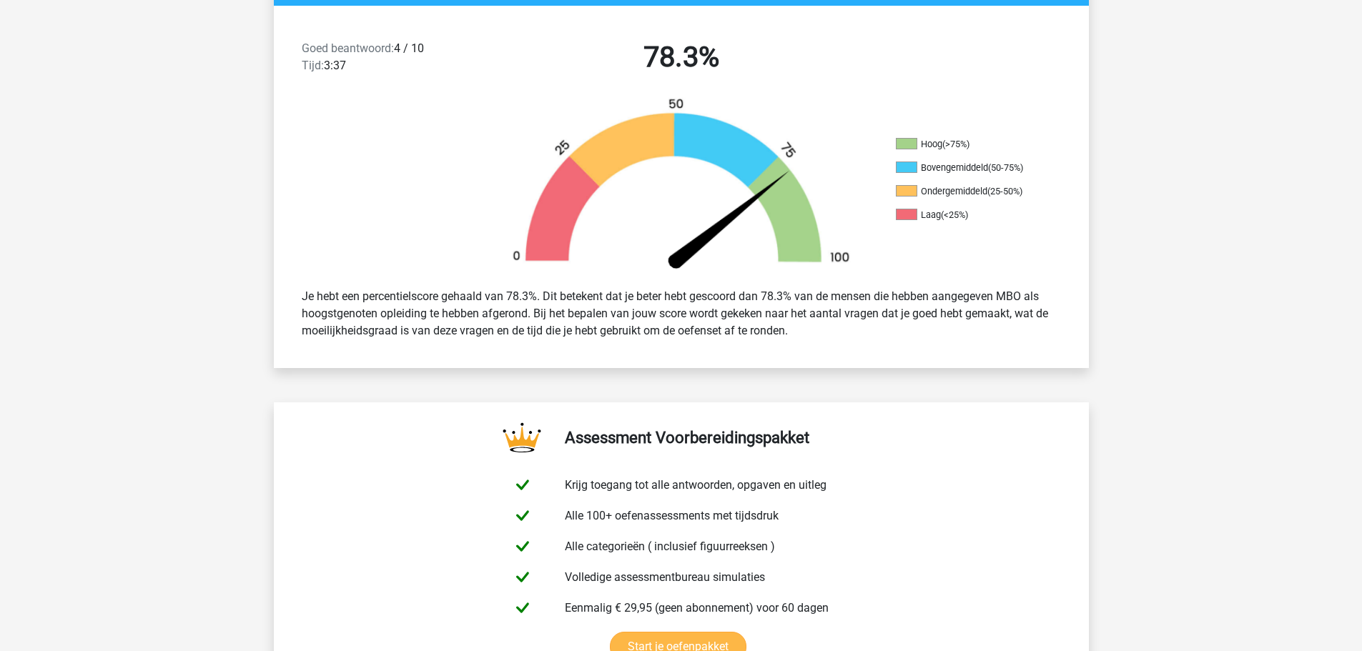
scroll to position [0, 0]
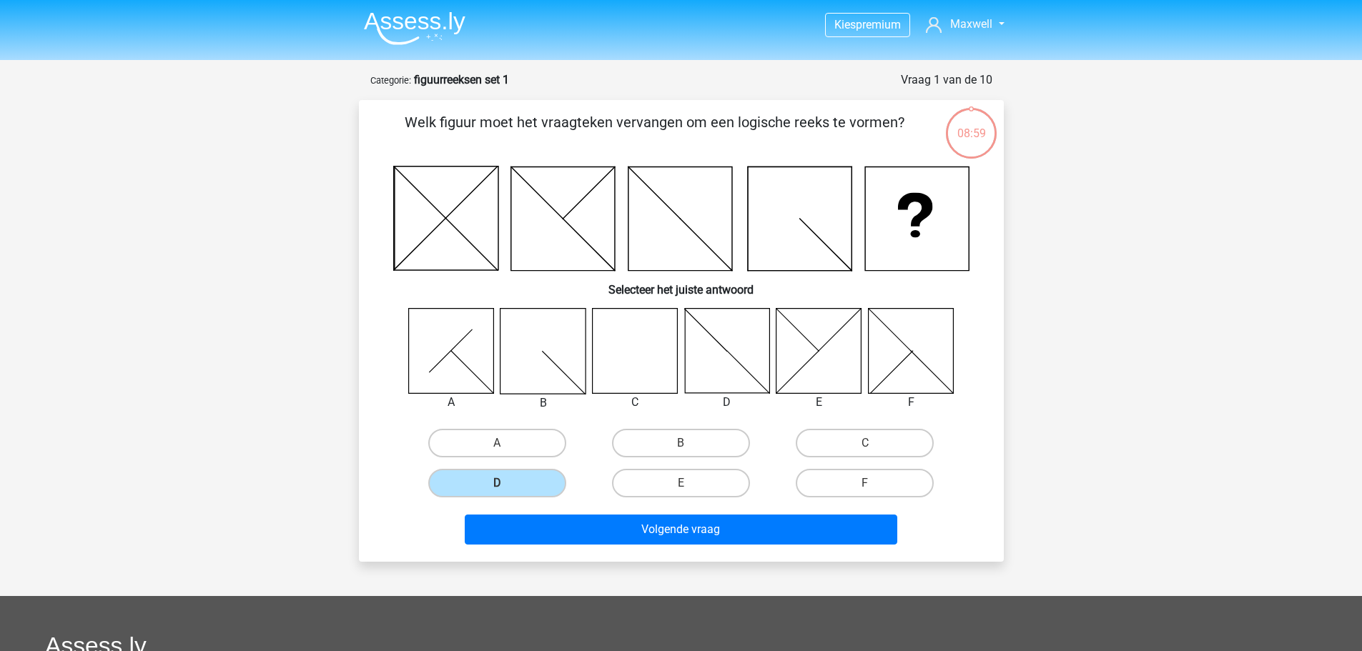
click at [401, 26] on img at bounding box center [415, 28] width 102 height 34
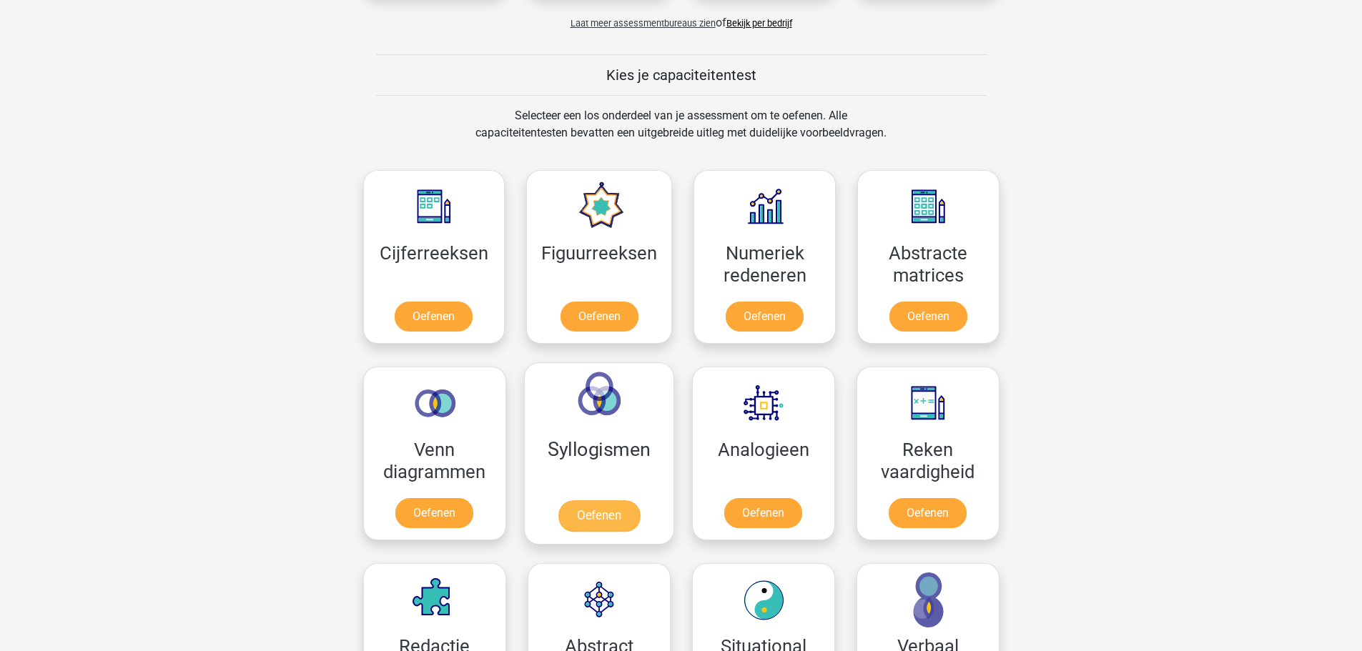
scroll to position [643, 0]
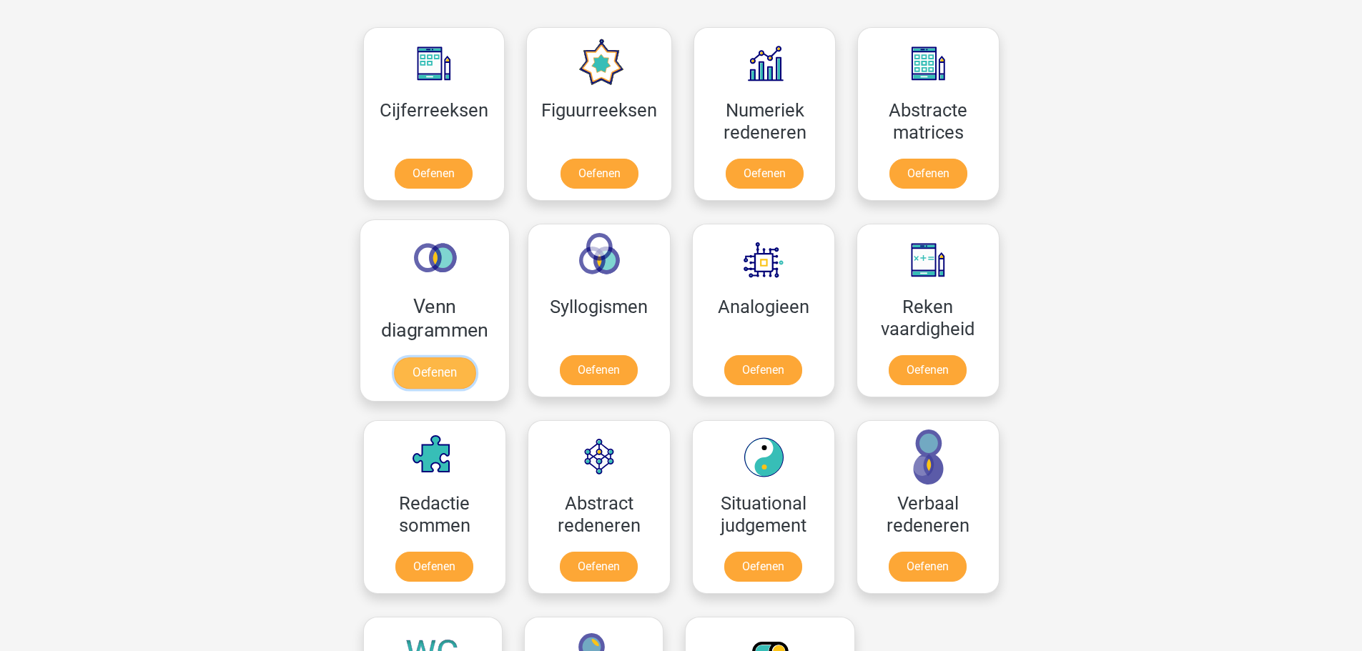
click at [443, 376] on link "Oefenen" at bounding box center [433, 372] width 81 height 31
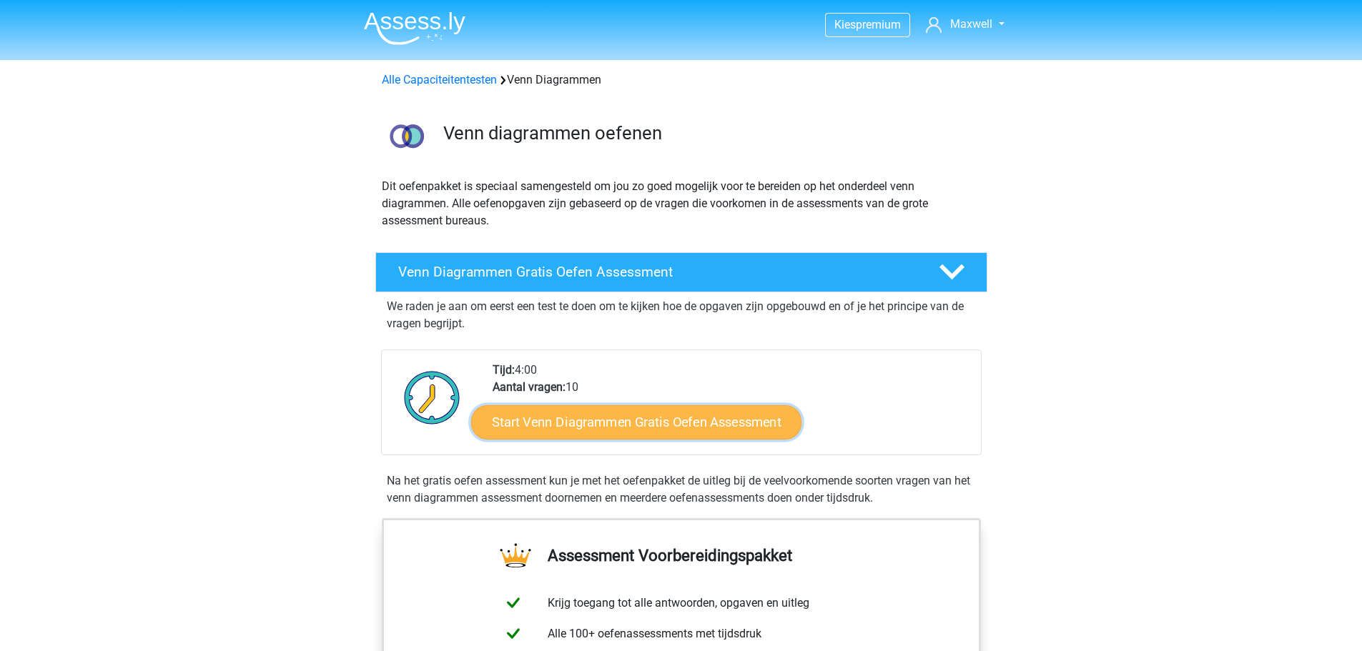
click at [635, 430] on link "Start Venn Diagrammen Gratis Oefen Assessment" at bounding box center [636, 422] width 330 height 34
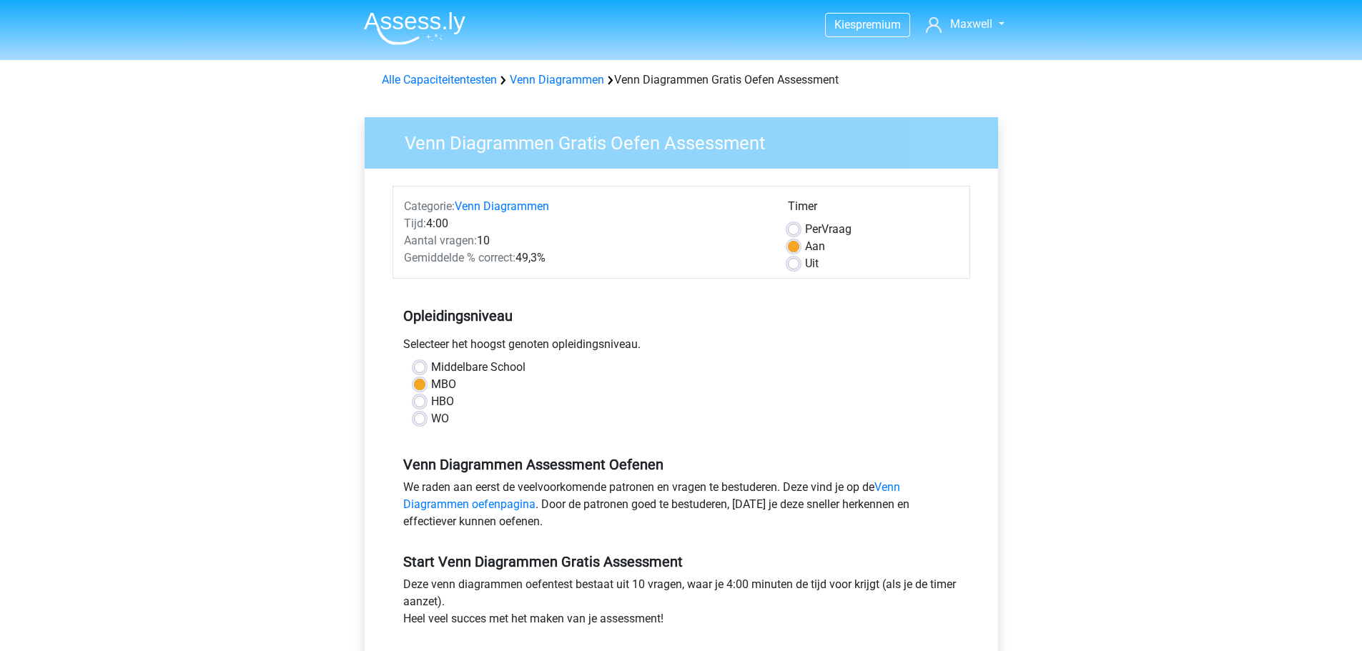
scroll to position [286, 0]
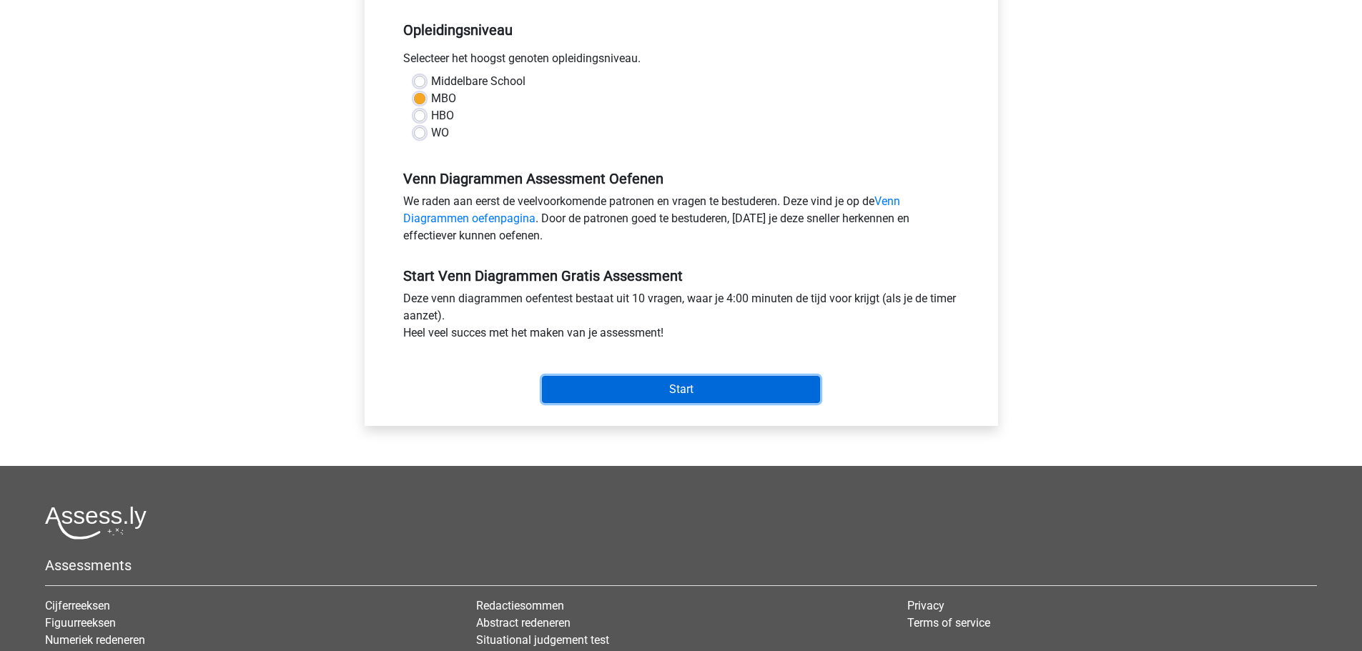
click at [634, 380] on input "Start" at bounding box center [681, 389] width 278 height 27
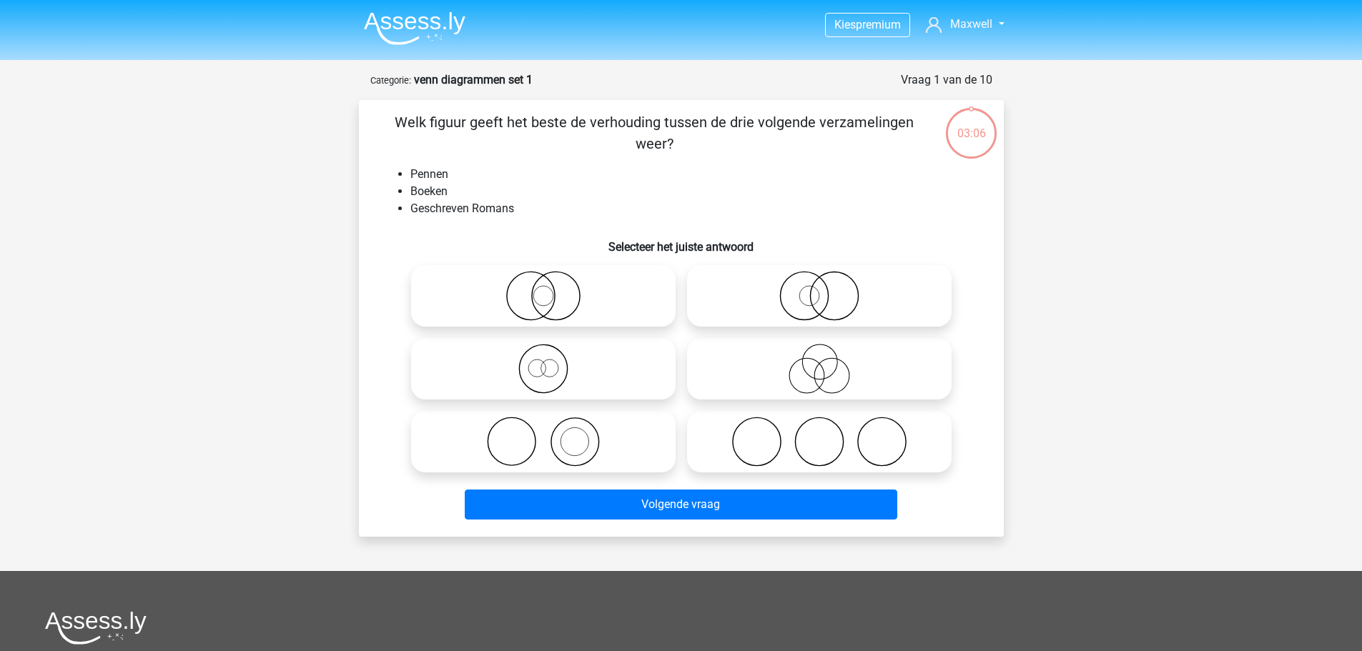
click at [565, 446] on icon at bounding box center [543, 442] width 253 height 50
click at [553, 435] on input "radio" at bounding box center [547, 429] width 9 height 9
radio input "true"
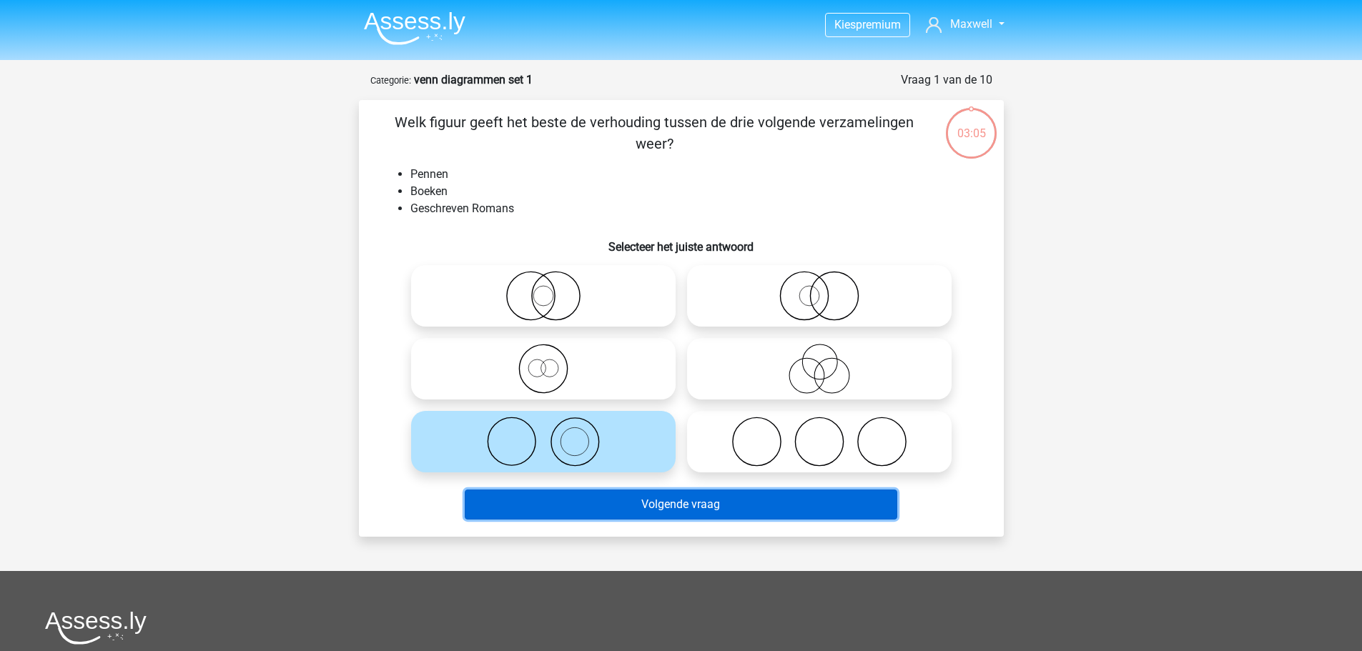
click at [647, 498] on button "Volgende vraag" at bounding box center [681, 505] width 433 height 30
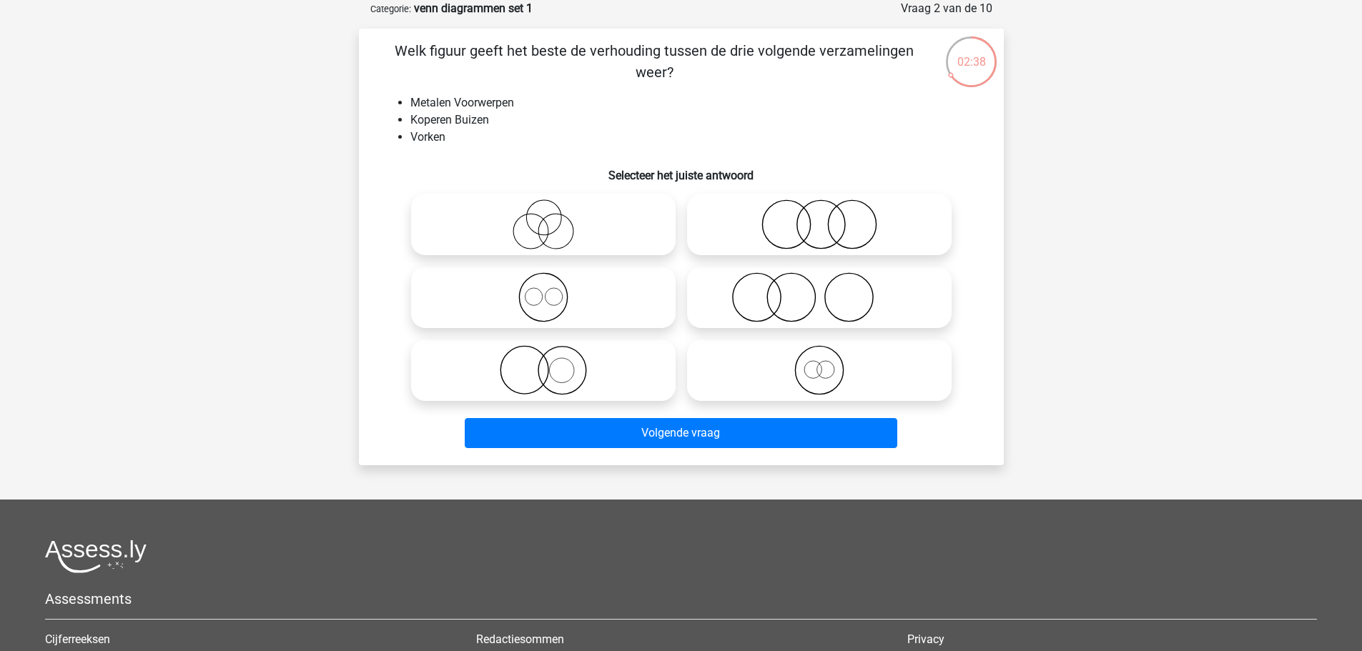
click at [475, 352] on icon at bounding box center [543, 370] width 253 height 50
click at [543, 354] on input "radio" at bounding box center [547, 358] width 9 height 9
radio input "true"
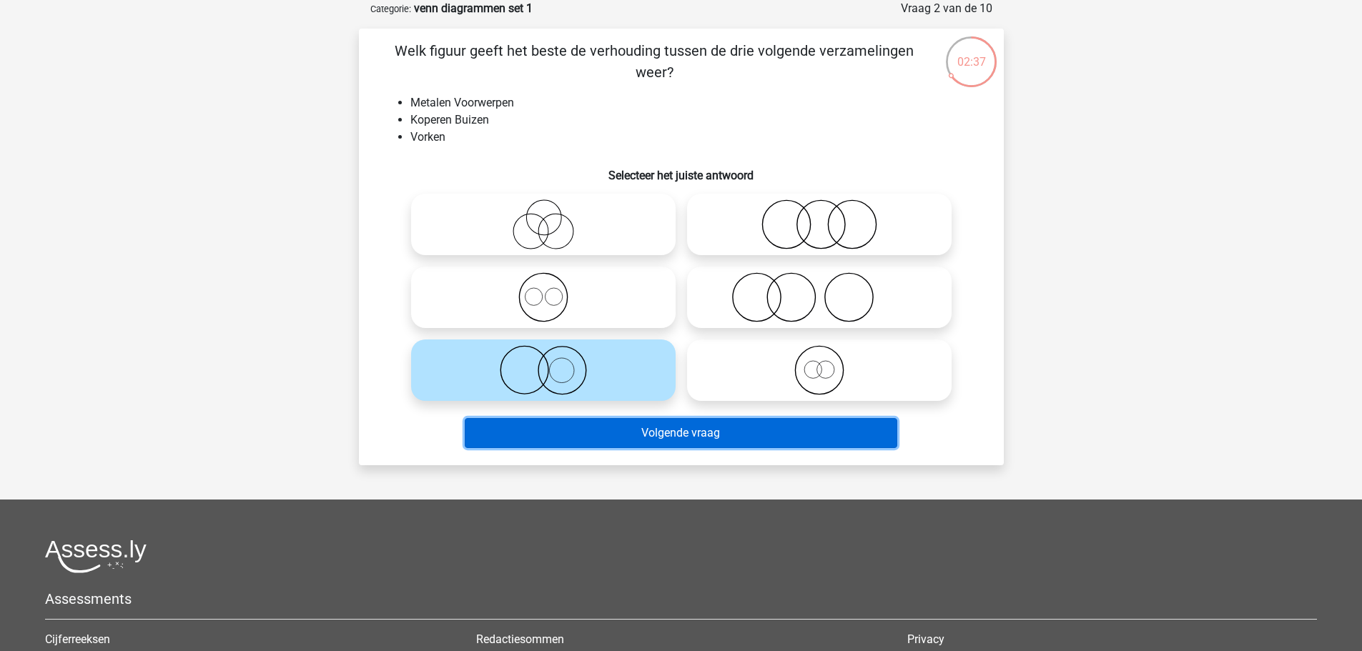
click at [623, 425] on button "Volgende vraag" at bounding box center [681, 433] width 433 height 30
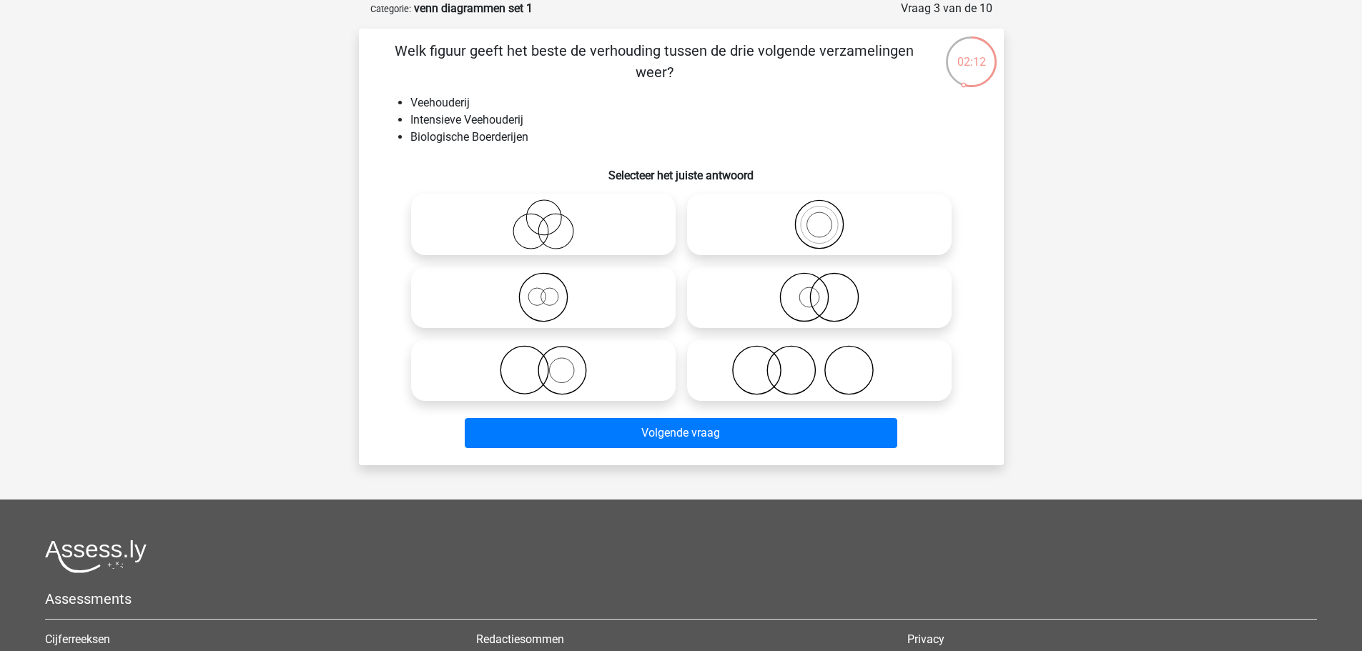
click at [841, 221] on icon at bounding box center [819, 224] width 253 height 50
click at [829, 217] on input "radio" at bounding box center [823, 212] width 9 height 9
radio input "true"
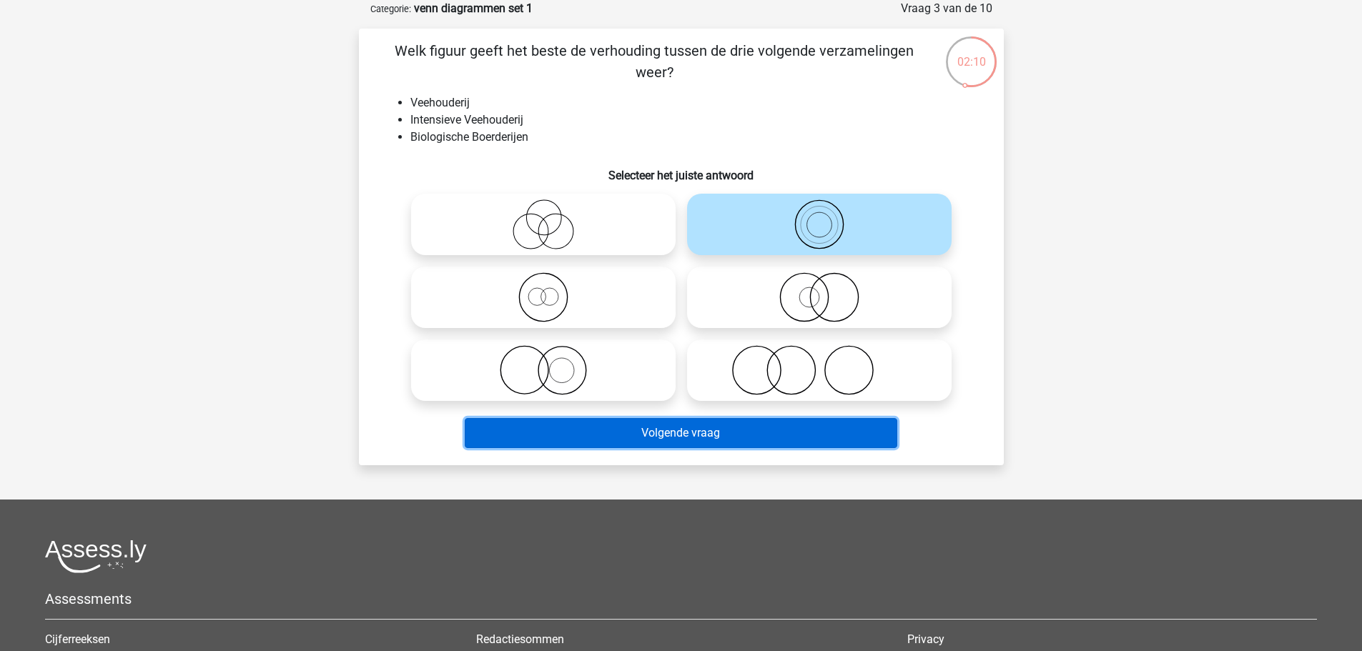
click at [716, 447] on button "Volgende vraag" at bounding box center [681, 433] width 433 height 30
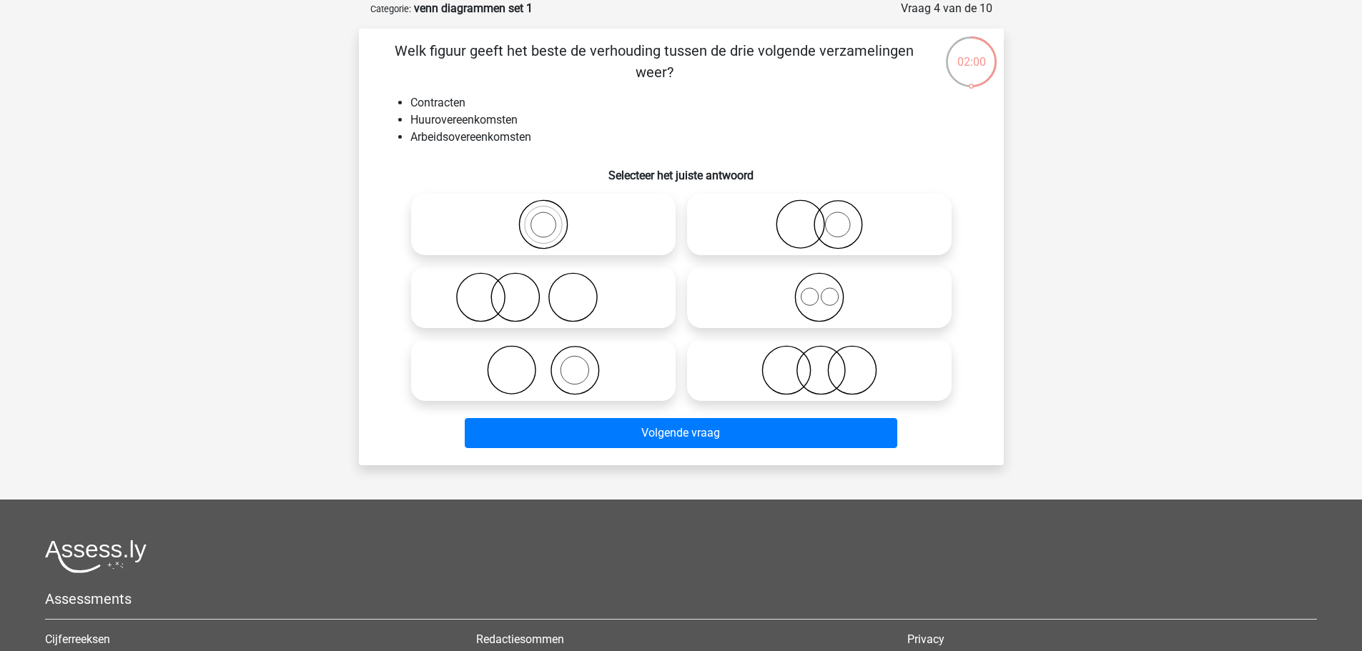
click at [828, 369] on circle at bounding box center [852, 371] width 48 height 48
click at [828, 363] on input "radio" at bounding box center [823, 358] width 9 height 9
radio input "true"
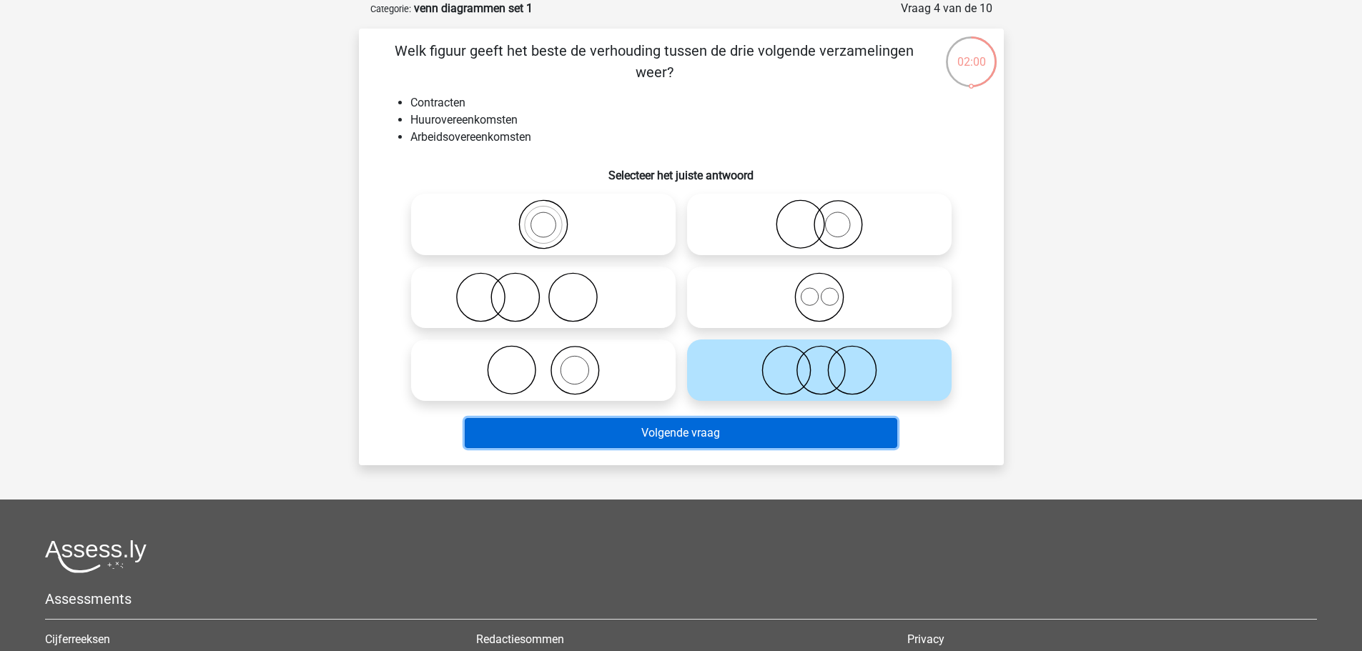
click at [790, 439] on button "Volgende vraag" at bounding box center [681, 433] width 433 height 30
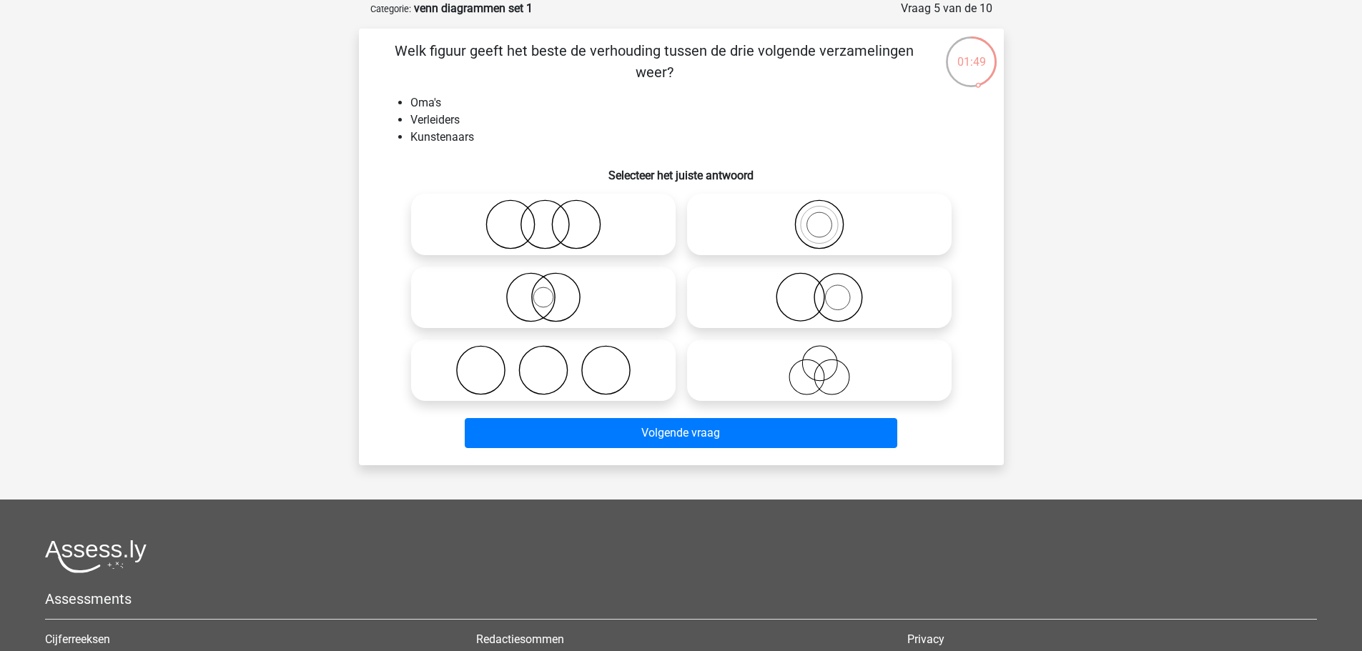
click at [575, 369] on icon at bounding box center [543, 370] width 253 height 50
click at [553, 363] on input "radio" at bounding box center [547, 358] width 9 height 9
radio input "true"
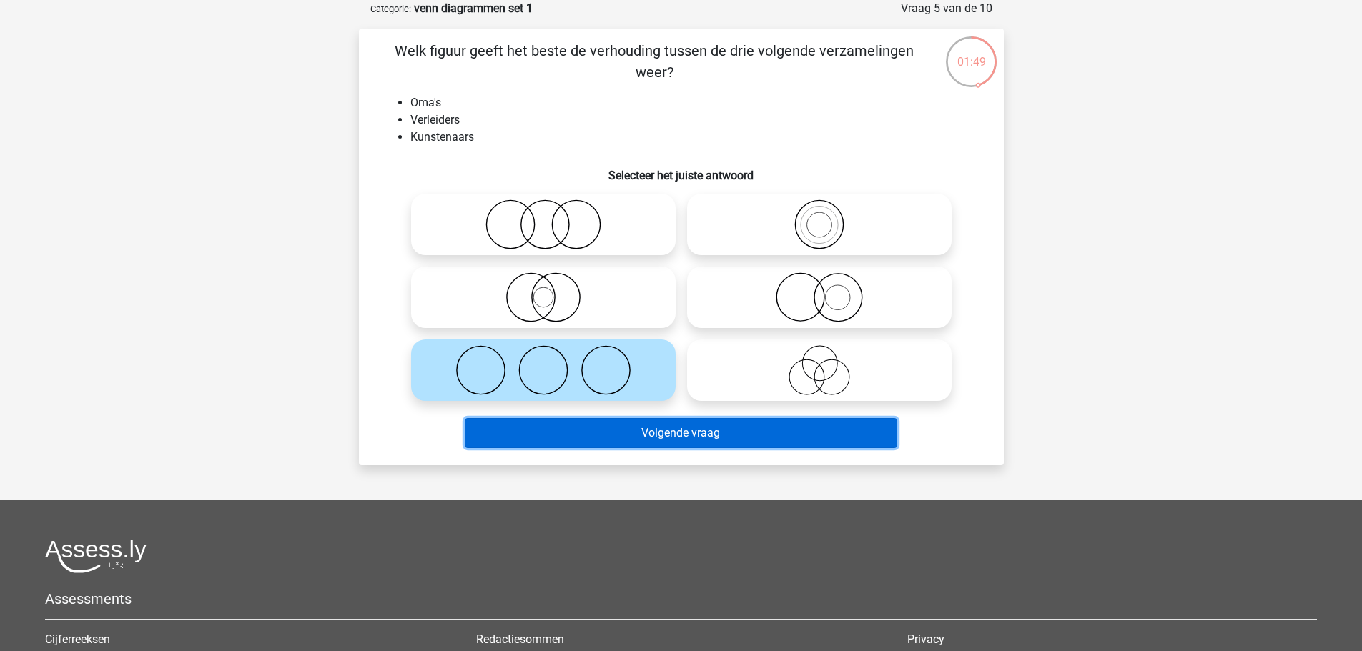
click at [617, 445] on button "Volgende vraag" at bounding box center [681, 433] width 433 height 30
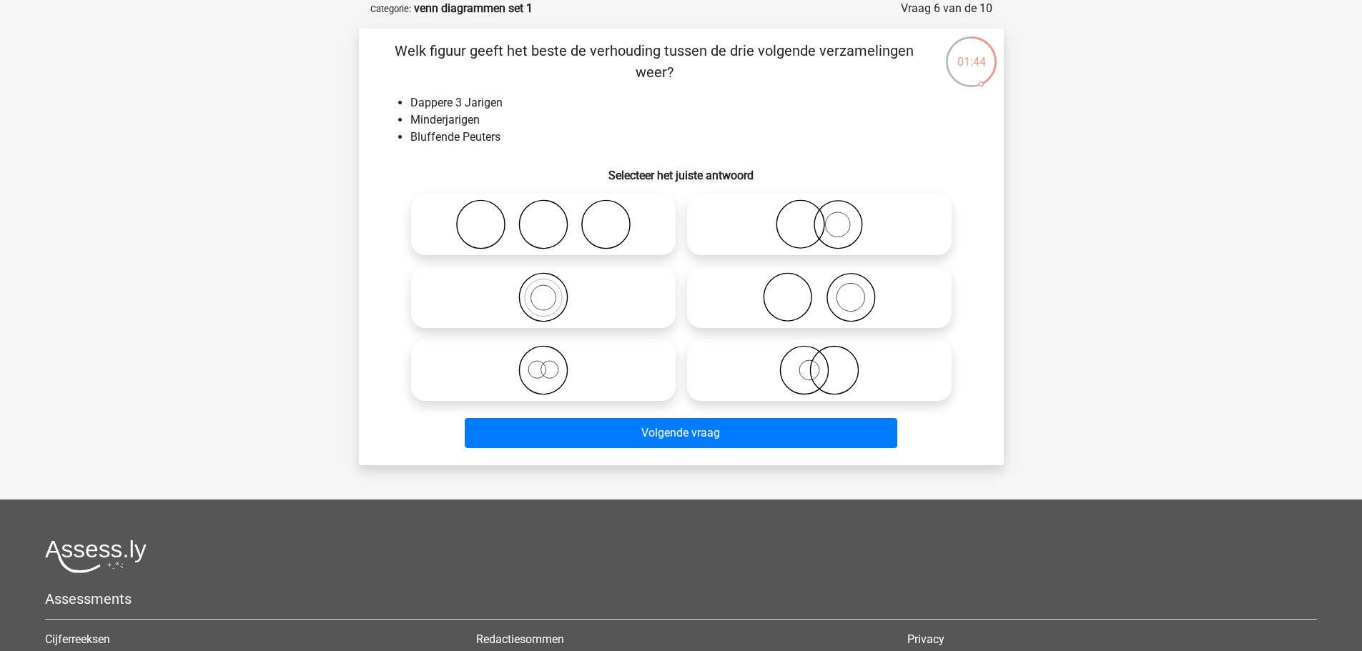
click at [809, 238] on icon at bounding box center [819, 224] width 253 height 50
click at [819, 217] on input "radio" at bounding box center [823, 212] width 9 height 9
radio input "true"
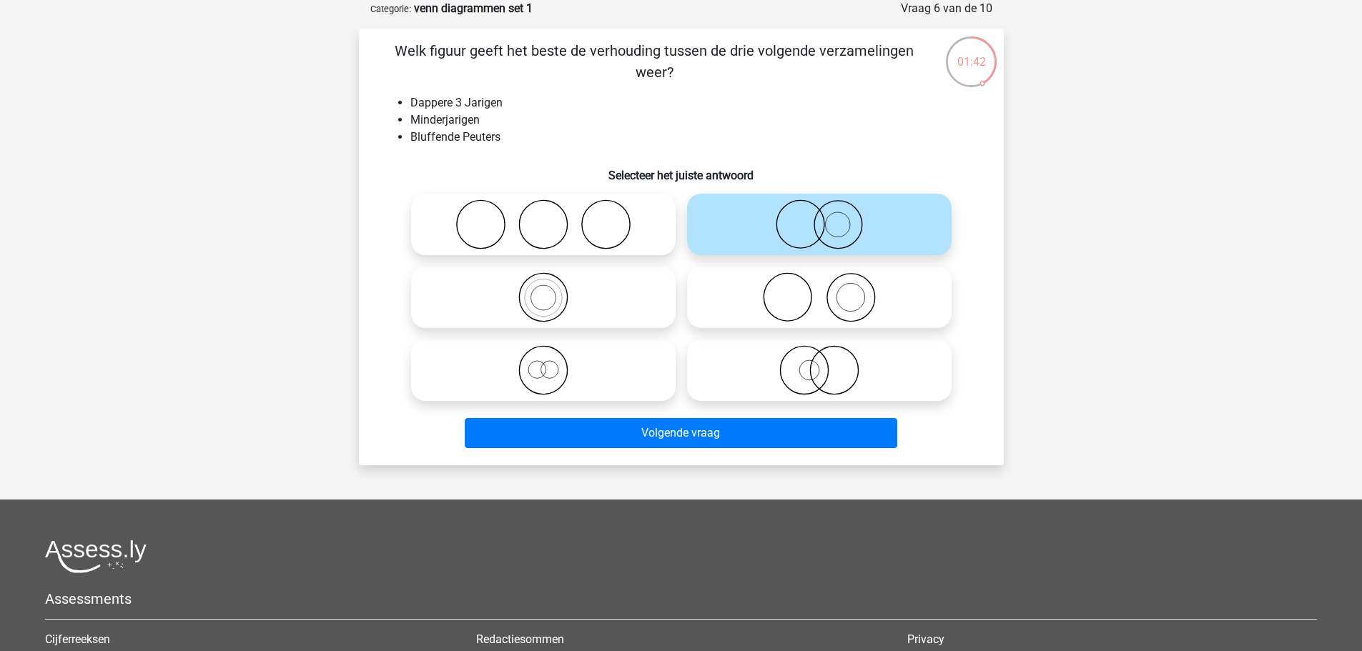
drag, startPoint x: 807, startPoint y: 227, endPoint x: 805, endPoint y: 237, distance: 10.2
click at [806, 226] on icon at bounding box center [819, 224] width 253 height 50
click at [819, 217] on input "radio" at bounding box center [823, 212] width 9 height 9
click at [811, 285] on icon at bounding box center [819, 297] width 253 height 50
click at [819, 285] on input "radio" at bounding box center [823, 285] width 9 height 9
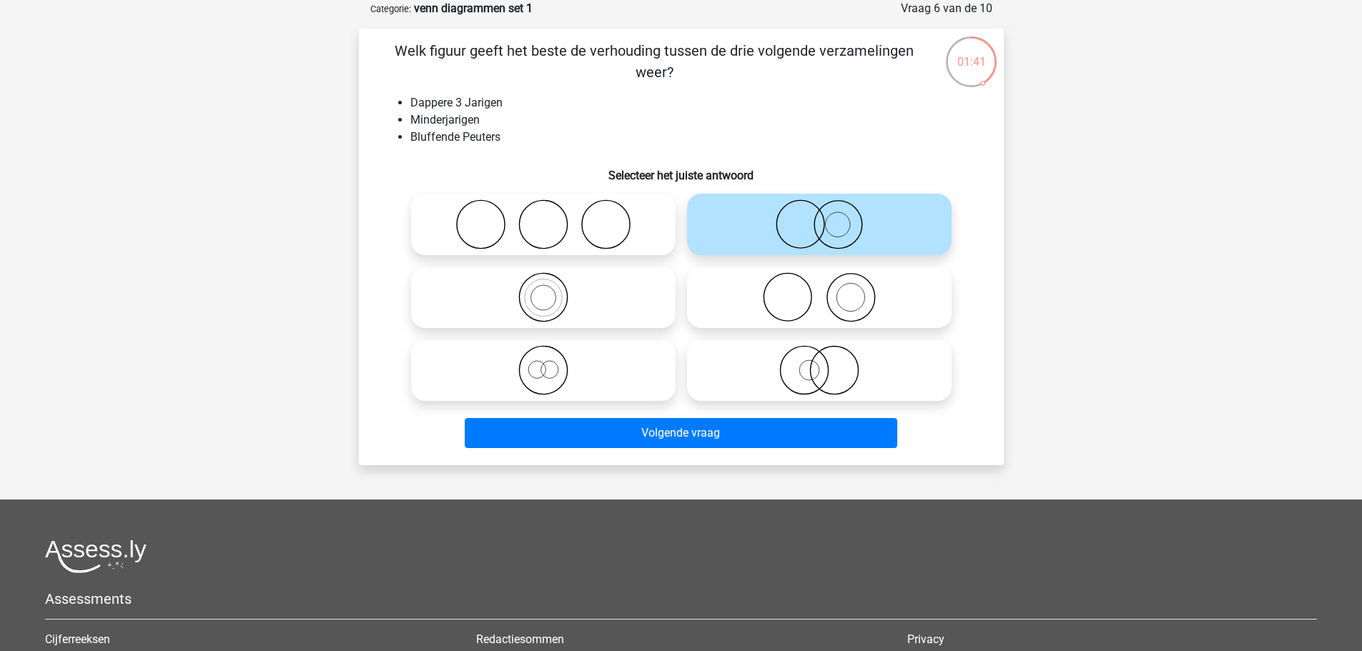
radio input "true"
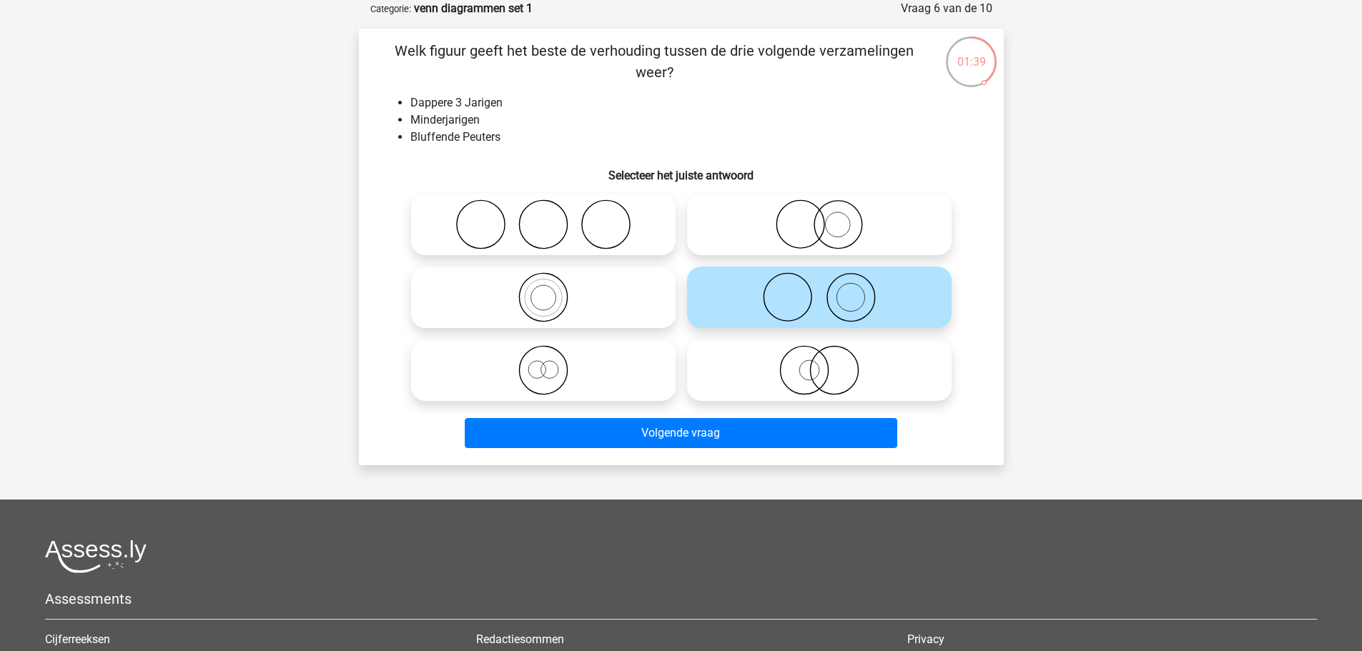
click at [796, 226] on icon at bounding box center [819, 224] width 253 height 50
click at [819, 217] on input "radio" at bounding box center [823, 212] width 9 height 9
radio input "true"
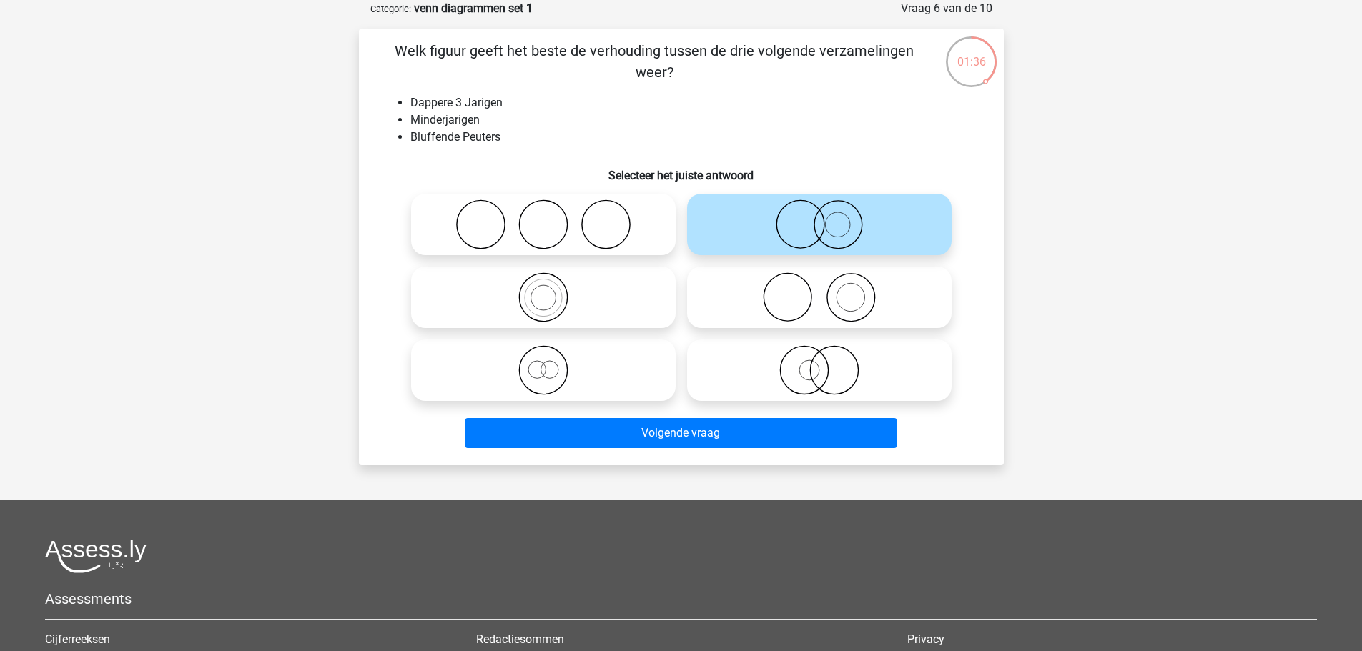
click at [799, 362] on icon at bounding box center [819, 370] width 253 height 50
click at [819, 362] on input "radio" at bounding box center [823, 358] width 9 height 9
radio input "true"
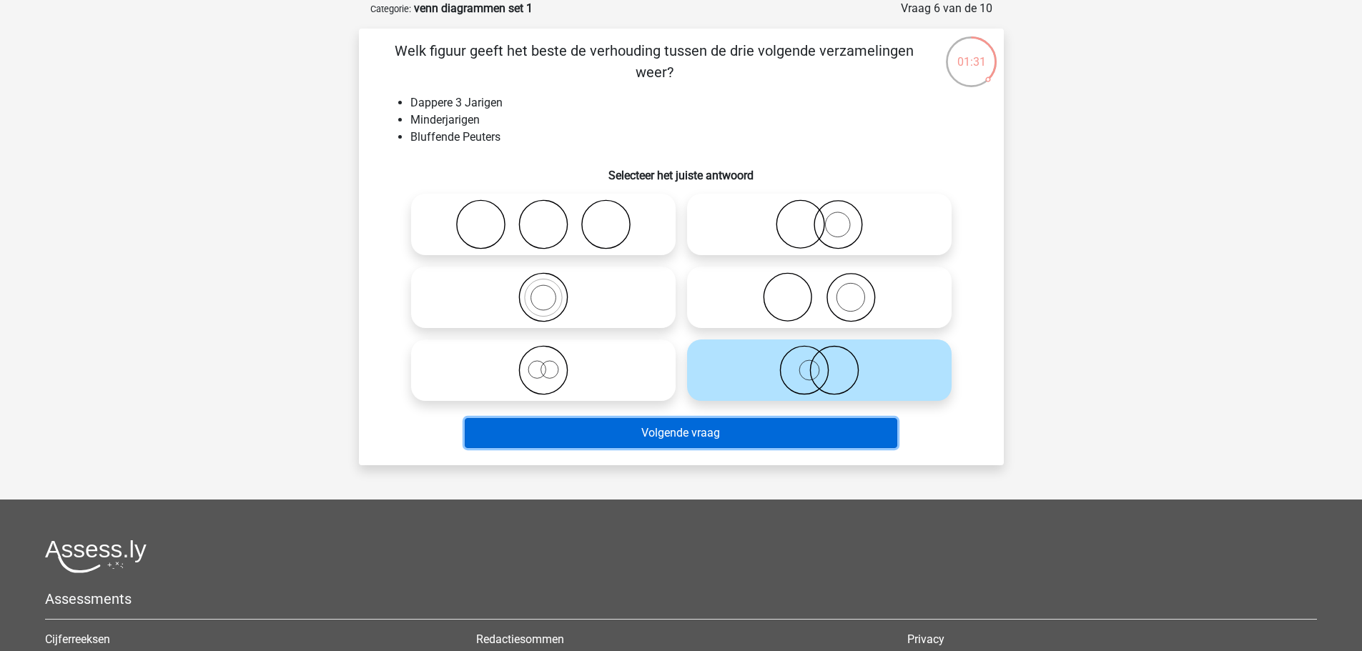
click at [822, 435] on button "Volgende vraag" at bounding box center [681, 433] width 433 height 30
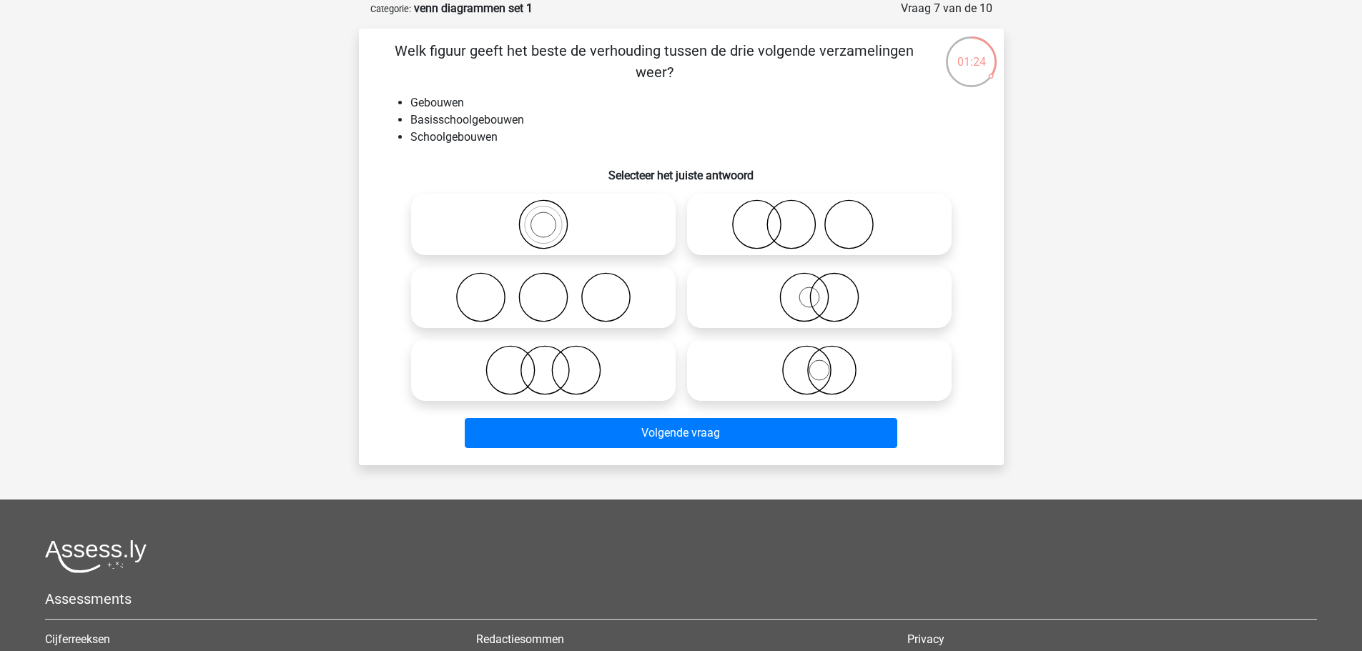
click at [572, 226] on icon at bounding box center [543, 224] width 253 height 50
click at [553, 217] on input "radio" at bounding box center [547, 212] width 9 height 9
radio input "true"
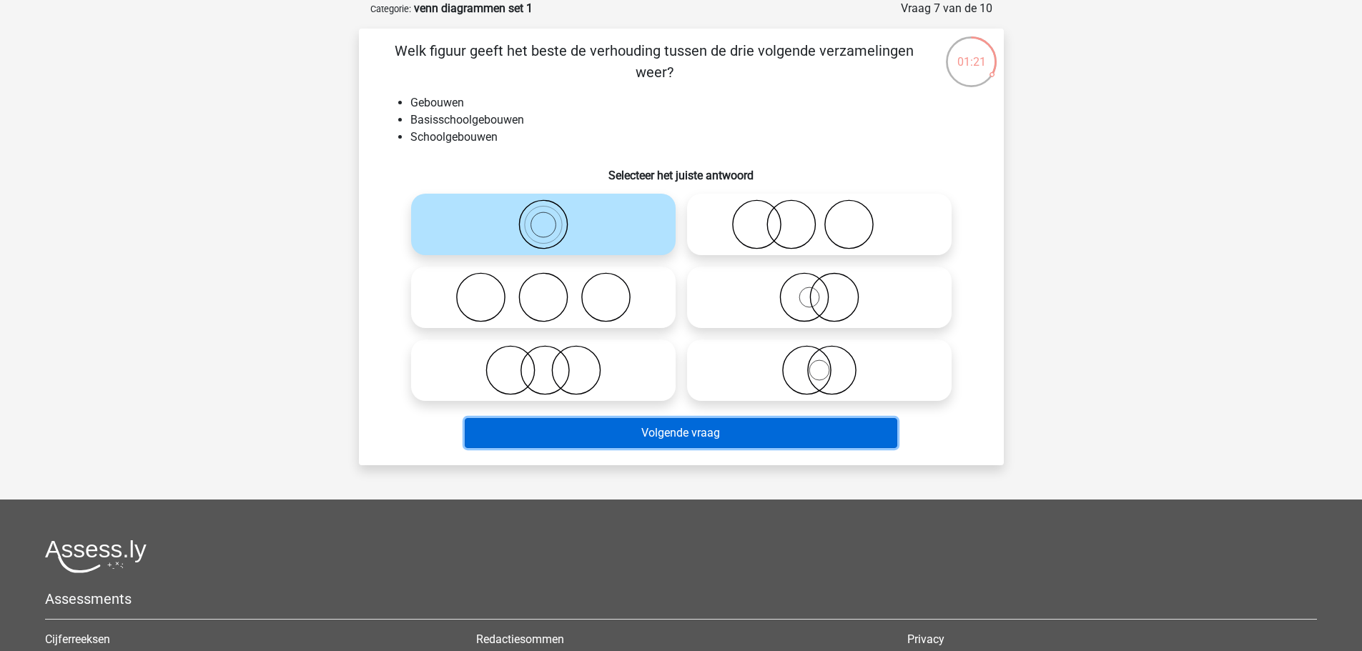
click at [690, 436] on button "Volgende vraag" at bounding box center [681, 433] width 433 height 30
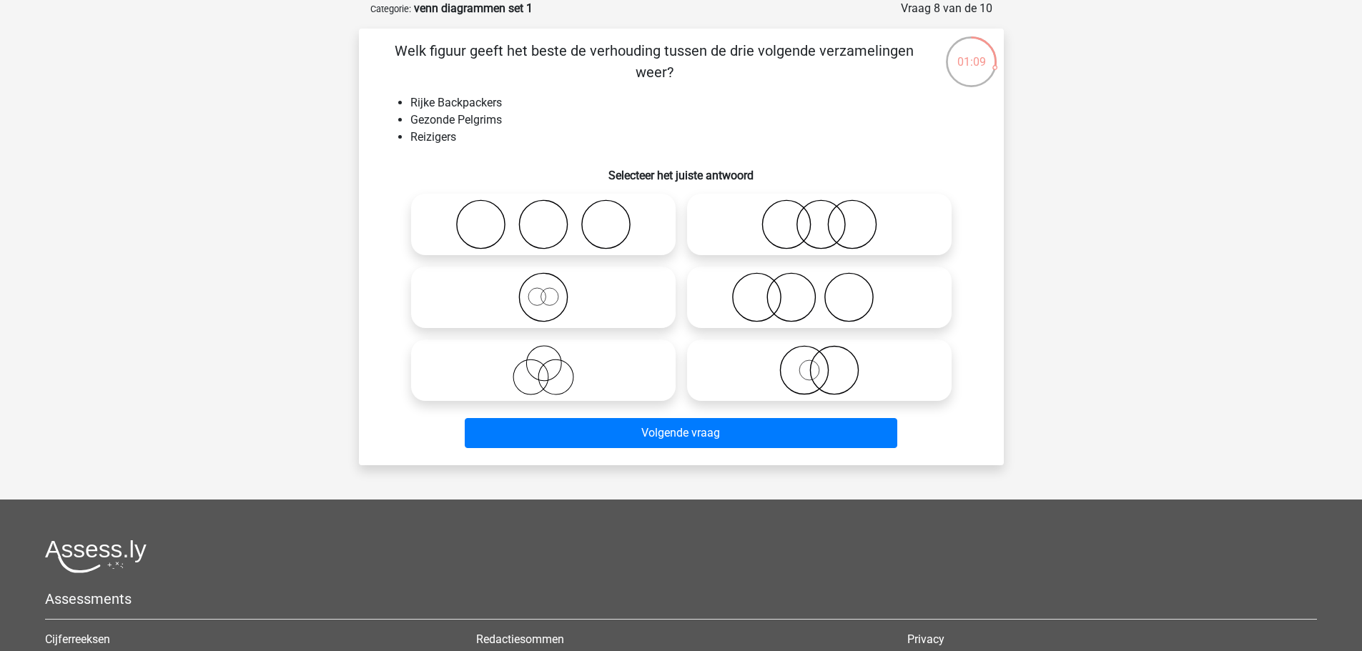
click at [765, 274] on icon at bounding box center [819, 297] width 253 height 50
click at [819, 281] on input "radio" at bounding box center [823, 285] width 9 height 9
radio input "true"
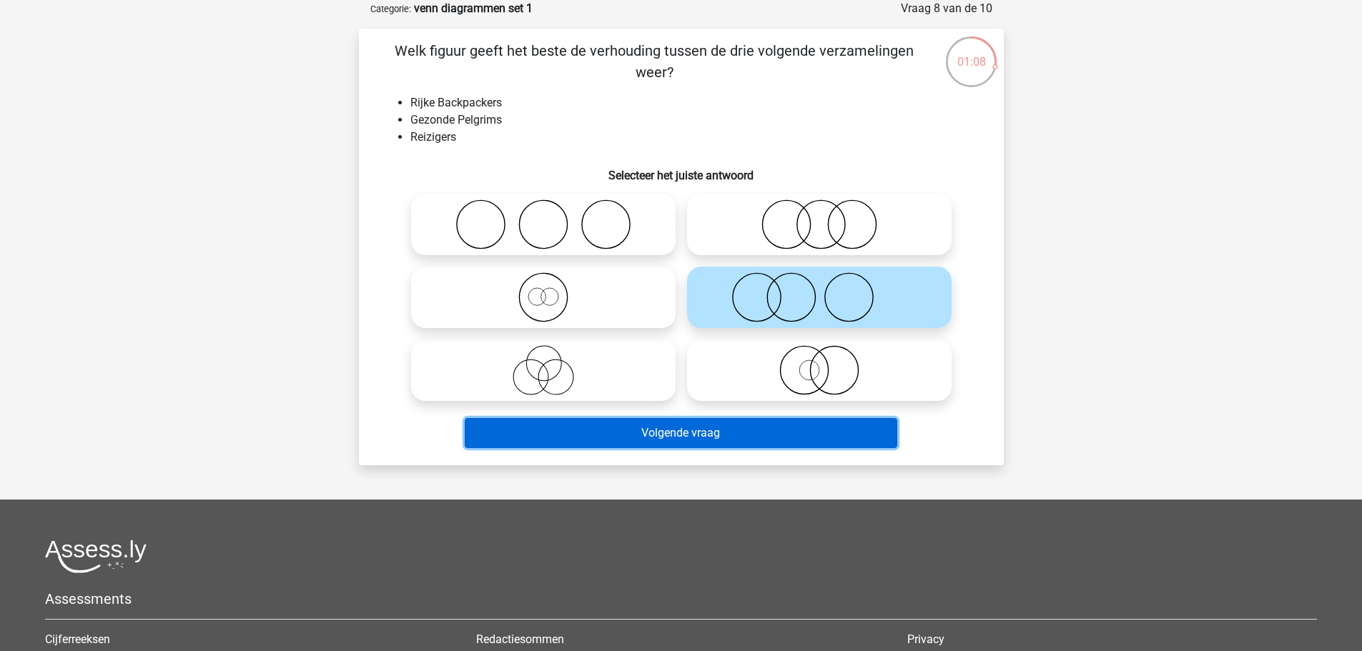
click at [796, 438] on button "Volgende vraag" at bounding box center [681, 433] width 433 height 30
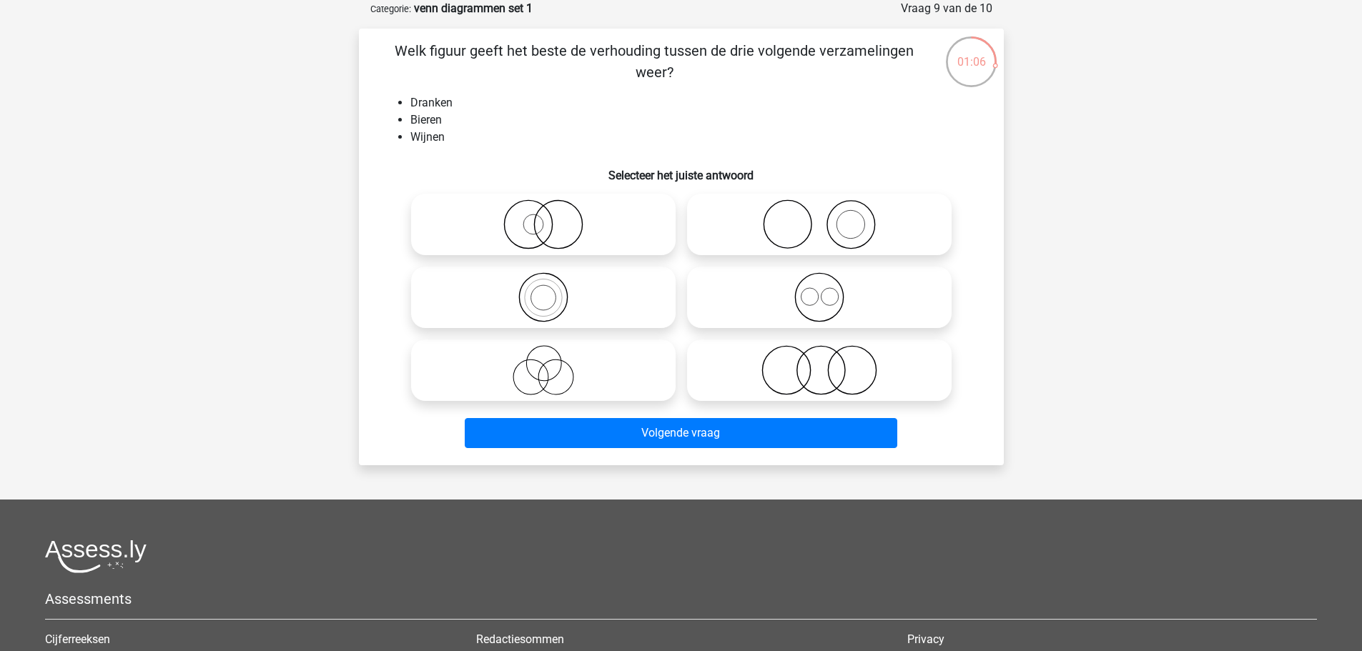
click at [532, 297] on icon at bounding box center [543, 297] width 253 height 50
click at [543, 290] on input "radio" at bounding box center [547, 285] width 9 height 9
radio input "true"
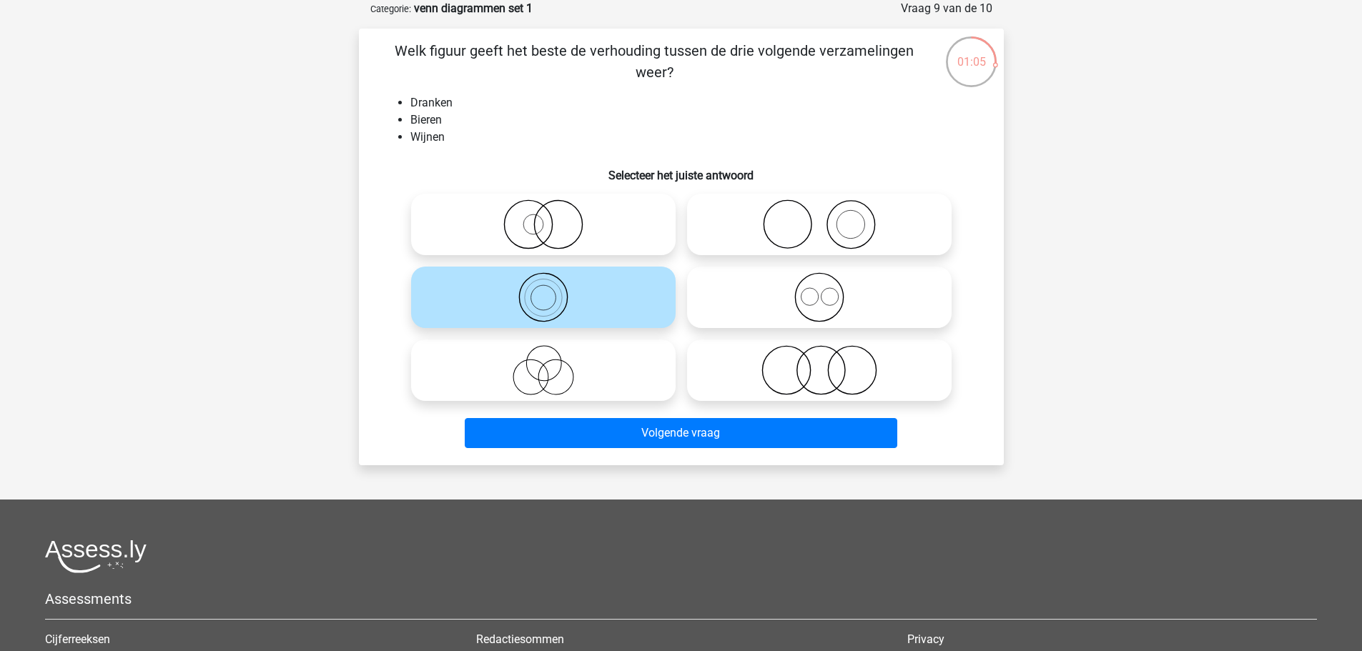
click at [532, 297] on icon at bounding box center [543, 297] width 253 height 50
click at [543, 290] on input "radio" at bounding box center [547, 285] width 9 height 9
click at [556, 367] on icon at bounding box center [543, 370] width 253 height 50
click at [553, 363] on input "radio" at bounding box center [547, 358] width 9 height 9
radio input "true"
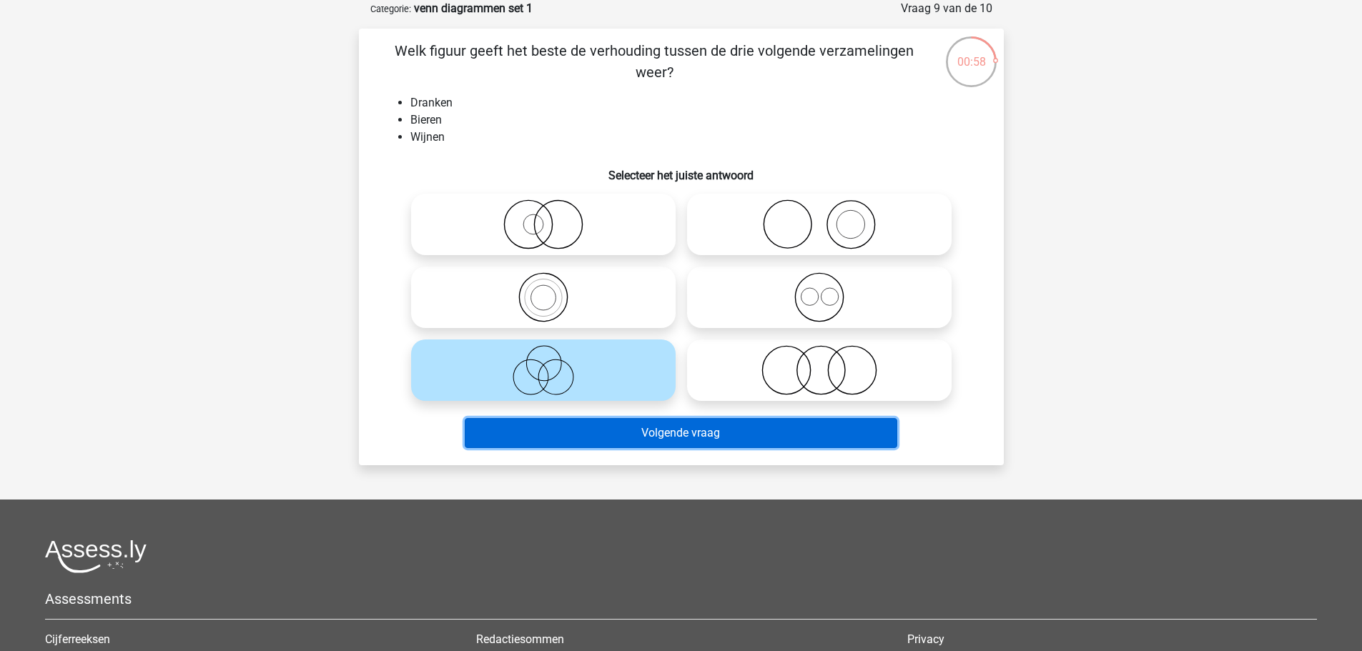
click at [631, 432] on button "Volgende vraag" at bounding box center [681, 433] width 433 height 30
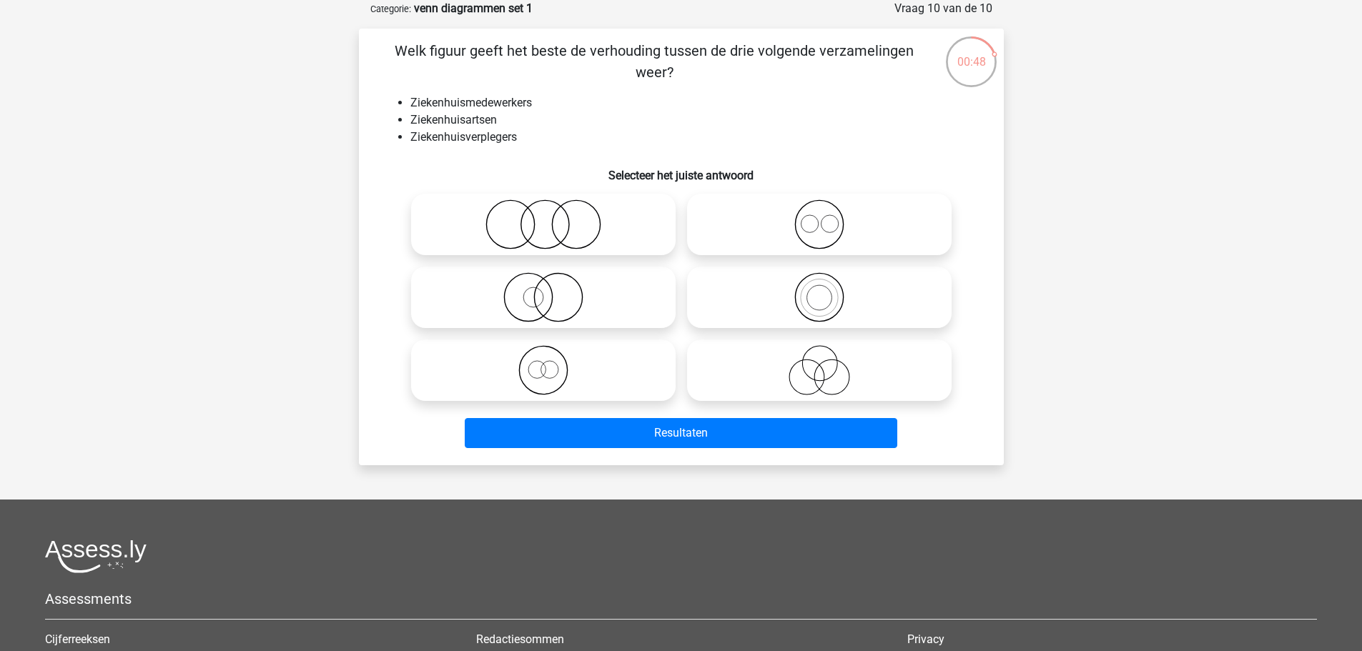
click at [747, 285] on icon at bounding box center [819, 297] width 253 height 50
click at [819, 285] on input "radio" at bounding box center [823, 285] width 9 height 9
radio input "true"
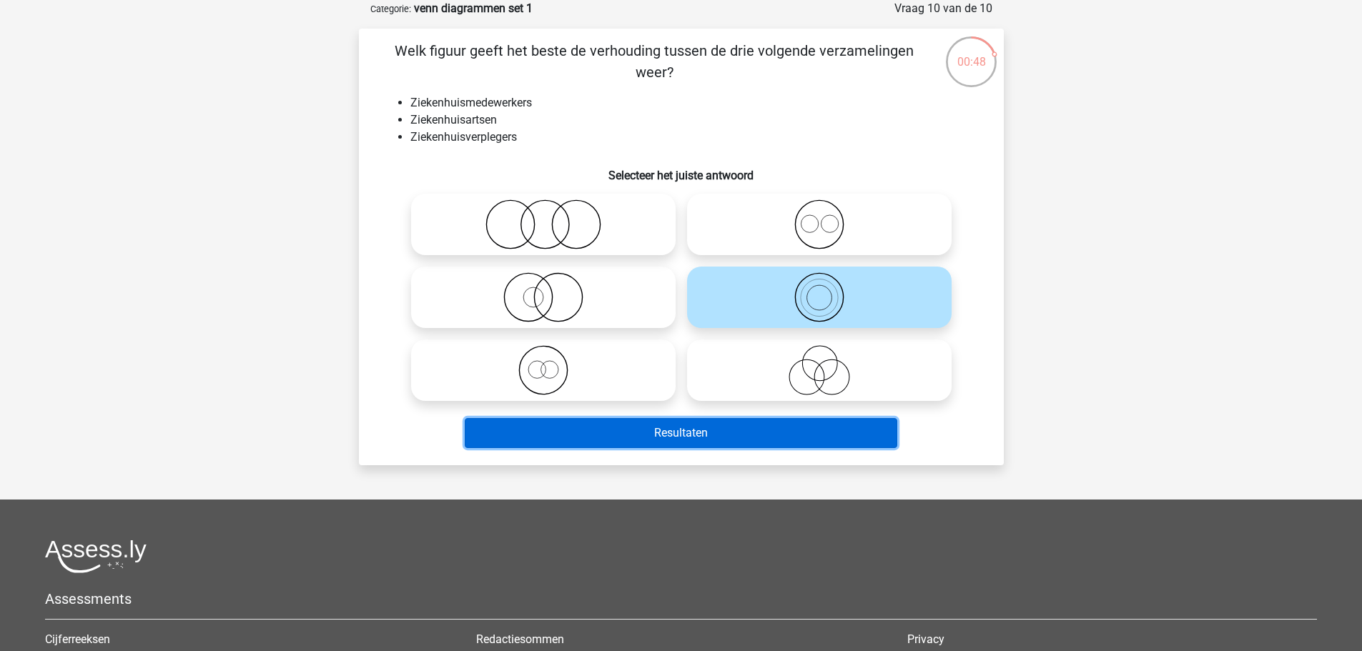
click at [794, 436] on button "Resultaten" at bounding box center [681, 433] width 433 height 30
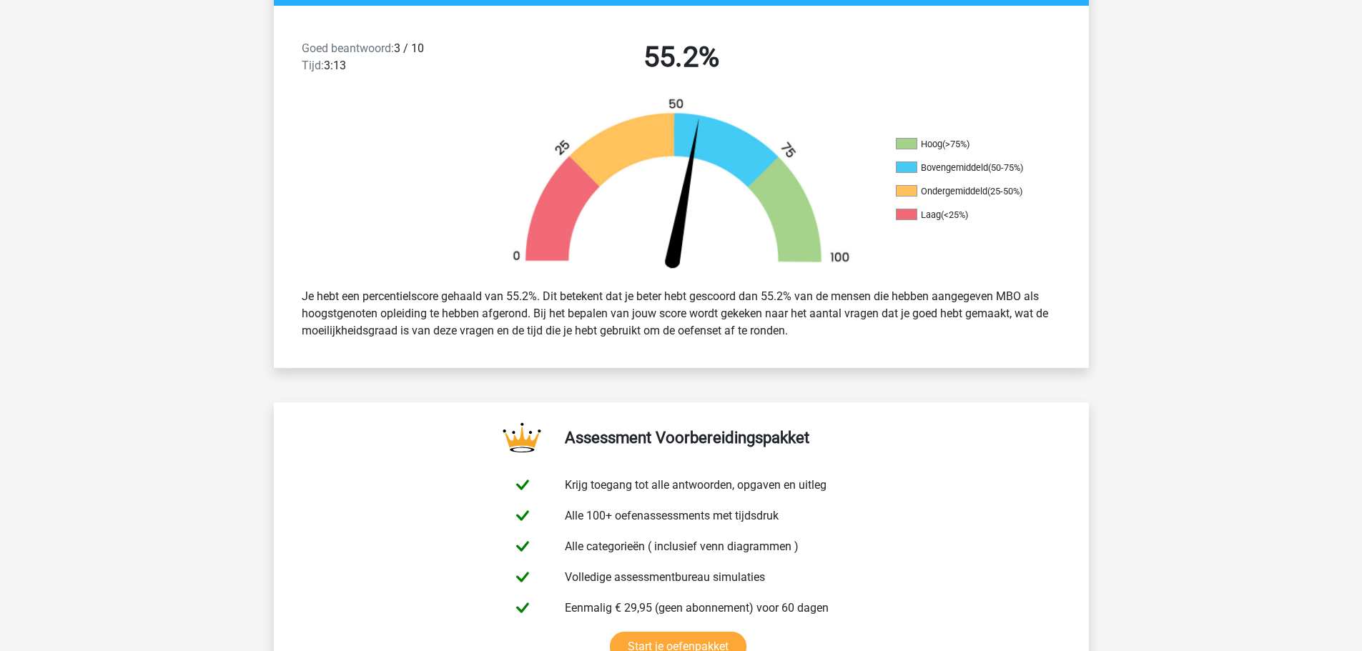
scroll to position [143, 0]
